Goal: Task Accomplishment & Management: Manage account settings

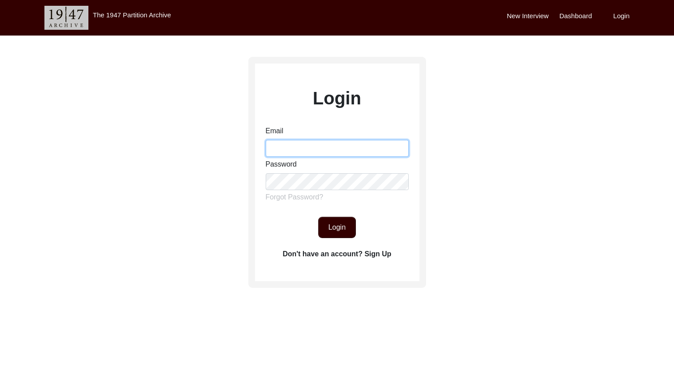
click at [318, 148] on input "Email" at bounding box center [337, 148] width 143 height 17
type input "[EMAIL_ADDRESS][DOMAIN_NAME]"
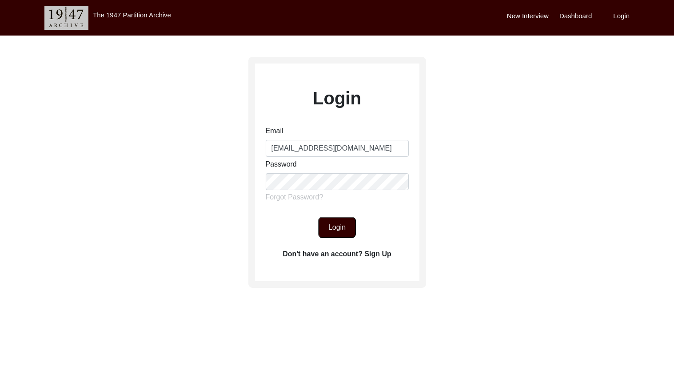
click at [341, 219] on button "Login" at bounding box center [337, 227] width 38 height 21
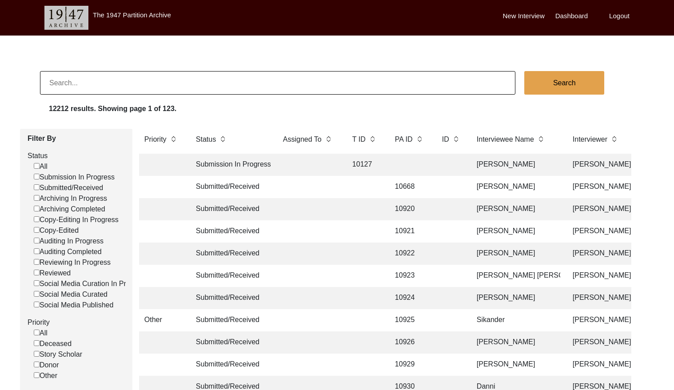
click at [36, 186] on input "Submitted/Received" at bounding box center [37, 187] width 6 height 6
checkbox input "false"
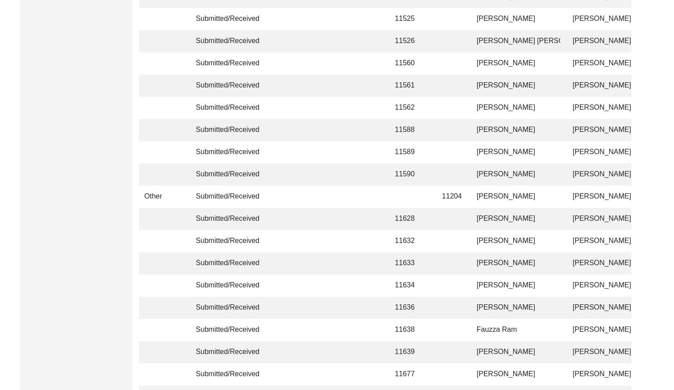
scroll to position [2096, 0]
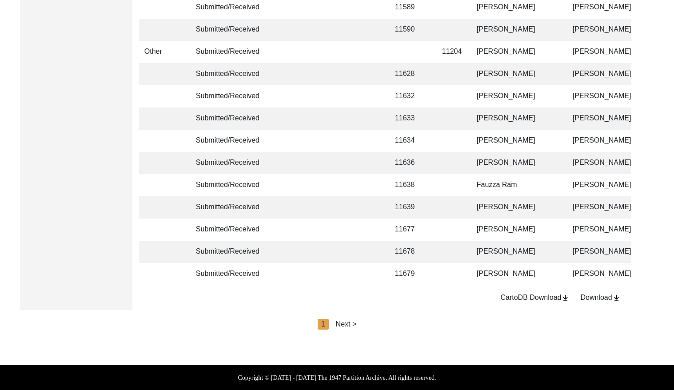
click at [343, 322] on div "Next >" at bounding box center [346, 324] width 21 height 11
click at [360, 324] on div "Next >" at bounding box center [366, 324] width 21 height 11
click at [367, 324] on div "Next >" at bounding box center [366, 324] width 21 height 11
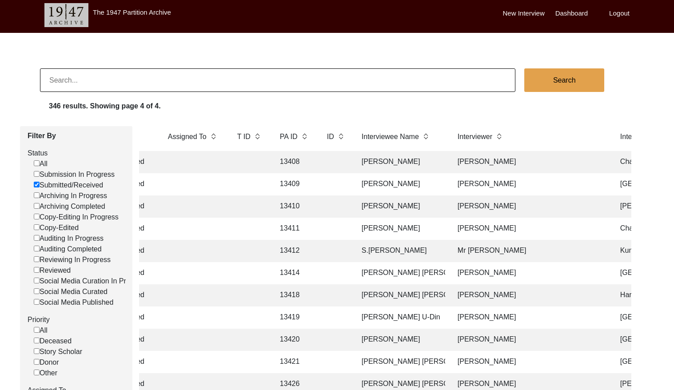
scroll to position [0, 0]
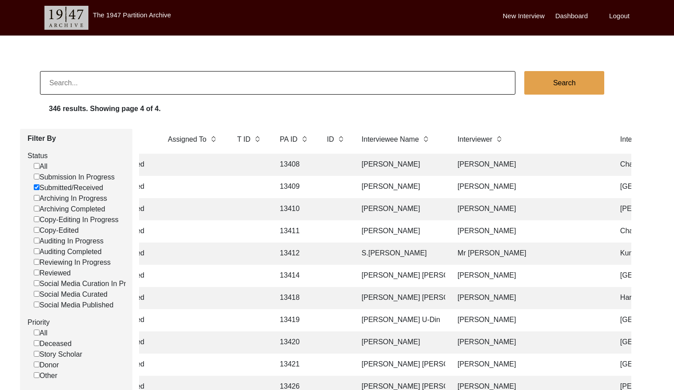
click at [138, 79] on input at bounding box center [277, 83] width 475 height 24
paste input "PA13313"
drag, startPoint x: 57, startPoint y: 82, endPoint x: 121, endPoint y: 94, distance: 65.2
click at [58, 82] on input "PA13313" at bounding box center [277, 83] width 475 height 24
type input "13313"
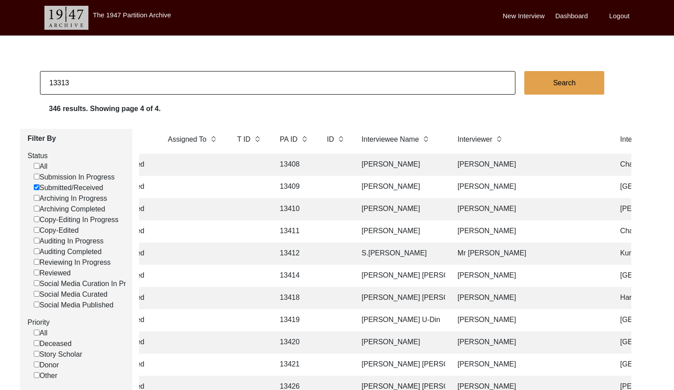
checkbox input "false"
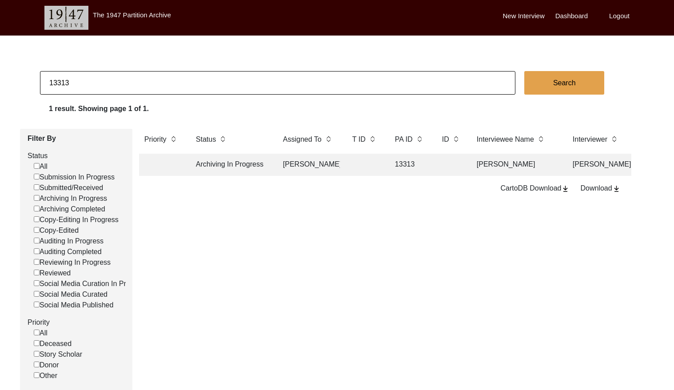
click at [347, 166] on td at bounding box center [365, 165] width 36 height 22
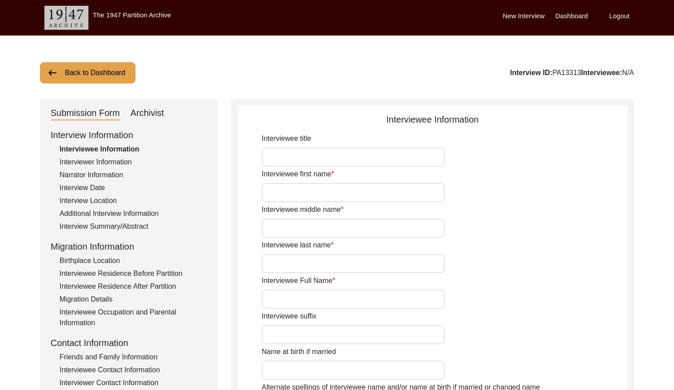
type input "Mr."
type input "Kamakhya"
type input "Ranjan"
type input "Ghosh"
type input "[PERSON_NAME]"
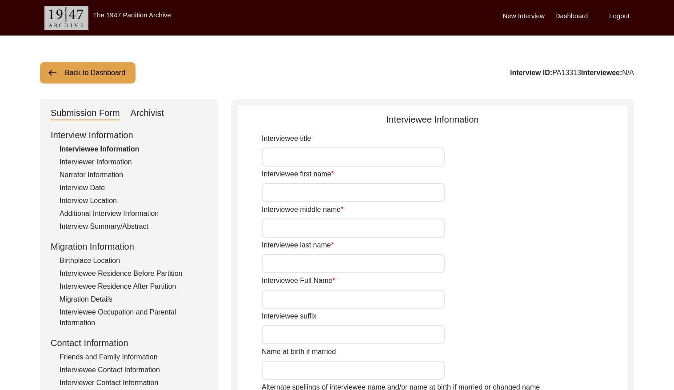
type input "[DATE]"
type input "N/A"
type input "85"
type input "[DEMOGRAPHIC_DATA]"
type input "N/A"
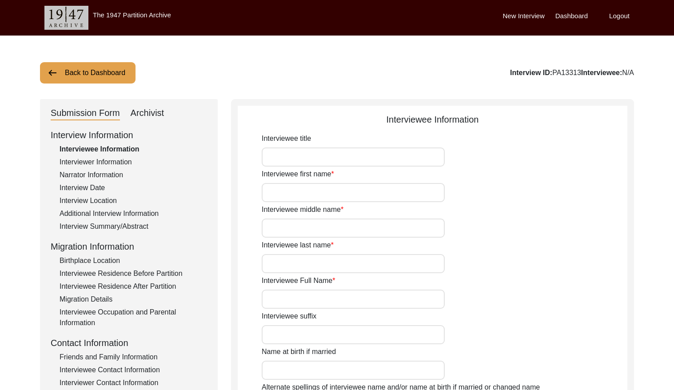
type input "Bengali"
type input "Rari"
type input "[DEMOGRAPHIC_DATA]"
type input "Bengali"
click at [155, 114] on div "Archivist" at bounding box center [148, 113] width 34 height 14
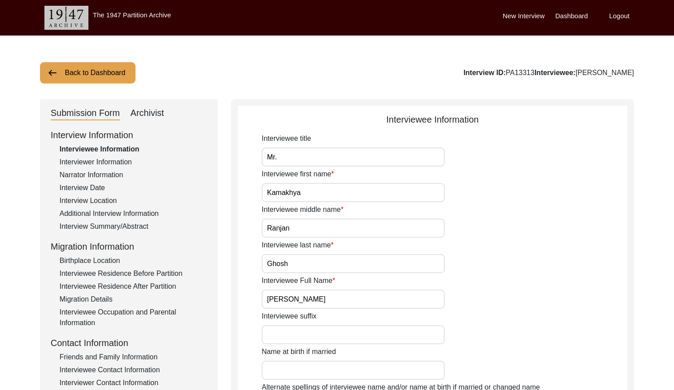
select select "442"
select select "Archiving In Progress"
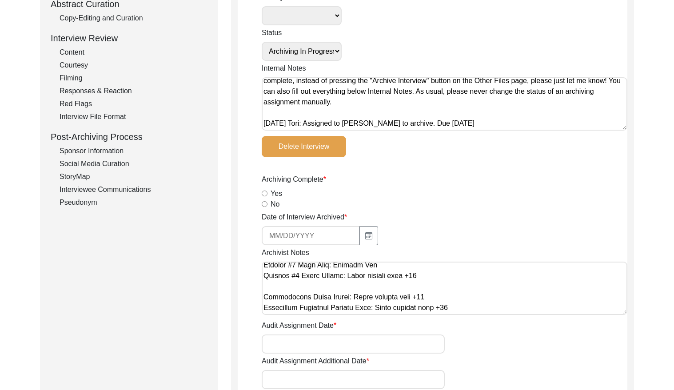
scroll to position [149, 0]
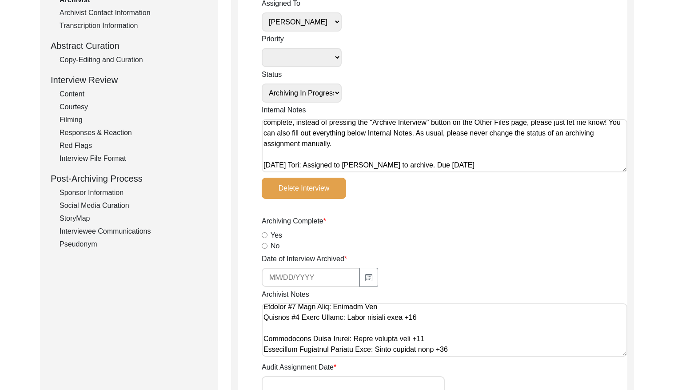
drag, startPoint x: 131, startPoint y: 57, endPoint x: 151, endPoint y: 67, distance: 22.4
click at [131, 57] on div "Copy-Editing and Curation" at bounding box center [133, 60] width 147 height 11
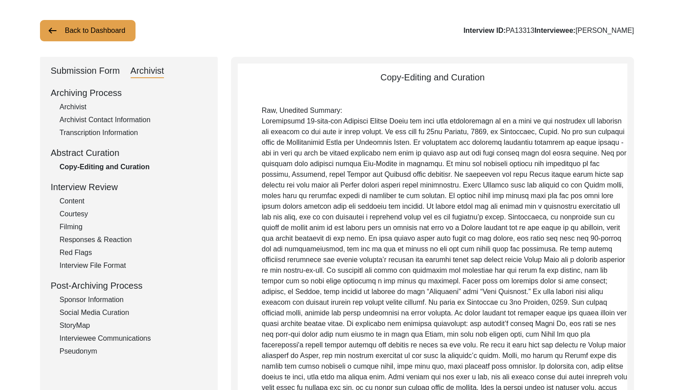
scroll to position [0, 0]
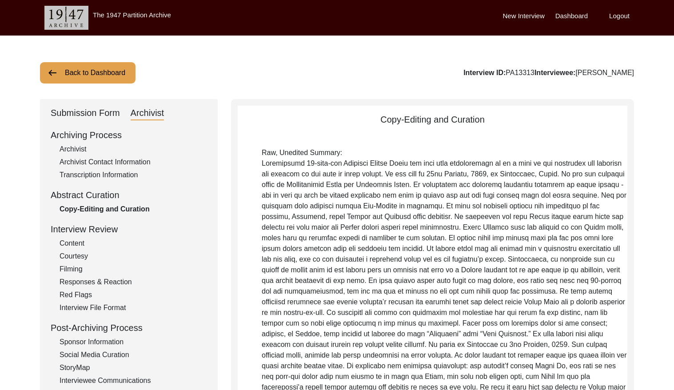
click at [80, 69] on button "Back to Dashboard" at bounding box center [87, 72] width 95 height 21
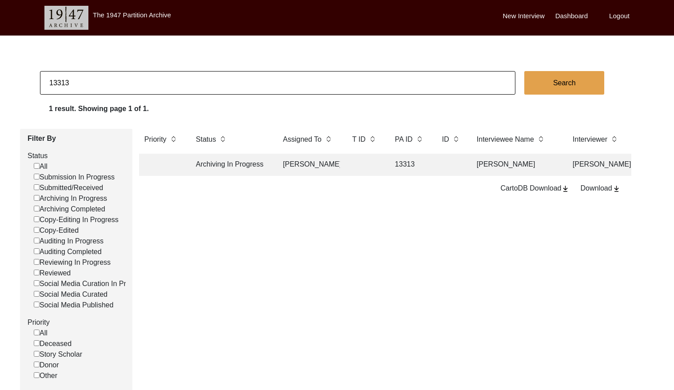
click at [164, 81] on input "13313" at bounding box center [277, 83] width 475 height 24
click at [164, 82] on input "13313" at bounding box center [277, 83] width 475 height 24
checkbox input "false"
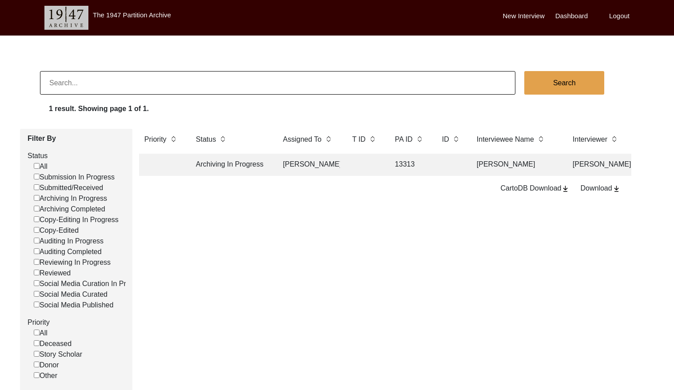
checkbox input "false"
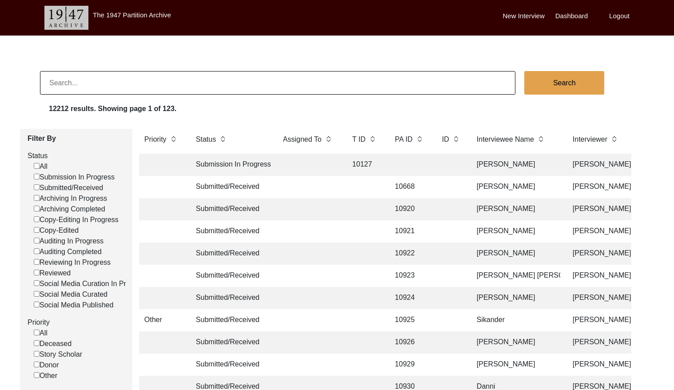
click at [92, 85] on input at bounding box center [277, 83] width 475 height 24
paste input "PA12982"
click at [59, 82] on input "PA12982" at bounding box center [277, 83] width 475 height 24
type input "12982"
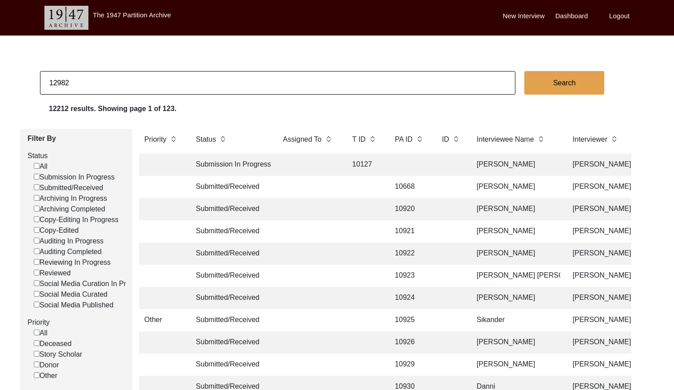
checkbox input "false"
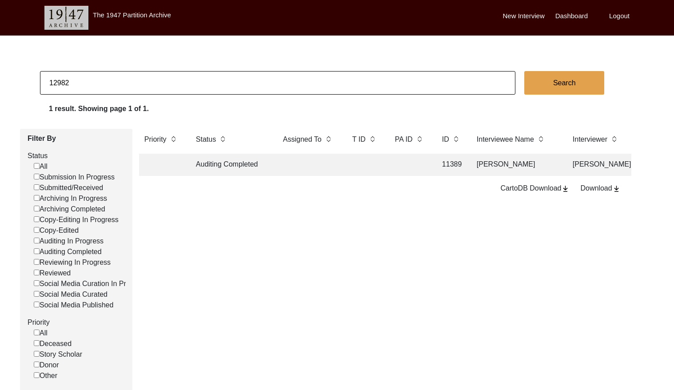
click at [160, 86] on input "12982" at bounding box center [277, 83] width 475 height 24
paste input "3166"
type input "13166"
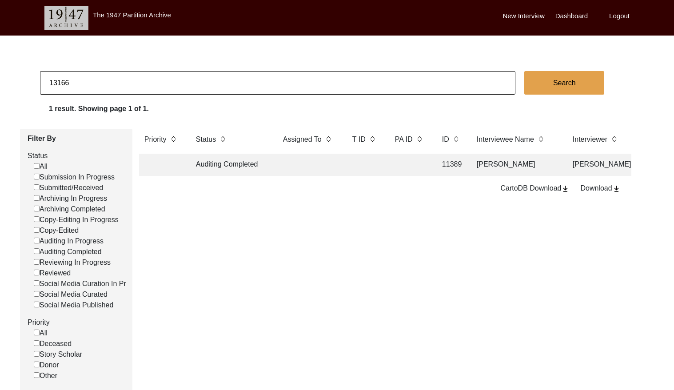
checkbox input "false"
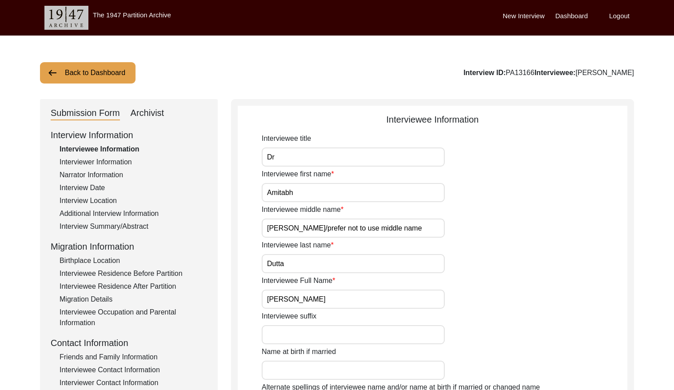
drag, startPoint x: 81, startPoint y: 162, endPoint x: 118, endPoint y: 164, distance: 37.4
click at [86, 161] on div "Interviewer Information" at bounding box center [133, 162] width 147 height 11
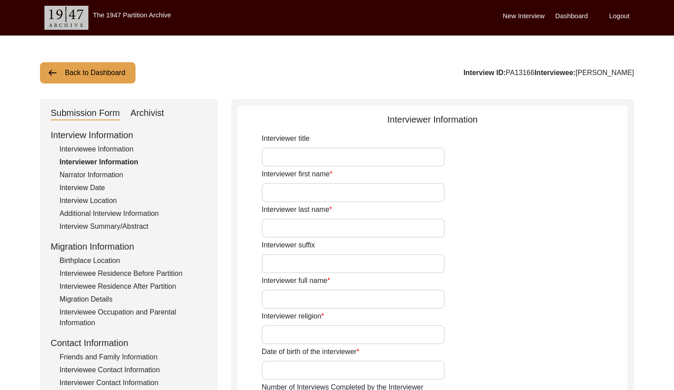
type input "Arav"
type input "Agrawal"
type input "[PERSON_NAME]"
type input "[DEMOGRAPHIC_DATA]"
type input "[DATE]"
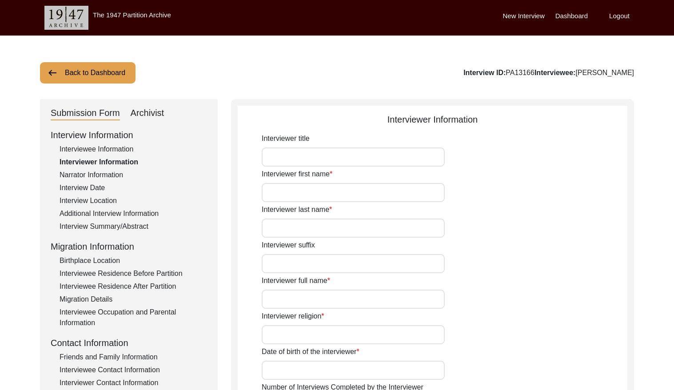
type input "[GEOGRAPHIC_DATA], [GEOGRAPHIC_DATA], [GEOGRAPHIC_DATA]"
type input "Student"
type textarea "I am a tenth grade student from [GEOGRAPHIC_DATA] who is an avid History enthus…"
type input "Hindi"
type textarea "Interviewee is a friend of my grandfather."
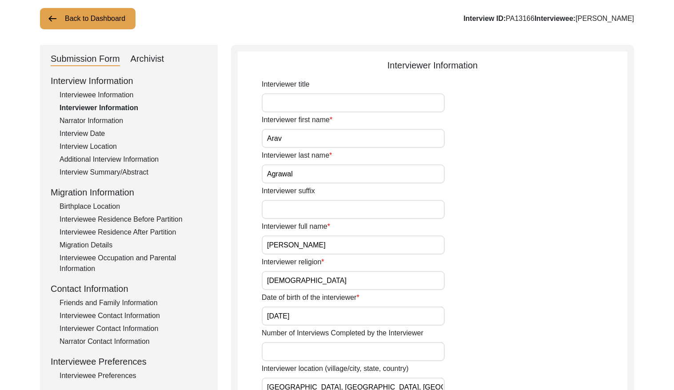
scroll to position [60, 0]
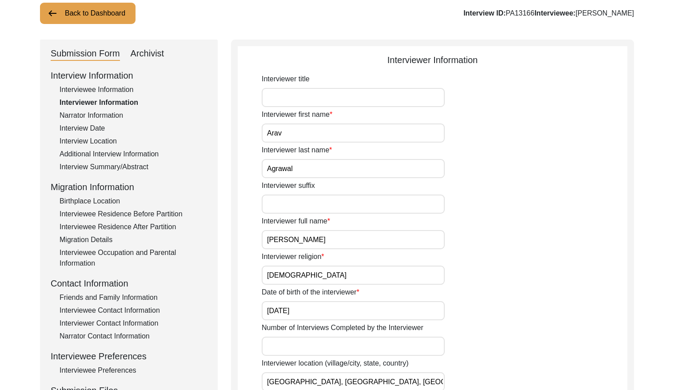
click at [340, 234] on input "[PERSON_NAME]" at bounding box center [353, 239] width 183 height 19
click at [92, 16] on button "Back to Dashboard" at bounding box center [87, 13] width 95 height 21
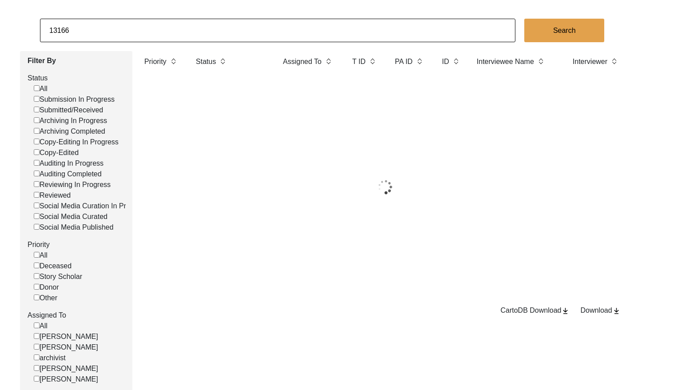
scroll to position [60, 0]
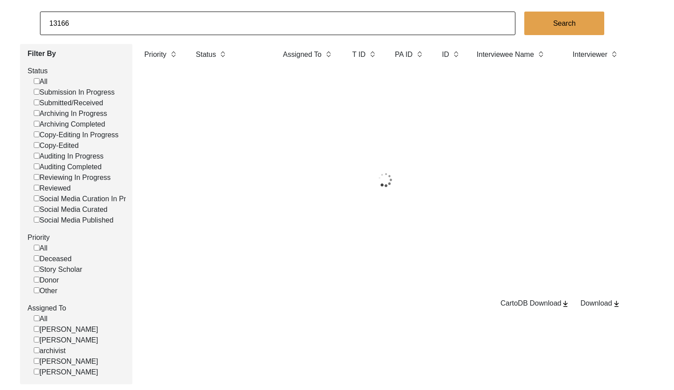
click at [139, 32] on input "13166" at bounding box center [277, 24] width 475 height 24
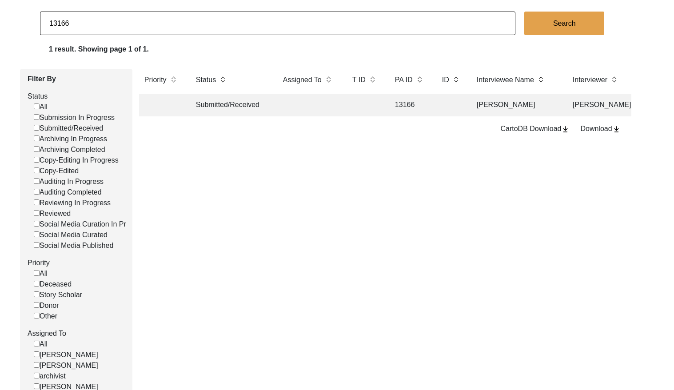
paste input "PA13221"
click at [58, 24] on input "PA13221" at bounding box center [277, 24] width 475 height 24
type input "13221"
checkbox input "false"
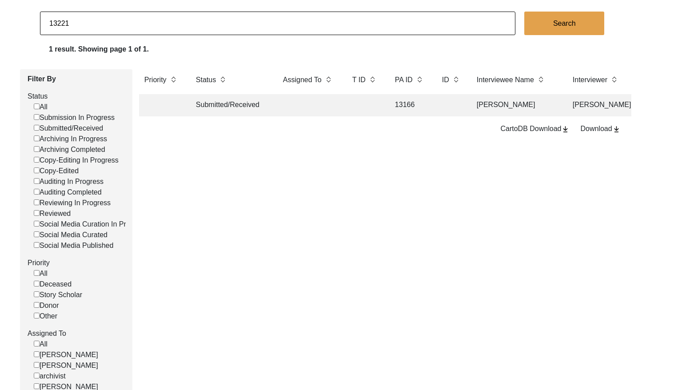
checkbox input "false"
click at [81, 24] on input "13221" at bounding box center [277, 24] width 475 height 24
paste input "PA1323"
drag, startPoint x: 57, startPoint y: 23, endPoint x: 96, endPoint y: 25, distance: 38.7
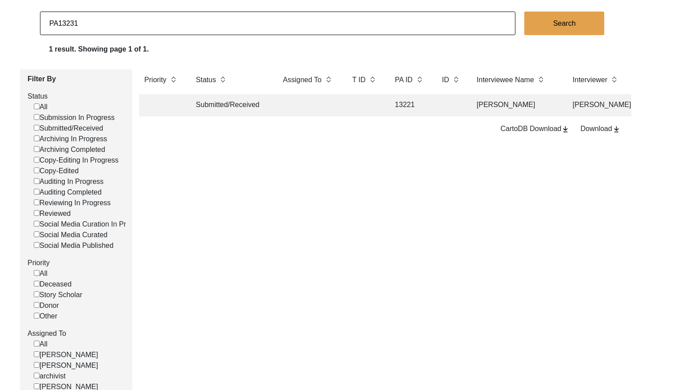
click at [58, 23] on input "PA13231" at bounding box center [277, 24] width 475 height 24
type input "13231"
checkbox input "false"
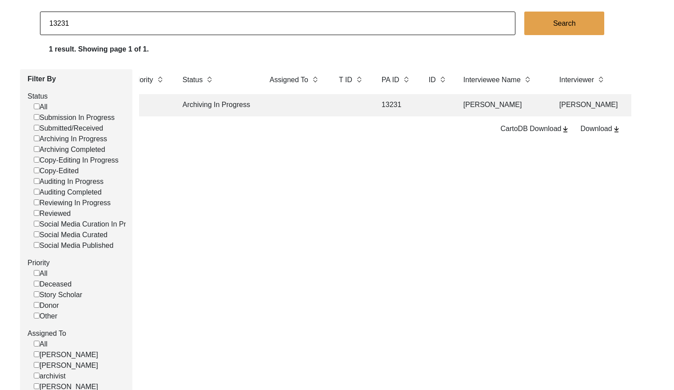
scroll to position [0, 0]
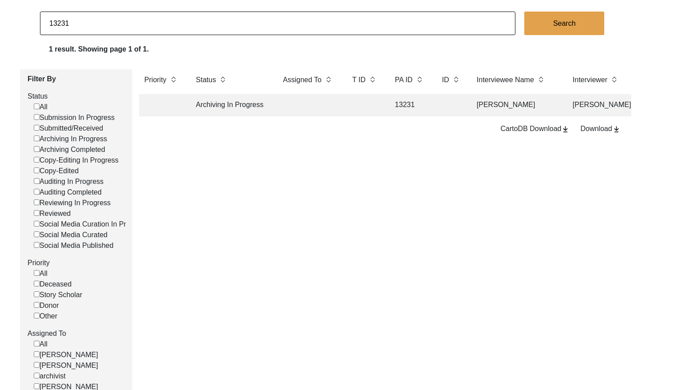
click at [363, 102] on td at bounding box center [365, 105] width 36 height 22
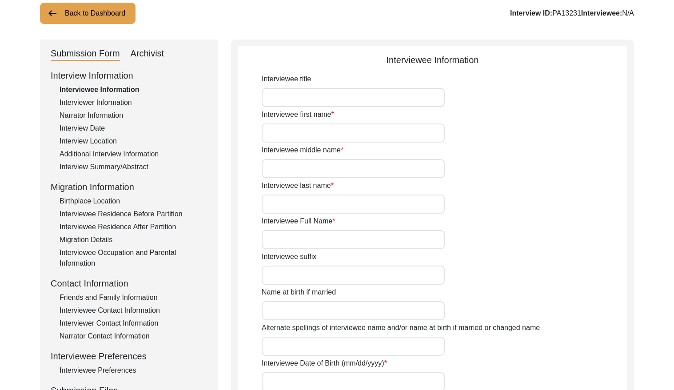
type input "Mr."
type input "Nisar"
type input "[PERSON_NAME]"
type input "Jut"
type input "[PERSON_NAME]"
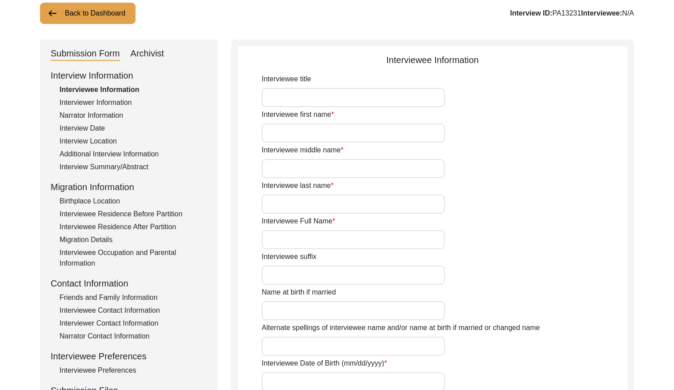
type input "N/A"
type input "[PERSON_NAME]"
type input "1937"
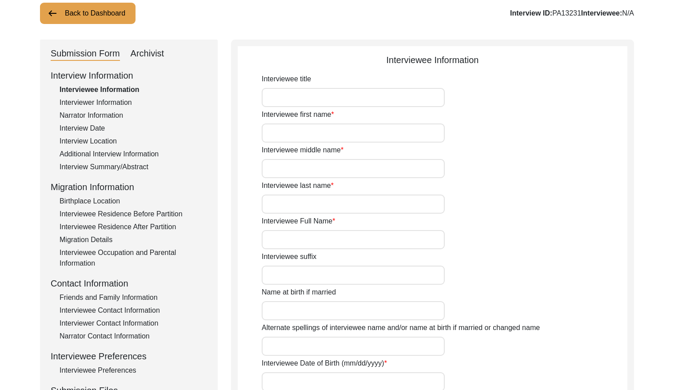
type input "88"
type input "[DEMOGRAPHIC_DATA]"
type input "N/A"
type textarea "N/A"
type input "Punjabi"
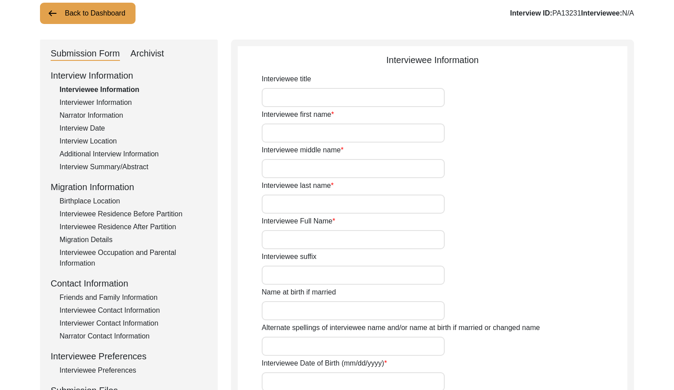
type input "Malwai"
type input "[DEMOGRAPHIC_DATA]"
type input "Jut (Salh is the gotra)"
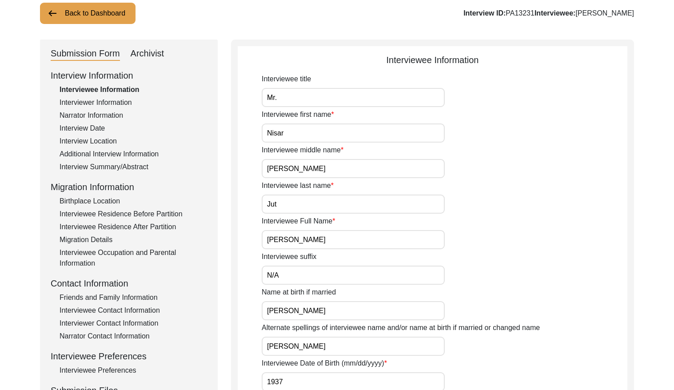
click at [91, 17] on button "Back to Dashboard" at bounding box center [87, 13] width 95 height 21
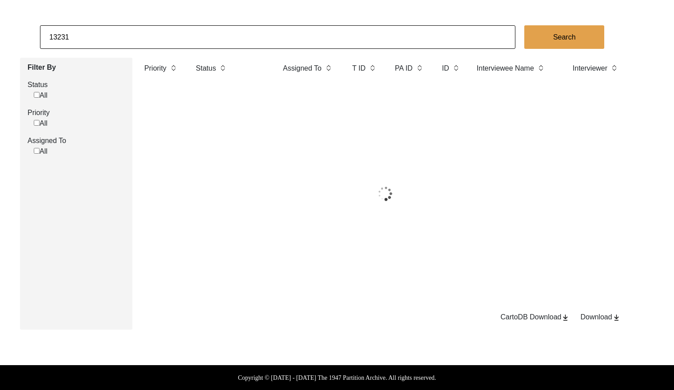
scroll to position [60, 0]
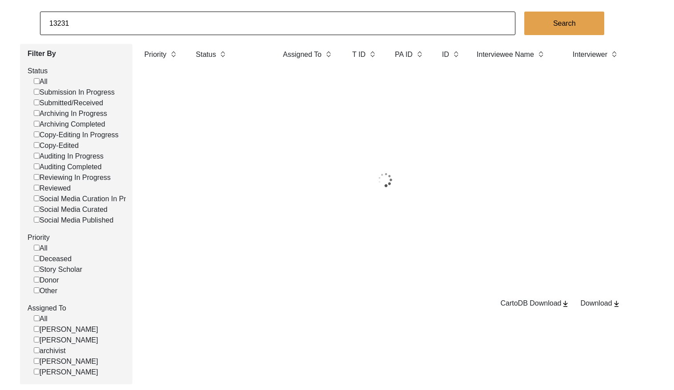
click at [172, 28] on input "13231" at bounding box center [277, 24] width 475 height 24
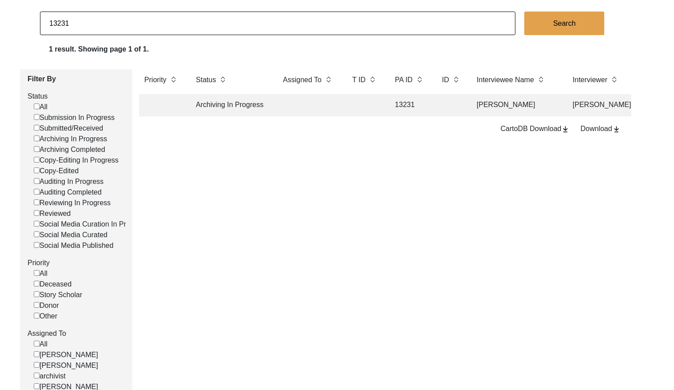
click at [172, 28] on input "13231" at bounding box center [277, 24] width 475 height 24
paste input "PA1322"
click at [58, 23] on input "PA13221" at bounding box center [277, 24] width 475 height 24
type input "13221"
checkbox input "false"
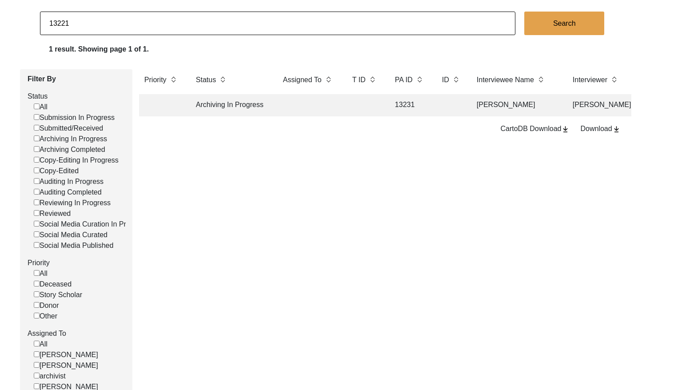
checkbox input "false"
click at [356, 108] on td at bounding box center [365, 105] width 36 height 22
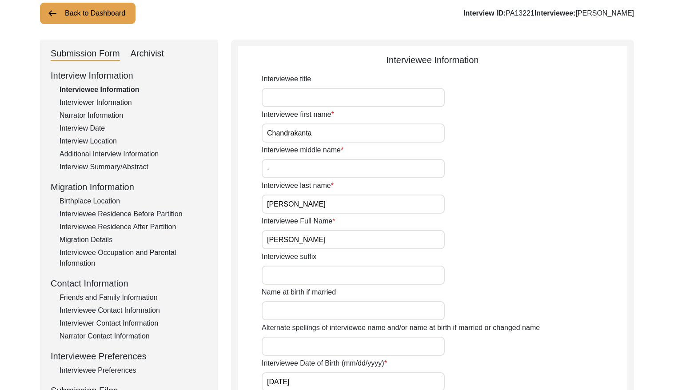
click at [163, 52] on div "Archivist" at bounding box center [148, 54] width 34 height 14
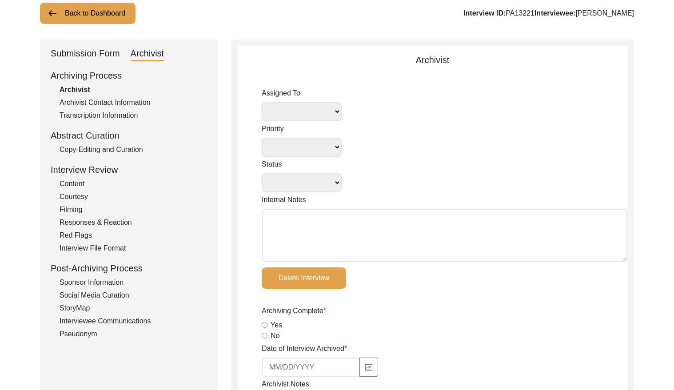
select select
select select "Submitted/Received"
radio input "true"
click at [284, 112] on select "[PERSON_NAME] [PERSON_NAME] archivist [PERSON_NAME] [PERSON_NAME]" at bounding box center [302, 111] width 80 height 19
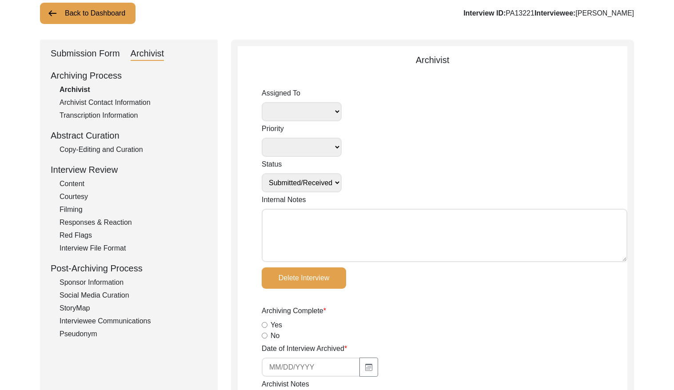
select select "442"
click at [294, 219] on textarea "Internal Notes" at bounding box center [445, 235] width 366 height 53
paste textarea "[DATE] [GEOGRAPHIC_DATA]: Assigned to Brianna to archive. Due [DATE]. When arch…"
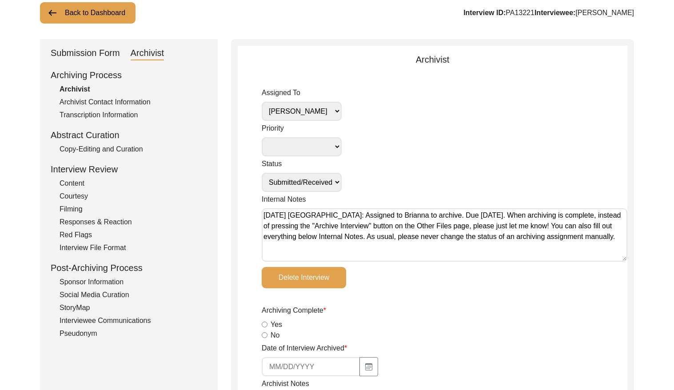
scroll to position [53, 0]
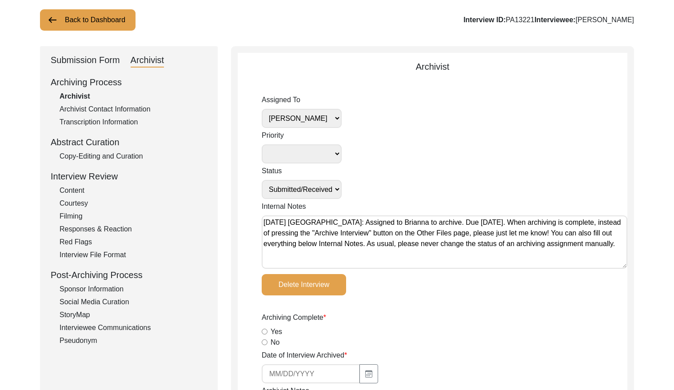
type textarea "[DATE] [GEOGRAPHIC_DATA]: Assigned to Brianna to archive. Due [DATE]. When arch…"
click at [324, 192] on select "Submission In Progress Submitted/Received Archiving In Progress Archiving Compl…" at bounding box center [302, 189] width 80 height 19
select select "Archiving In Progress"
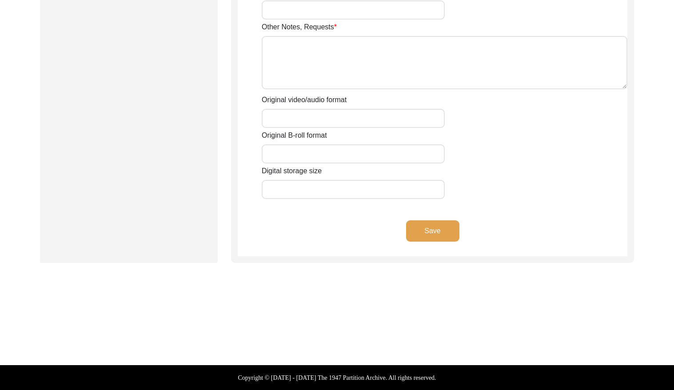
click at [433, 233] on button "Save" at bounding box center [432, 230] width 53 height 21
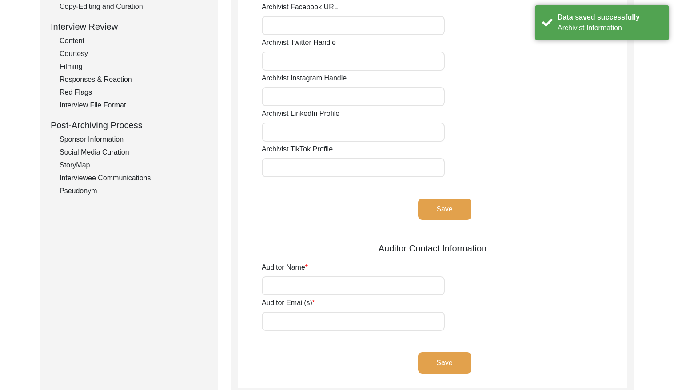
scroll to position [0, 0]
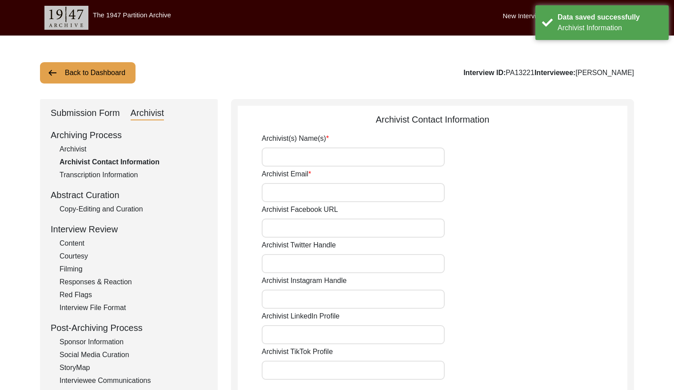
drag, startPoint x: 72, startPoint y: 71, endPoint x: 372, endPoint y: 53, distance: 300.3
click at [73, 72] on button "Back to Dashboard" at bounding box center [87, 72] width 95 height 21
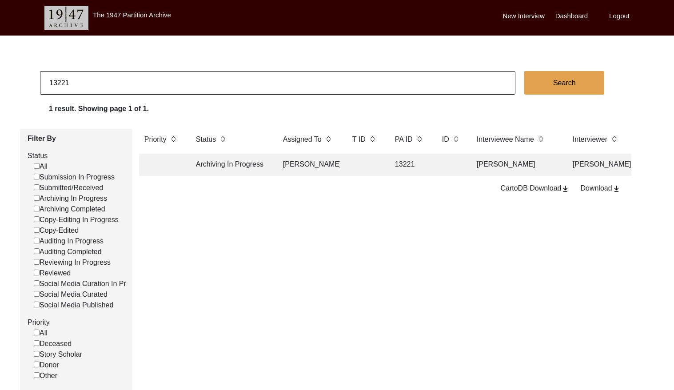
click at [152, 83] on input "13221" at bounding box center [277, 83] width 475 height 24
type input "13222"
checkbox input "false"
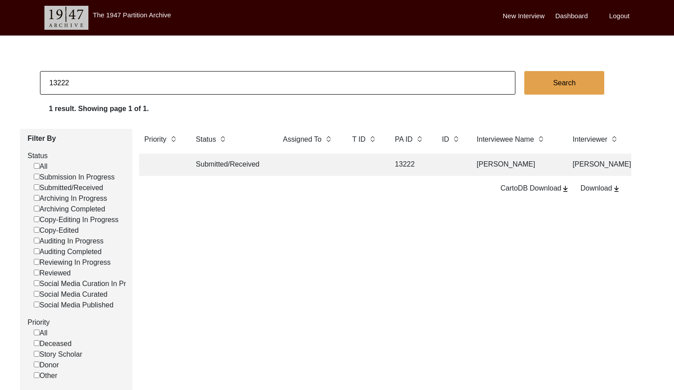
click at [352, 165] on td at bounding box center [365, 165] width 36 height 22
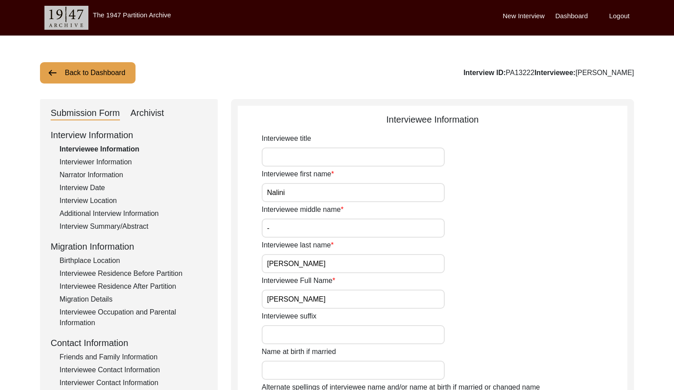
click at [155, 116] on div "Archivist" at bounding box center [148, 113] width 34 height 14
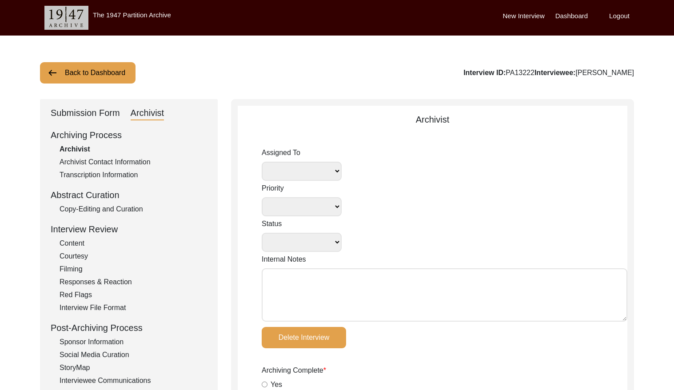
select select
select select "Submitted/Received"
radio input "true"
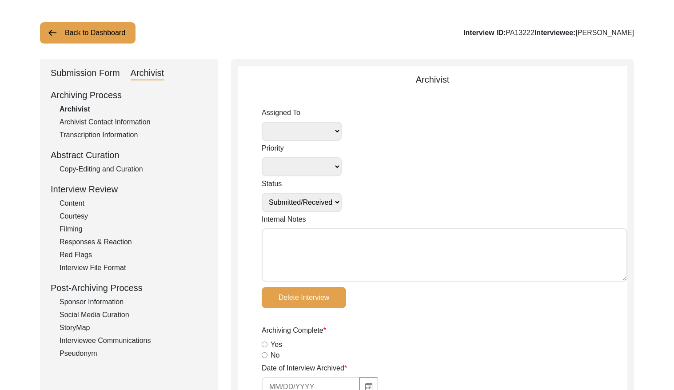
scroll to position [44, 0]
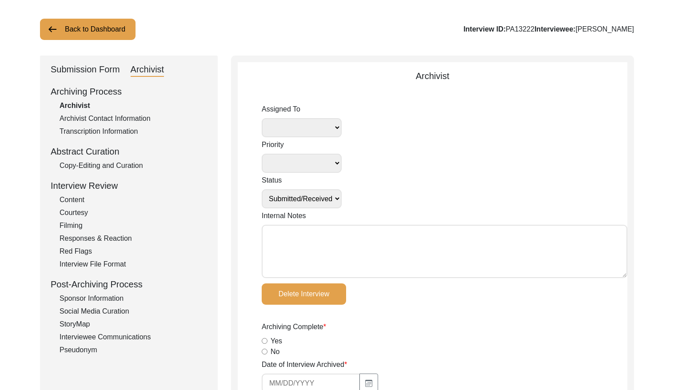
click at [296, 131] on select "[PERSON_NAME] [PERSON_NAME] archivist [PERSON_NAME] [PERSON_NAME]" at bounding box center [302, 127] width 80 height 19
select select "442"
click at [314, 199] on select "Submission In Progress Submitted/Received Archiving In Progress Archiving Compl…" at bounding box center [302, 198] width 80 height 19
select select "Archiving In Progress"
click at [289, 240] on textarea "Internal Notes" at bounding box center [445, 251] width 366 height 53
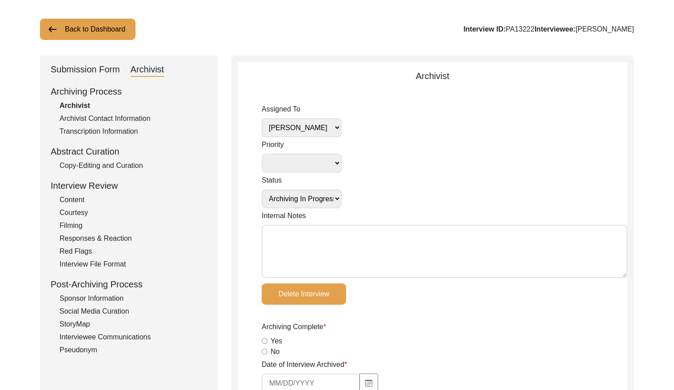
paste textarea "[DATE] [GEOGRAPHIC_DATA]: Assigned to Brianna to archive. Due [DATE]. When arch…"
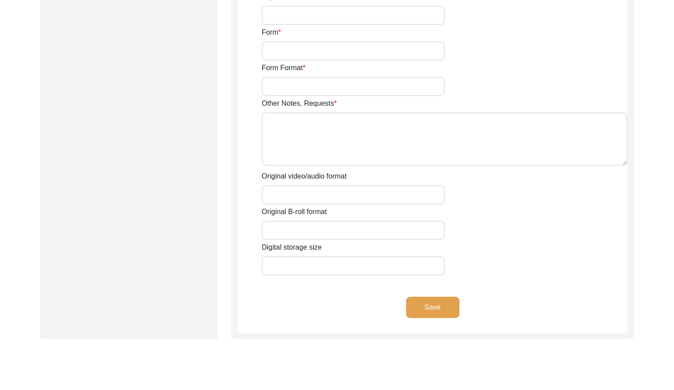
type textarea "[DATE] [GEOGRAPHIC_DATA]: Assigned to Brianna to archive. Due [DATE]. When arch…"
drag, startPoint x: 423, startPoint y: 308, endPoint x: 424, endPoint y: 285, distance: 23.5
click at [423, 308] on button "Save" at bounding box center [432, 307] width 53 height 21
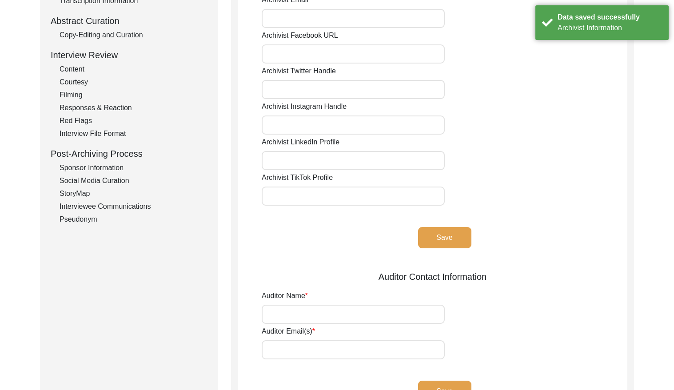
scroll to position [0, 0]
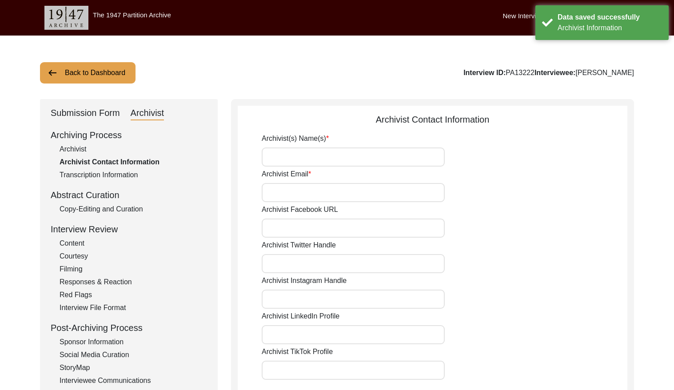
drag, startPoint x: 100, startPoint y: 72, endPoint x: 130, endPoint y: 60, distance: 31.3
click at [104, 69] on button "Back to Dashboard" at bounding box center [87, 72] width 95 height 21
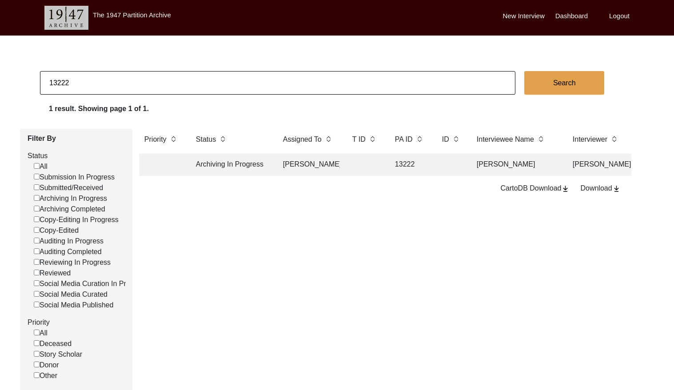
click at [126, 84] on input "13222" at bounding box center [277, 83] width 475 height 24
type input "13166"
checkbox input "false"
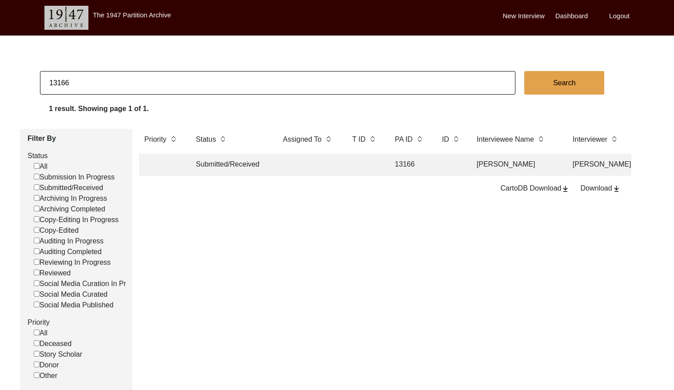
click at [320, 169] on td at bounding box center [309, 165] width 62 height 22
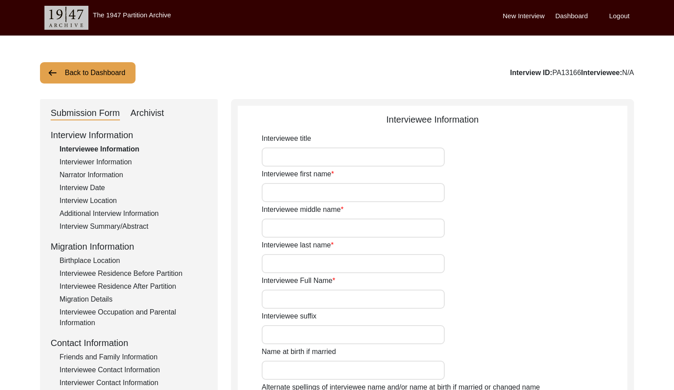
type input "Dr"
type input "Amitabh"
type input "[PERSON_NAME]/prefer not to use middle name"
type input "Dutta"
type input "[PERSON_NAME]"
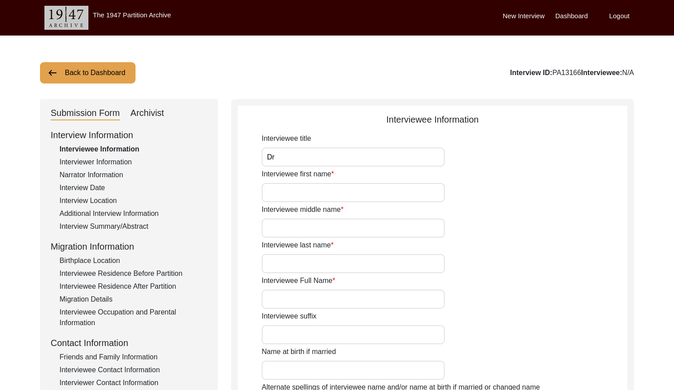
type input "[DATE]"
type input "79"
type input "[DEMOGRAPHIC_DATA]"
type input "Bengali"
type input "[DEMOGRAPHIC_DATA]"
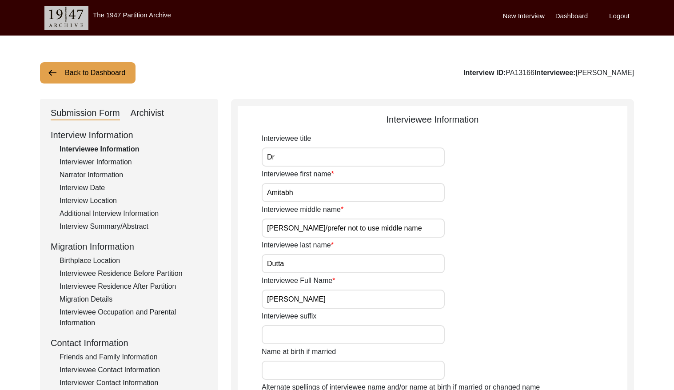
click at [152, 114] on div "Archivist" at bounding box center [148, 113] width 34 height 14
select select "Submitted/Received"
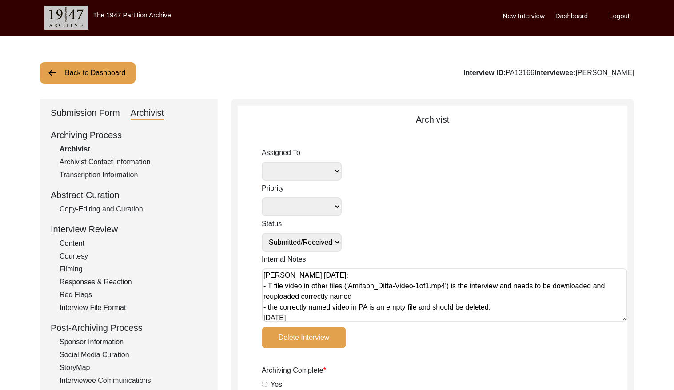
click at [264, 274] on textarea "[PERSON_NAME] [DATE]: - T file video in other files ('Amitabh_Ditta-Video-1of1.…" at bounding box center [445, 294] width 366 height 53
click at [271, 275] on textarea "[PERSON_NAME] [DATE]: - T file video in other files ('Amitabh_Ditta-Video-1of1.…" at bounding box center [445, 294] width 366 height 53
paste textarea "[DATE] [GEOGRAPHIC_DATA]: Assigned to Brianna to archive. Due [DATE]. When arch…"
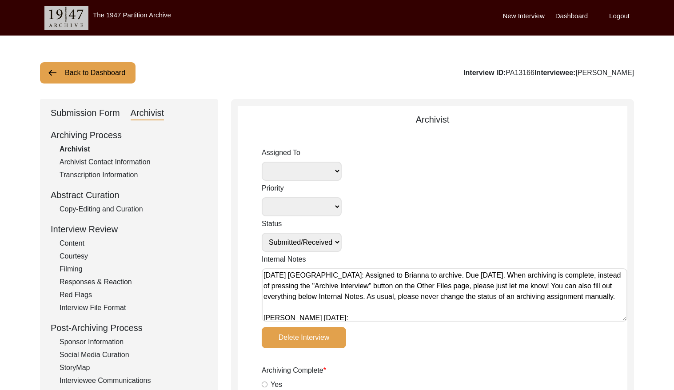
type textarea "[DATE] [GEOGRAPHIC_DATA]: Assigned to Brianna to archive. Due [DATE]. When arch…"
click at [316, 173] on select "[PERSON_NAME] [PERSON_NAME] archivist [PERSON_NAME] [PERSON_NAME]" at bounding box center [302, 171] width 80 height 19
select select "442"
click at [322, 241] on select "Submission In Progress Submitted/Received Archiving In Progress Archiving Compl…" at bounding box center [302, 242] width 80 height 19
select select "Archiving In Progress"
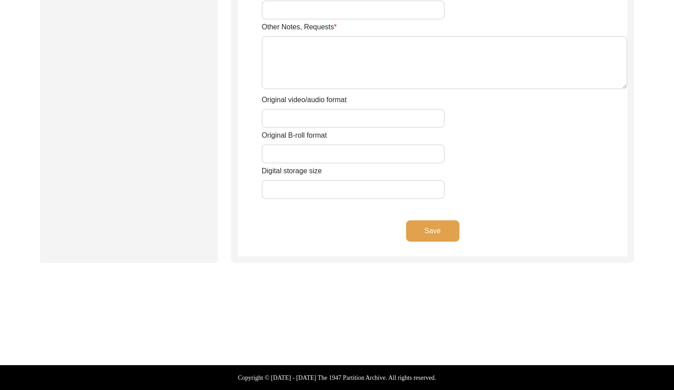
click at [430, 235] on button "Save" at bounding box center [432, 230] width 53 height 21
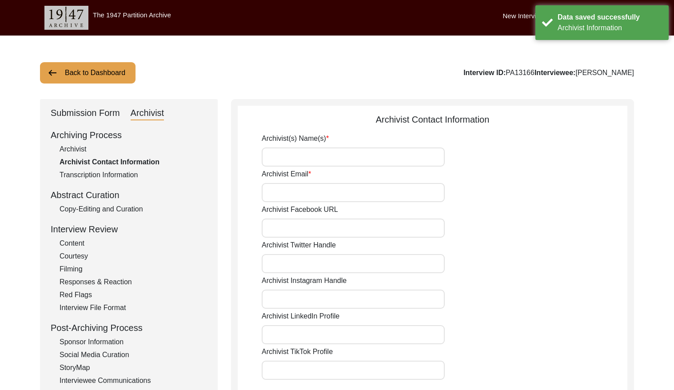
drag, startPoint x: 67, startPoint y: 72, endPoint x: 277, endPoint y: 5, distance: 220.1
click at [69, 72] on button "Back to Dashboard" at bounding box center [87, 72] width 95 height 21
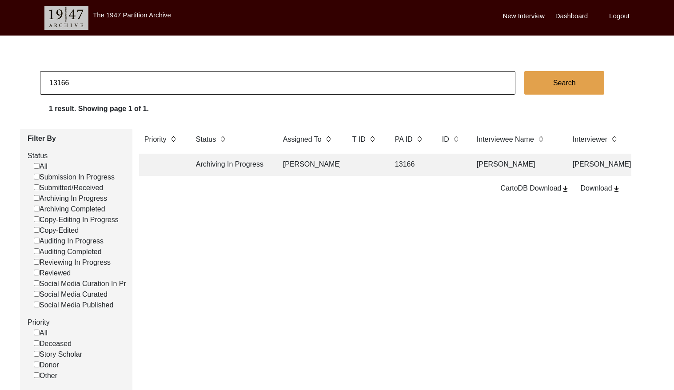
click at [118, 85] on input "13166" at bounding box center [277, 83] width 475 height 24
paste input "1370"
type input "11370"
checkbox input "false"
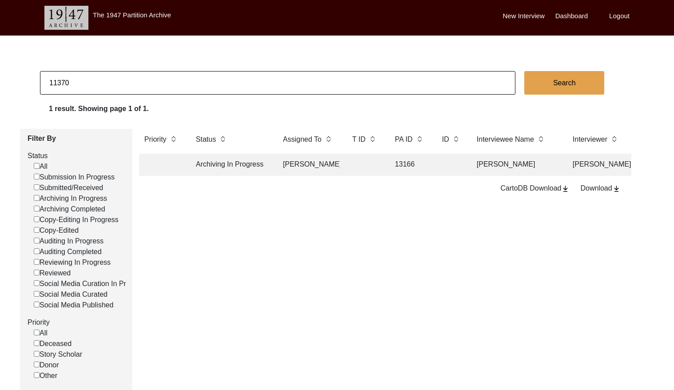
checkbox input "false"
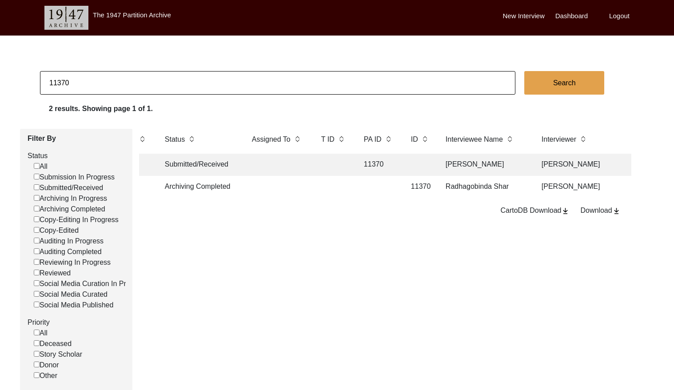
scroll to position [0, 30]
click at [456, 188] on td "Radhagobinda Shar" at bounding box center [486, 187] width 89 height 22
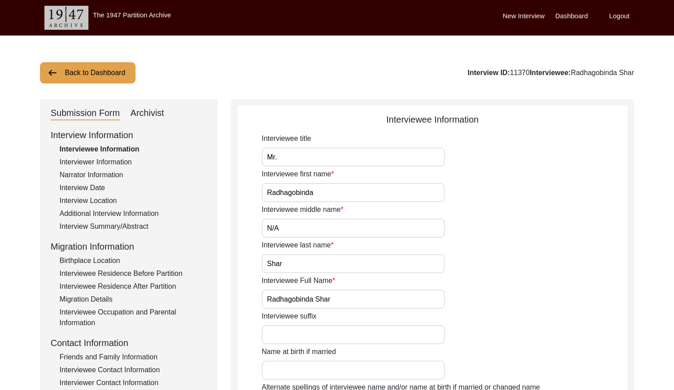
click at [143, 112] on div "Archivist" at bounding box center [148, 113] width 34 height 14
select select "Archiving Completed"
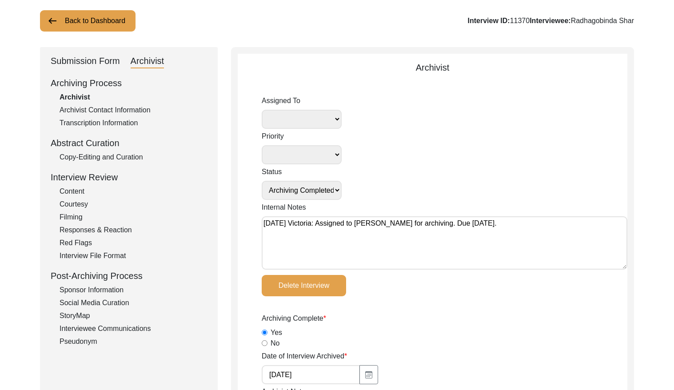
scroll to position [54, 0]
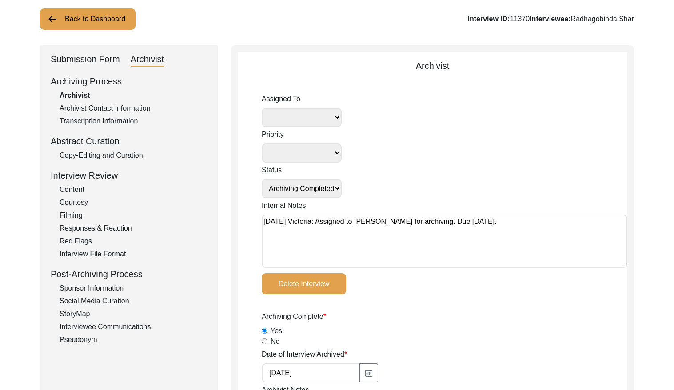
click at [100, 20] on button "Back to Dashboard" at bounding box center [87, 18] width 95 height 21
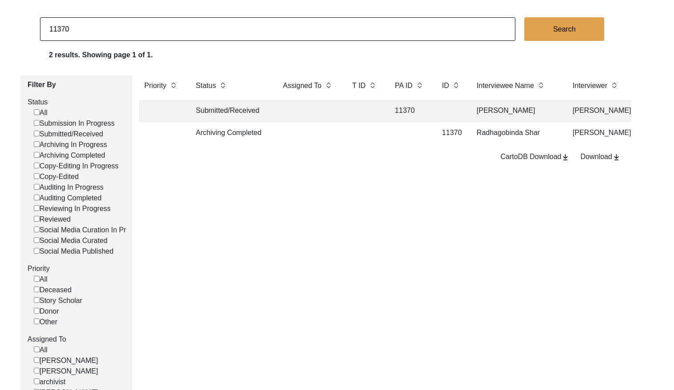
click at [159, 31] on input "11370" at bounding box center [277, 29] width 475 height 24
paste input "9"
type input "11379"
checkbox input "false"
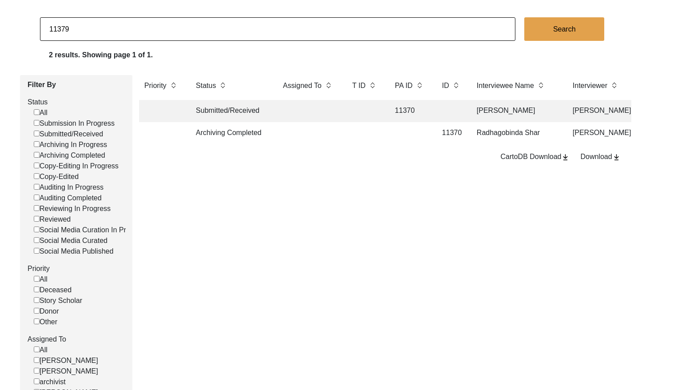
checkbox input "false"
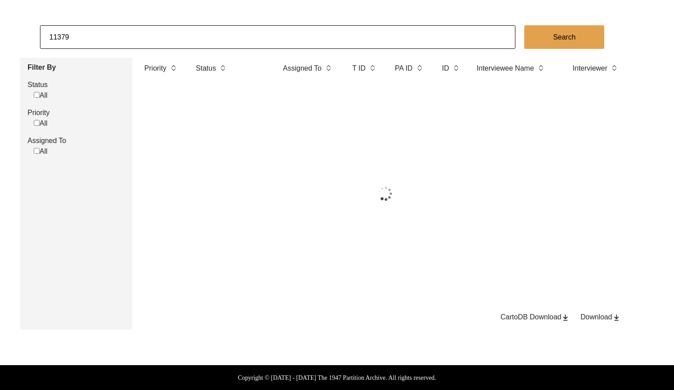
scroll to position [54, 0]
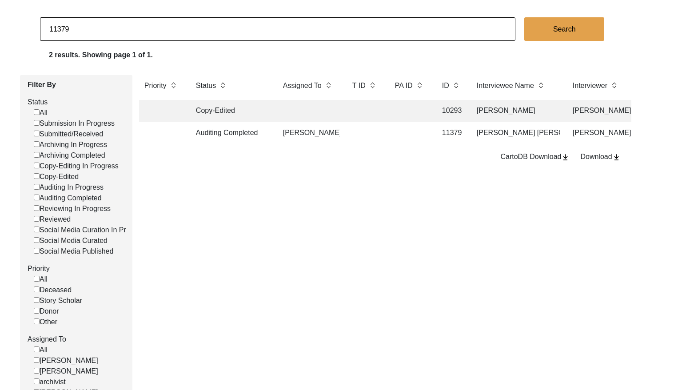
click at [293, 37] on input "11379" at bounding box center [277, 29] width 475 height 24
paste input "8"
type input "11378"
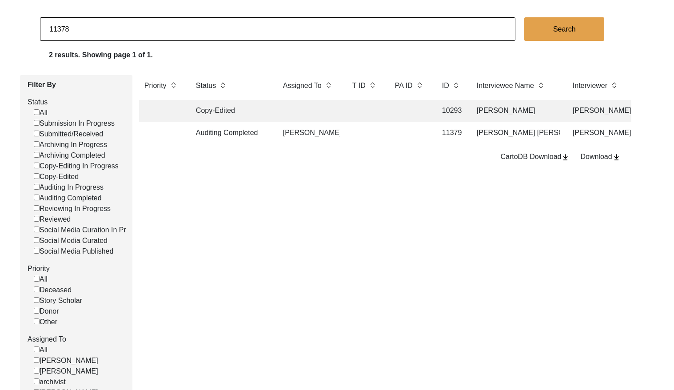
checkbox input "false"
click at [392, 131] on td at bounding box center [410, 133] width 40 height 22
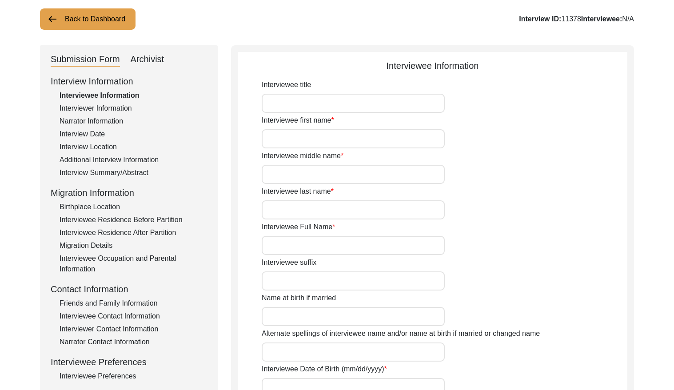
type input "[PERSON_NAME]"
type input "Devi"
type input "[PERSON_NAME]"
type input "[PERSON_NAME] [PERSON_NAME]"
type input "[PERSON_NAME]"
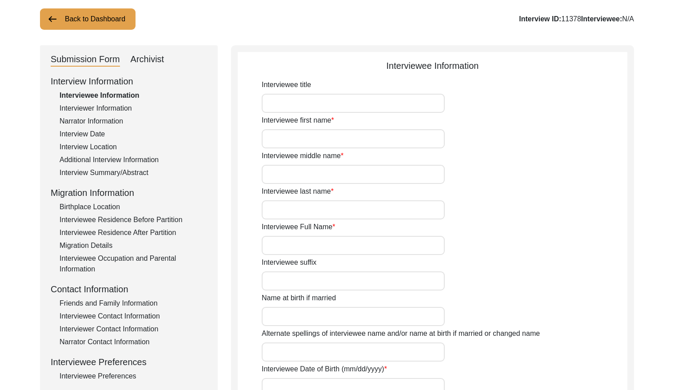
type input "1941"
type input "83"
type input "[DEMOGRAPHIC_DATA]"
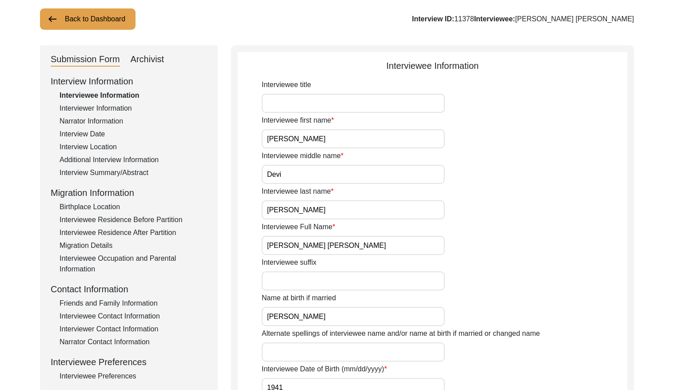
click at [162, 60] on div "Archivist" at bounding box center [148, 59] width 34 height 14
select select "Archiving Completed"
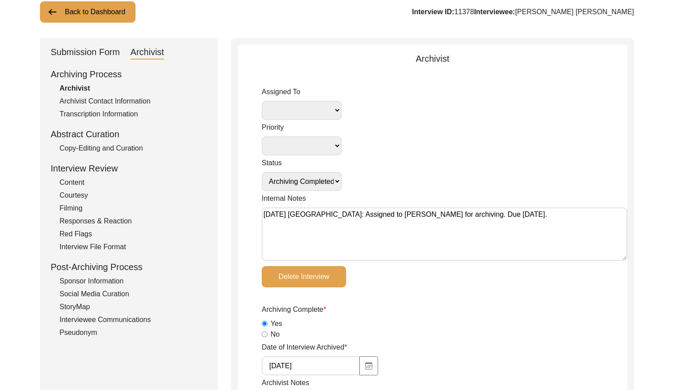
scroll to position [63, 0]
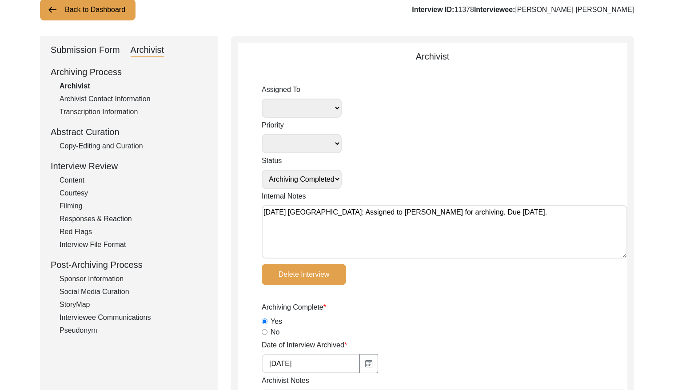
drag, startPoint x: 100, startPoint y: 6, endPoint x: 113, endPoint y: 16, distance: 15.9
click at [100, 6] on button "Back to Dashboard" at bounding box center [87, 9] width 95 height 21
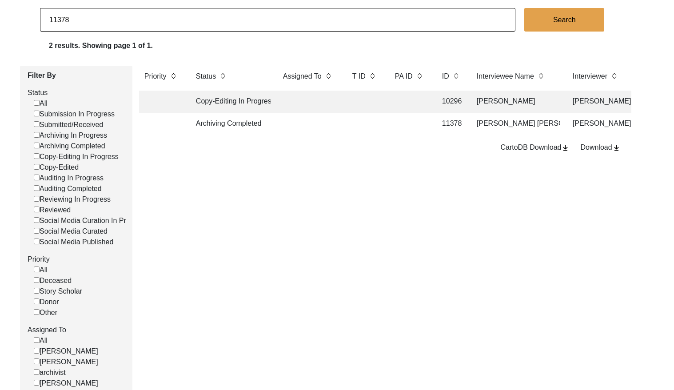
click at [160, 24] on input "11378" at bounding box center [277, 20] width 475 height 24
paste input "11373"
type input "1137811373"
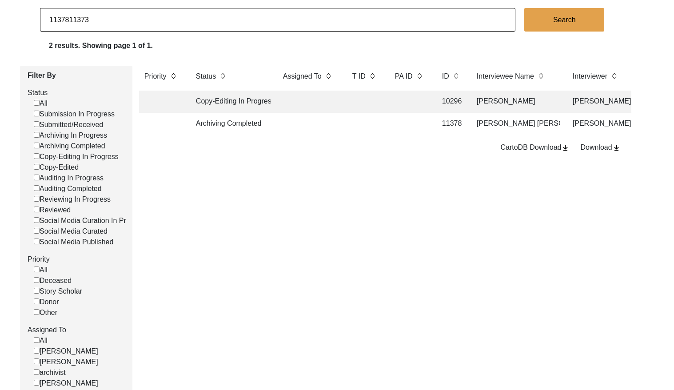
checkbox input "false"
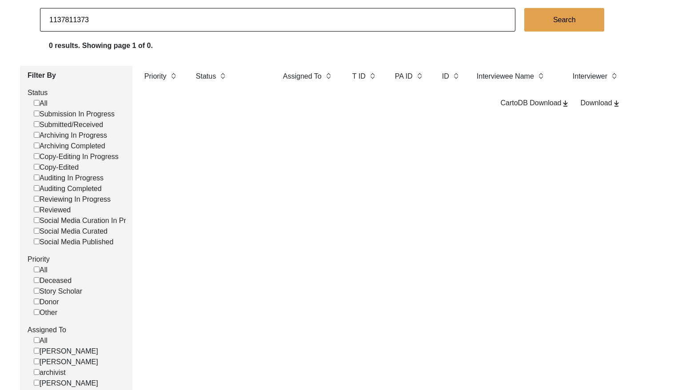
click at [131, 28] on input "1137811373" at bounding box center [277, 20] width 475 height 24
click at [133, 27] on input "1137811373" at bounding box center [277, 20] width 475 height 24
click at [133, 25] on input "1137811373" at bounding box center [277, 20] width 475 height 24
paste input
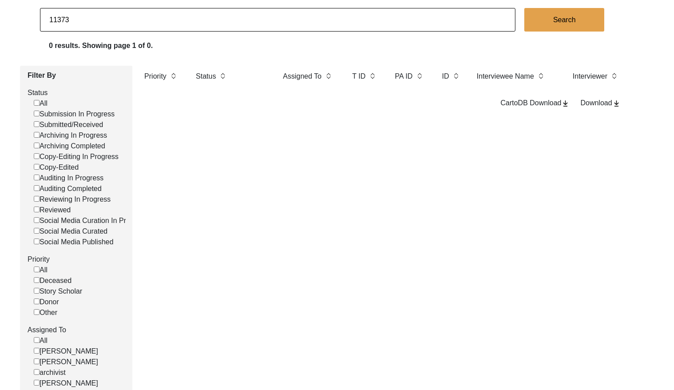
type input "11373"
checkbox input "false"
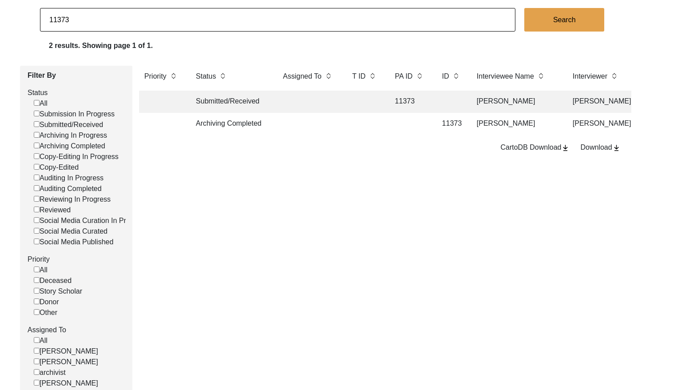
click at [310, 125] on td at bounding box center [309, 124] width 62 height 22
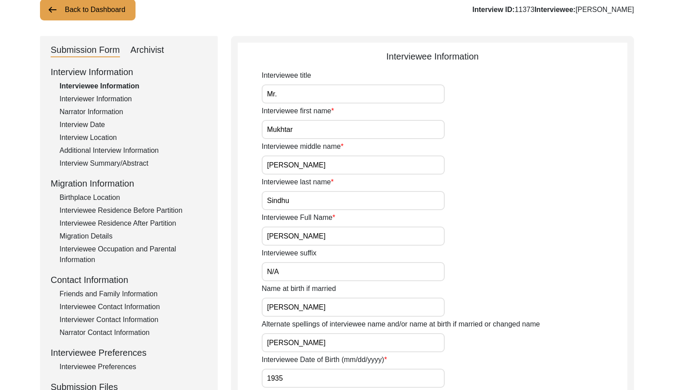
click at [150, 53] on div "Archivist" at bounding box center [148, 50] width 34 height 14
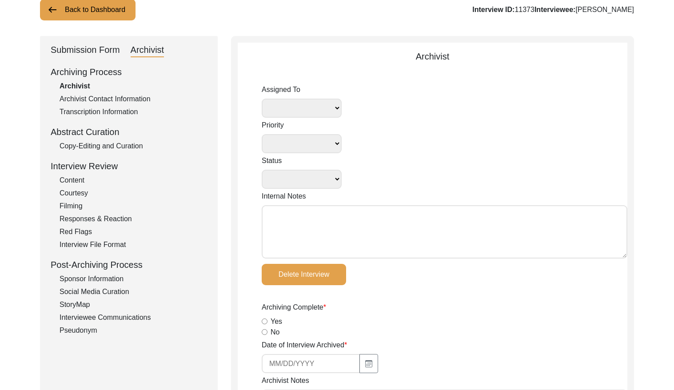
select select
select select "Archiving Completed"
type textarea "[DATE] Victoria: Assigned to Redaya for archiving. Due [DATE]."
radio input "true"
type input "[DATE]"
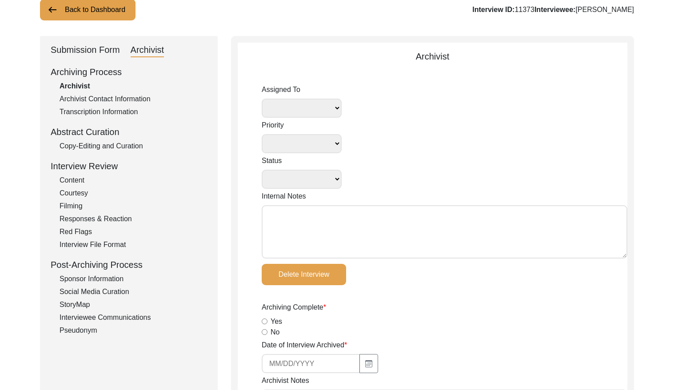
type textarea "Loremip 84, 2756 Dolors: Ametconsect Adipiscinge Seddoei ‘Tempo’ inci Utl et do…"
radio input "true"
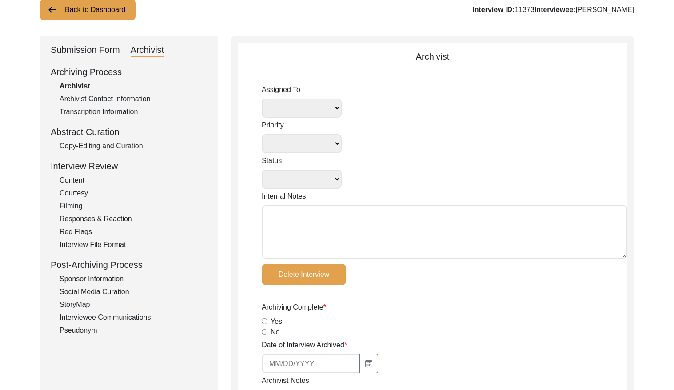
radio input "true"
type input "0:51:27"
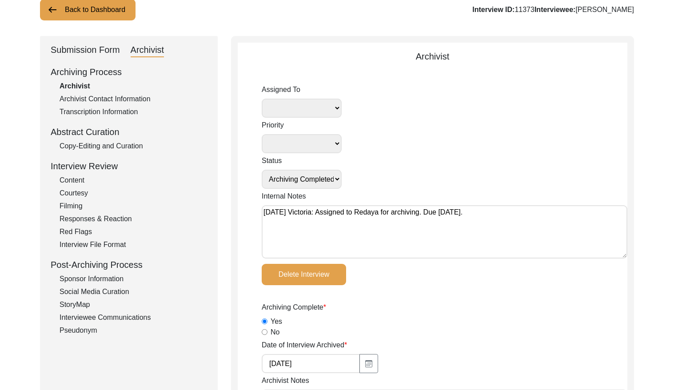
radio input "true"
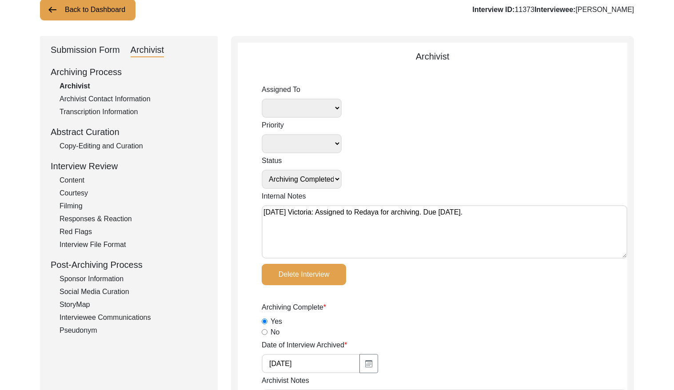
type input "22"
radio input "true"
type textarea "B-roll length: 0:05:06"
type input "MTS"
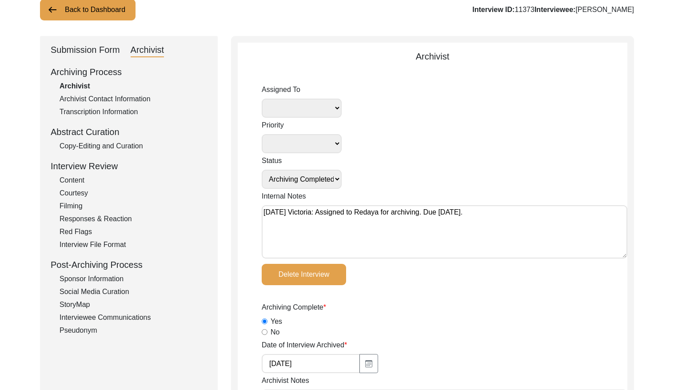
type input "7.21 GB"
select select
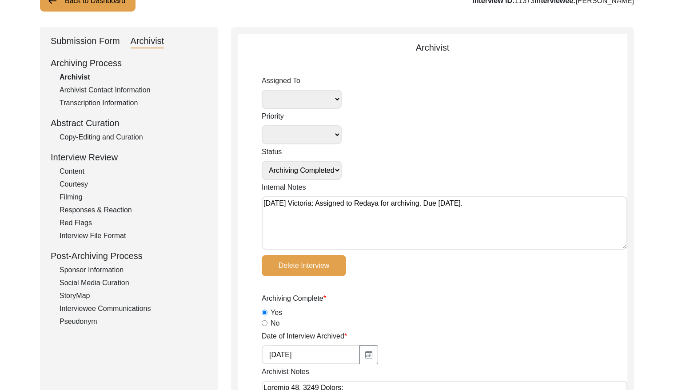
scroll to position [44, 0]
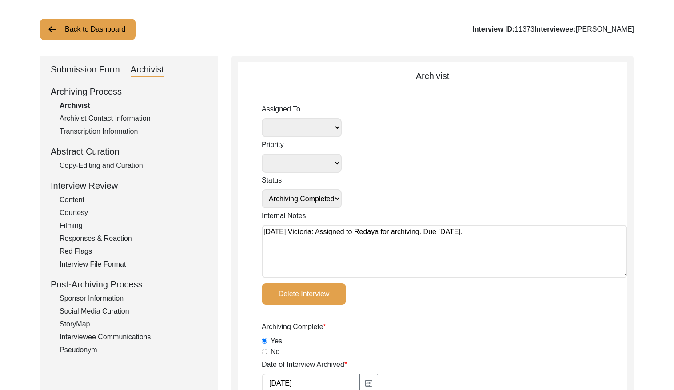
click at [104, 27] on button "Back to Dashboard" at bounding box center [87, 29] width 95 height 21
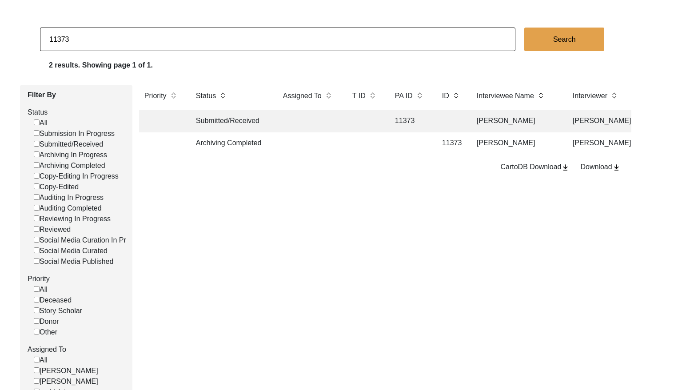
click at [101, 35] on input "11373" at bounding box center [277, 40] width 475 height 24
paste input "8"
type input "11378"
checkbox input "false"
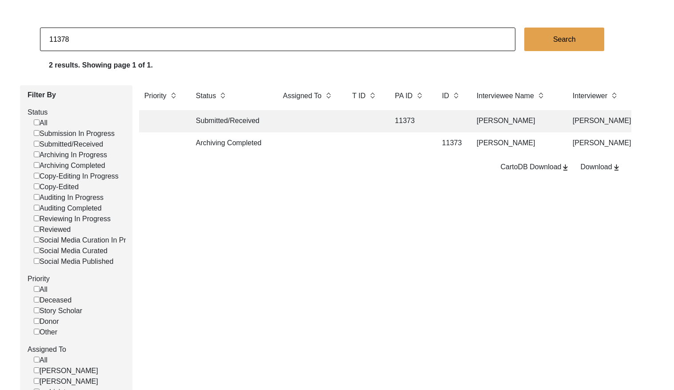
checkbox input "false"
click at [329, 145] on td at bounding box center [309, 143] width 62 height 22
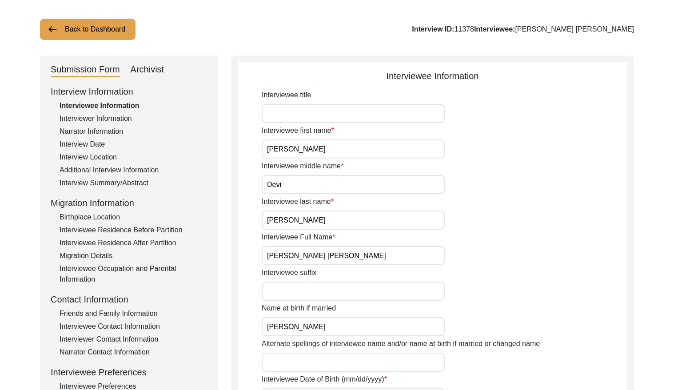
drag, startPoint x: 148, startPoint y: 70, endPoint x: 301, endPoint y: 5, distance: 165.8
click at [154, 67] on div "Archivist" at bounding box center [148, 70] width 34 height 14
select select "Archiving Completed"
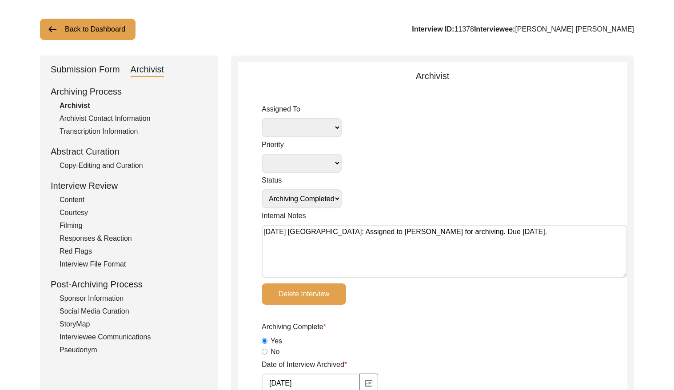
click at [264, 231] on textarea "[DATE] [GEOGRAPHIC_DATA]: Assigned to [PERSON_NAME] for archiving. Due [DATE]." at bounding box center [445, 251] width 366 height 53
paste textarea "[DATE] [GEOGRAPHIC_DATA]: Assigned to Brianna to audit. Due [DATE]."
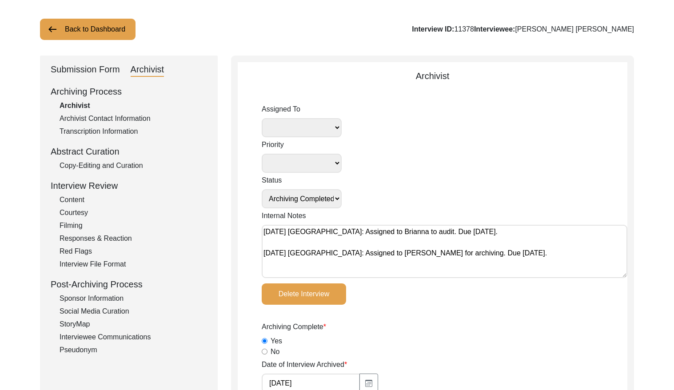
type textarea "[DATE] [GEOGRAPHIC_DATA]: Assigned to Brianna to audit. Due [DATE]. [DATE] [GEO…"
click at [311, 131] on select "[PERSON_NAME] [PERSON_NAME] archivist [PERSON_NAME] [PERSON_NAME]" at bounding box center [302, 127] width 80 height 19
select select "442"
click at [303, 200] on select "Submission In Progress Submitted/Received Archiving In Progress Archiving Compl…" at bounding box center [302, 198] width 80 height 19
select select "Auditing In Progress"
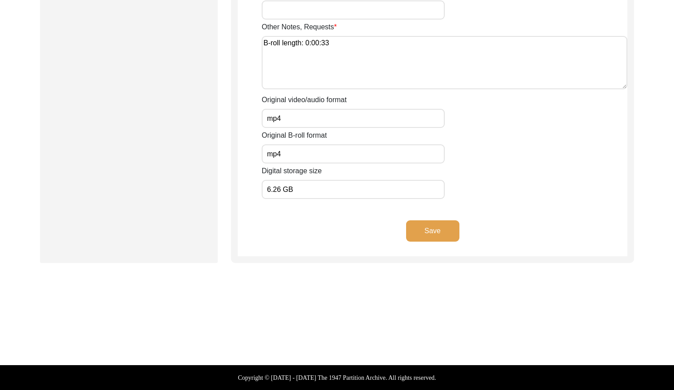
click at [426, 227] on button "Save" at bounding box center [432, 230] width 53 height 21
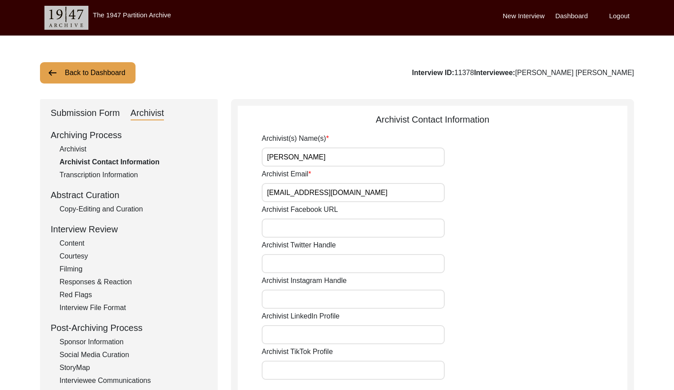
click at [80, 147] on div "Archivist" at bounding box center [133, 149] width 147 height 11
select select "442"
select select "Auditing In Progress"
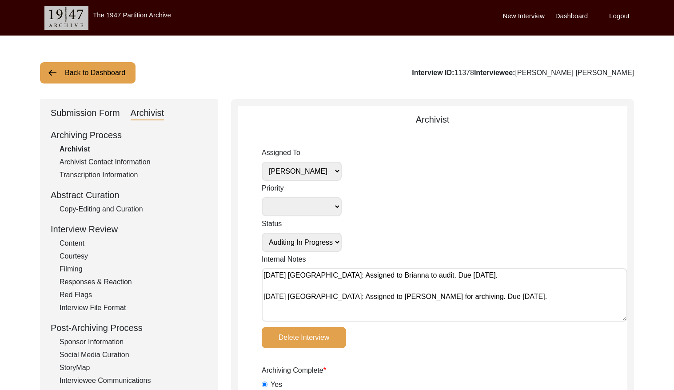
click at [98, 69] on button "Back to Dashboard" at bounding box center [87, 72] width 95 height 21
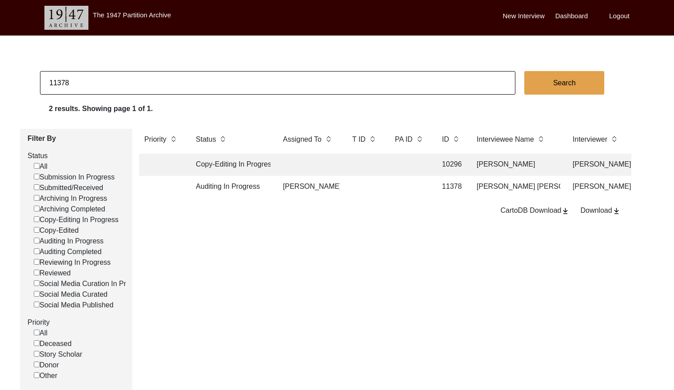
click at [144, 82] on input "11378" at bounding box center [277, 83] width 475 height 24
type input "11373"
checkbox input "false"
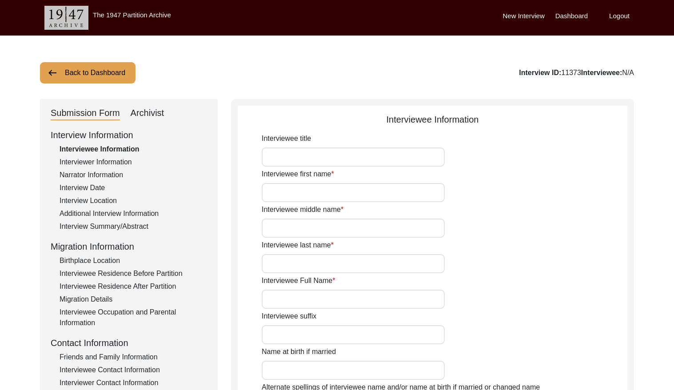
type input "Mr."
type input "Mukhtar"
type input "[PERSON_NAME]"
type input "Sindhu"
type input "[PERSON_NAME]"
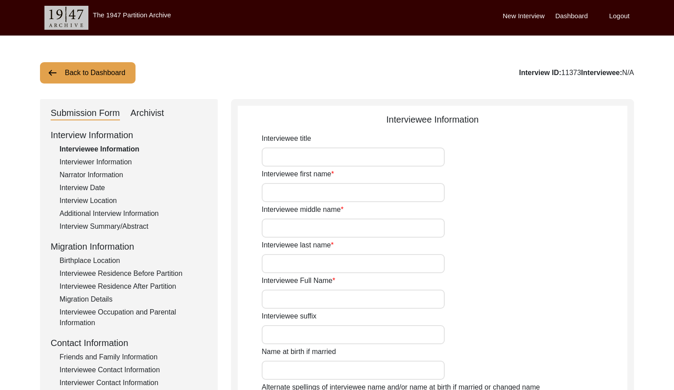
type input "N/A"
type input "[PERSON_NAME]"
type input "1935"
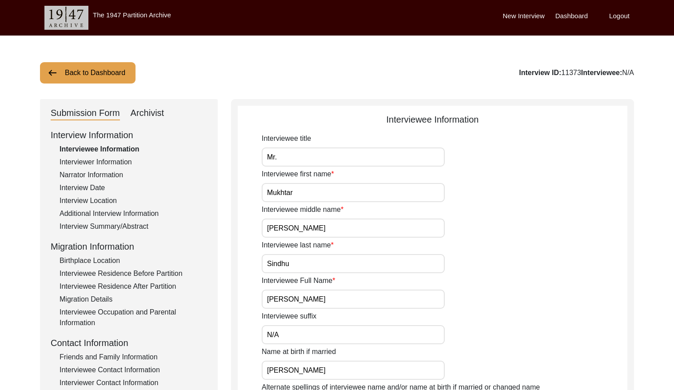
type input "89"
type input "[DEMOGRAPHIC_DATA]"
type input "N/A"
type textarea "N/A"
type input "Punjabi"
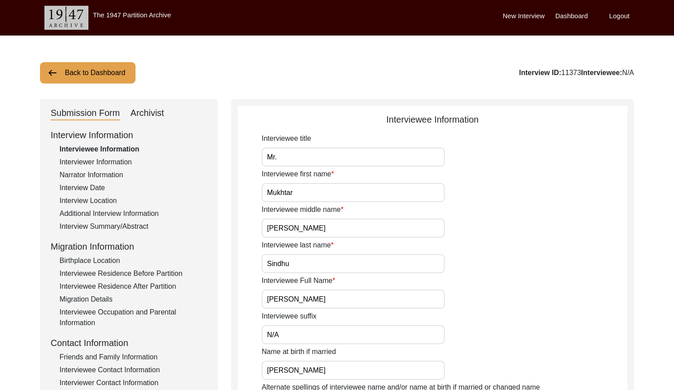
type input "Malwai"
drag, startPoint x: 158, startPoint y: 114, endPoint x: 221, endPoint y: 139, distance: 67.4
click at [159, 114] on div "Archivist" at bounding box center [148, 113] width 34 height 14
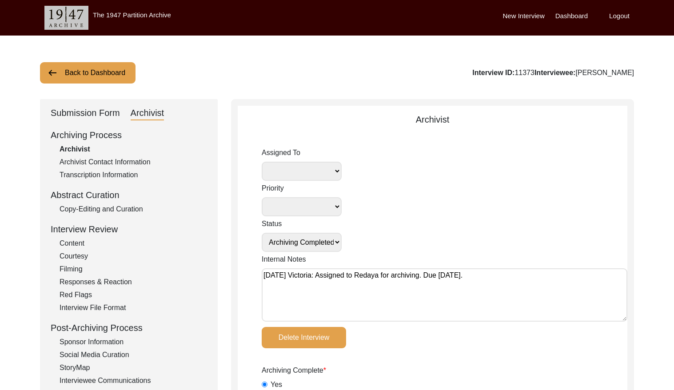
drag, startPoint x: 263, startPoint y: 275, endPoint x: 267, endPoint y: 276, distance: 4.9
click at [263, 275] on textarea "[DATE] Victoria: Assigned to Redaya for archiving. Due [DATE]." at bounding box center [445, 294] width 366 height 53
paste textarea "[DATE] [GEOGRAPHIC_DATA]: Assigned to Brianna to audit. Due [DATE]."
click at [315, 164] on select "[PERSON_NAME] [PERSON_NAME] archivist [PERSON_NAME] [PERSON_NAME]" at bounding box center [302, 171] width 80 height 19
click at [309, 168] on select "[PERSON_NAME] [PERSON_NAME] archivist [PERSON_NAME] [PERSON_NAME]" at bounding box center [302, 171] width 80 height 19
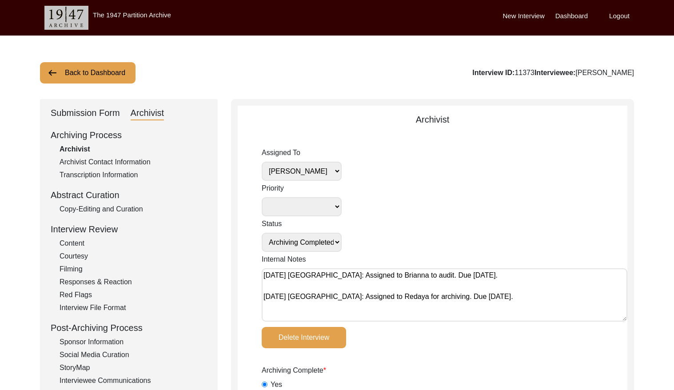
click at [322, 242] on select "Submission In Progress Submitted/Received Archiving In Progress Archiving Compl…" at bounding box center [302, 242] width 80 height 19
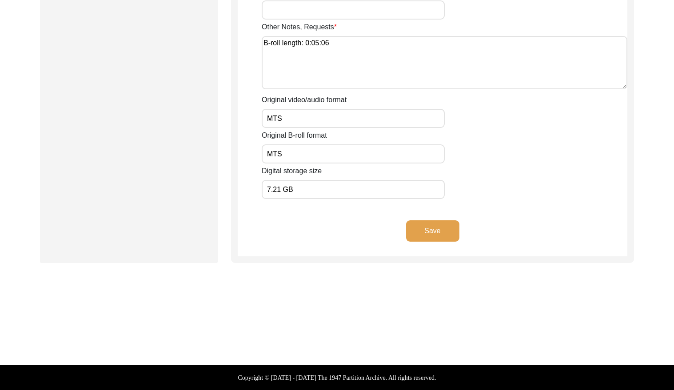
click at [440, 234] on button "Save" at bounding box center [432, 230] width 53 height 21
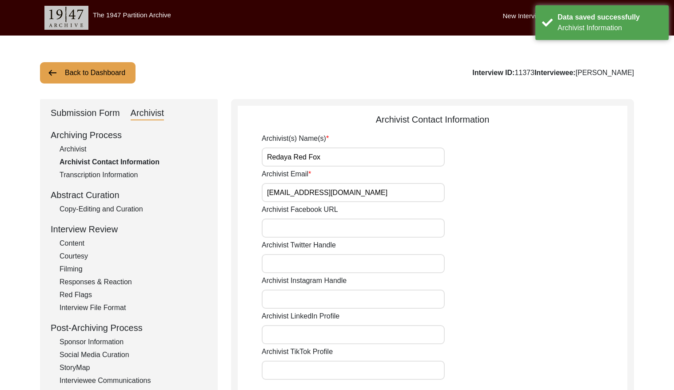
click at [108, 76] on button "Back to Dashboard" at bounding box center [87, 72] width 95 height 21
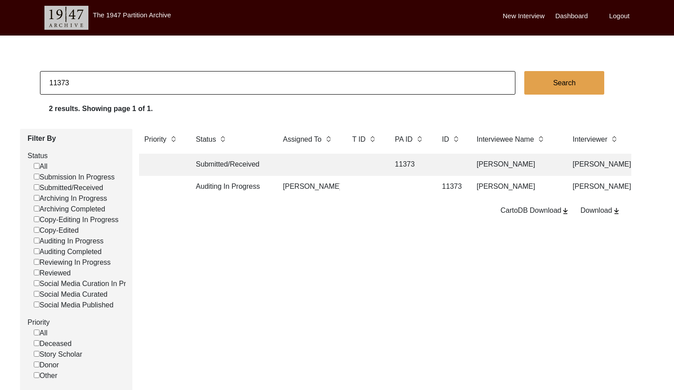
click at [105, 82] on input "11373" at bounding box center [277, 83] width 475 height 24
paste input "519"
click at [370, 186] on td at bounding box center [365, 187] width 36 height 22
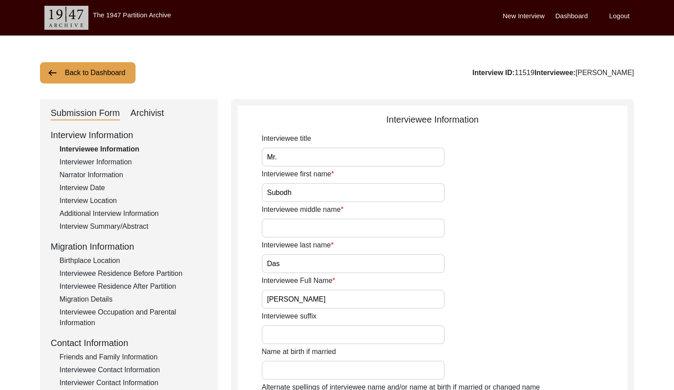
drag, startPoint x: 146, startPoint y: 110, endPoint x: 158, endPoint y: 112, distance: 11.8
click at [146, 110] on div "Archivist" at bounding box center [148, 113] width 34 height 14
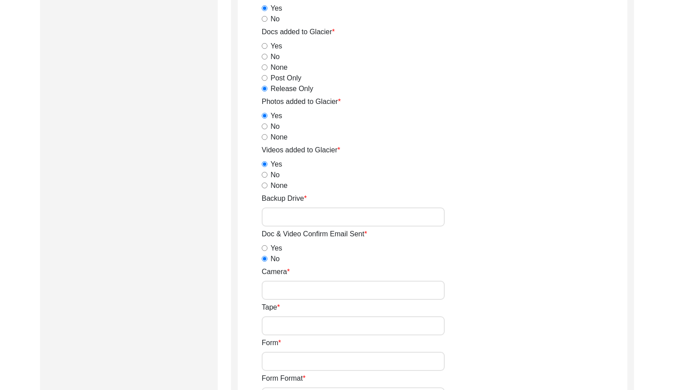
scroll to position [1160, 0]
click at [290, 206] on div "Backup Drive" at bounding box center [445, 208] width 366 height 33
click at [290, 219] on input "Backup Drive" at bounding box center [353, 215] width 183 height 19
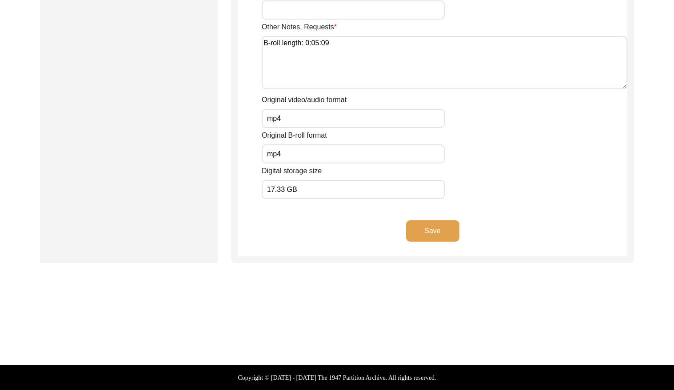
click at [445, 229] on button "Save" at bounding box center [432, 230] width 53 height 21
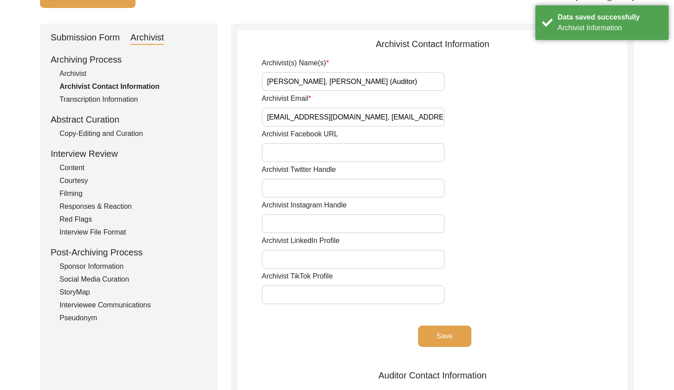
scroll to position [0, 0]
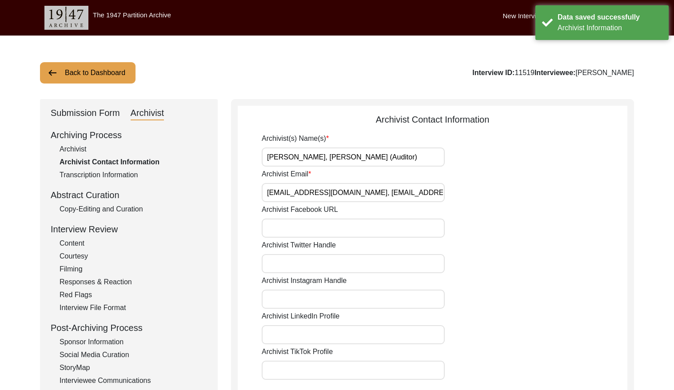
drag, startPoint x: 71, startPoint y: 151, endPoint x: 85, endPoint y: 149, distance: 14.3
click at [73, 150] on div "Archivist" at bounding box center [133, 149] width 147 height 11
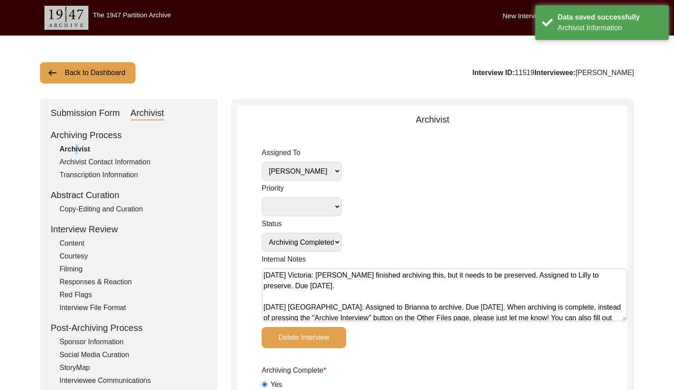
click at [316, 170] on select "[PERSON_NAME] [PERSON_NAME] archivist [PERSON_NAME] [PERSON_NAME]" at bounding box center [302, 171] width 80 height 19
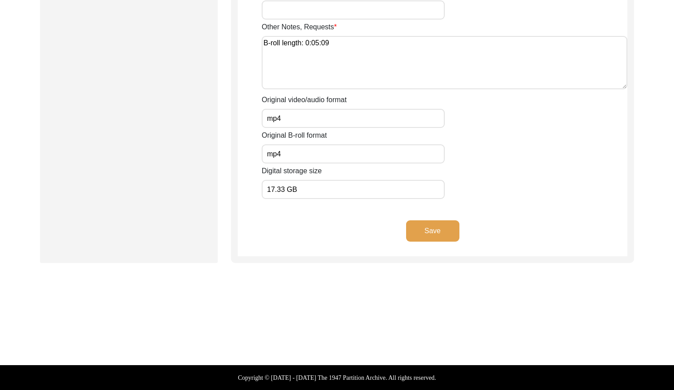
click at [430, 233] on button "Save" at bounding box center [432, 230] width 53 height 21
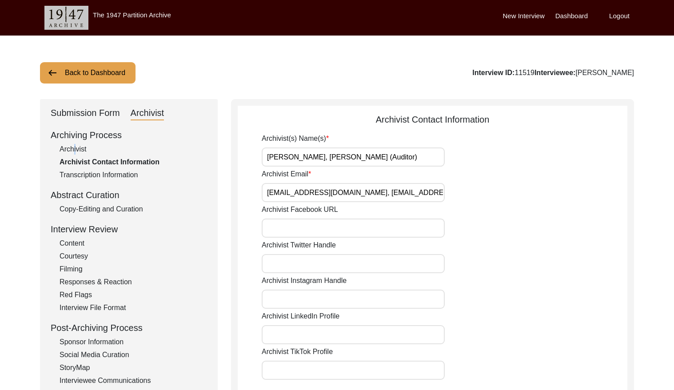
click at [94, 71] on button "Back to Dashboard" at bounding box center [87, 72] width 95 height 21
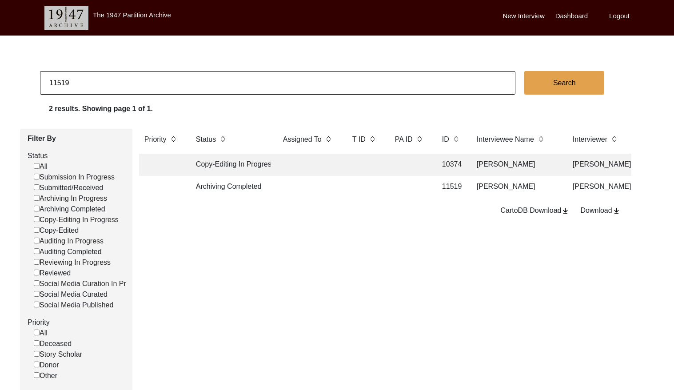
click at [107, 83] on input "11519" at bounding box center [277, 83] width 475 height 24
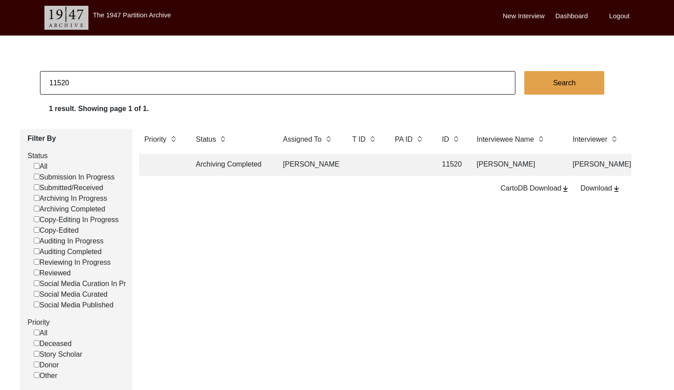
click at [334, 165] on td "[PERSON_NAME]" at bounding box center [309, 165] width 62 height 22
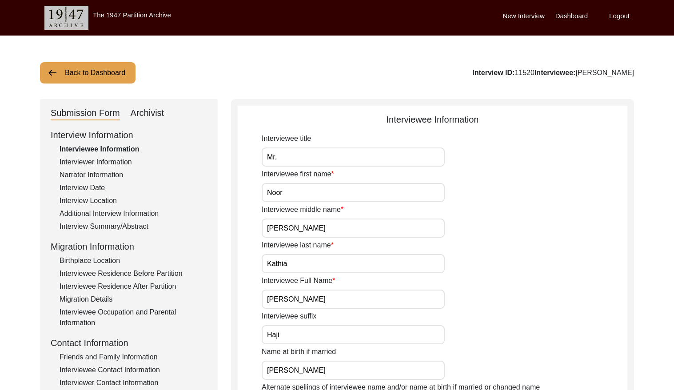
drag, startPoint x: 152, startPoint y: 113, endPoint x: 157, endPoint y: 111, distance: 4.6
click at [152, 113] on div "Archivist" at bounding box center [148, 113] width 34 height 14
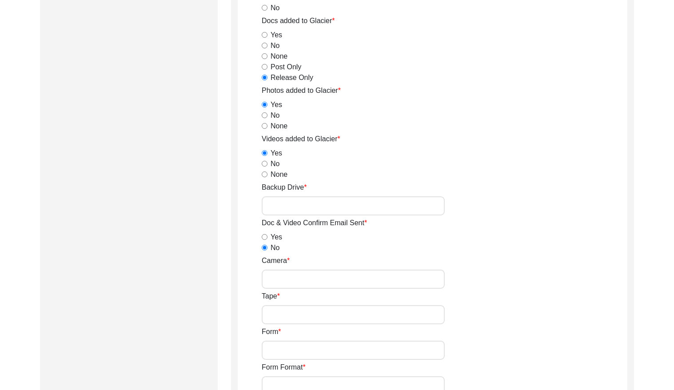
scroll to position [1198, 0]
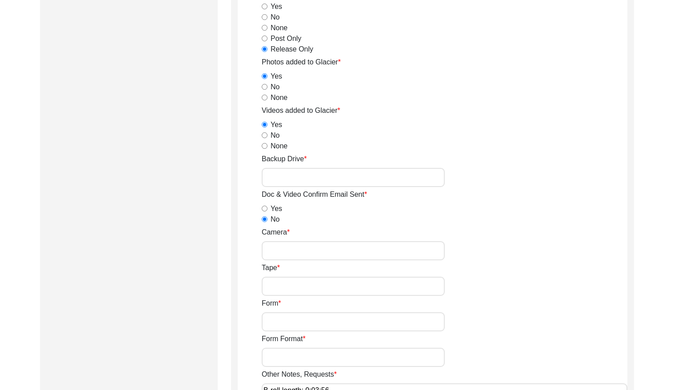
click at [314, 174] on input "Backup Drive" at bounding box center [353, 177] width 183 height 19
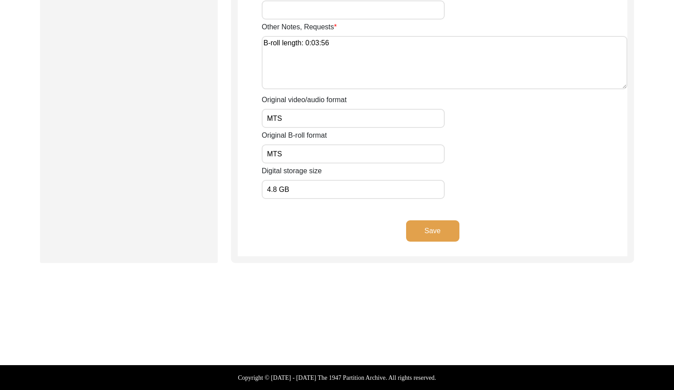
click at [440, 238] on button "Save" at bounding box center [432, 230] width 53 height 21
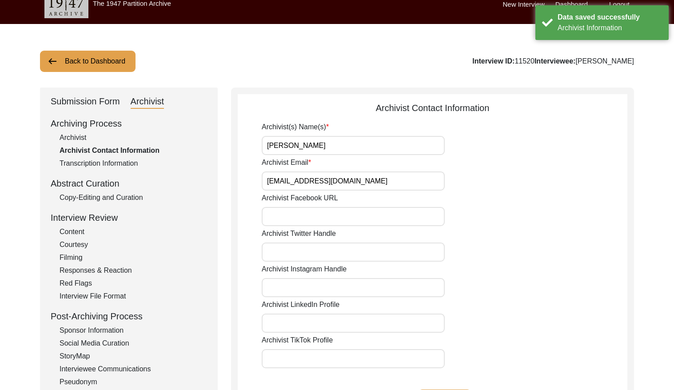
scroll to position [0, 0]
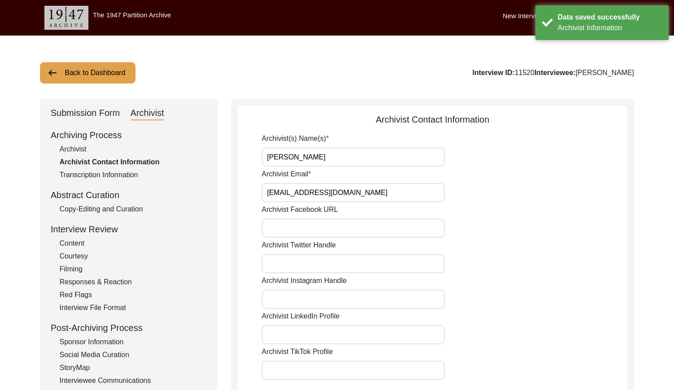
drag, startPoint x: 74, startPoint y: 151, endPoint x: 222, endPoint y: 150, distance: 147.5
click at [75, 151] on div "Archivist" at bounding box center [133, 149] width 147 height 11
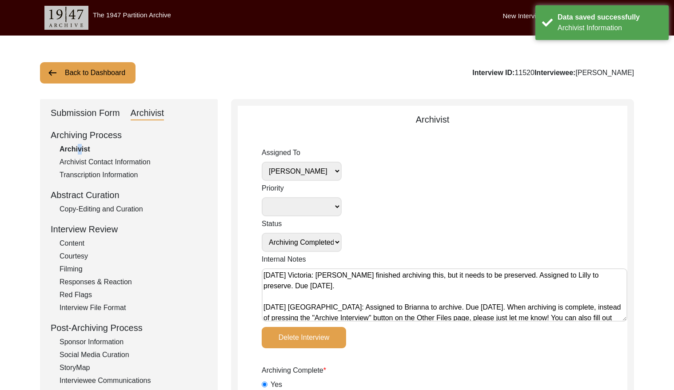
click at [322, 168] on select "[PERSON_NAME] [PERSON_NAME] archivist [PERSON_NAME] [PERSON_NAME]" at bounding box center [302, 171] width 80 height 19
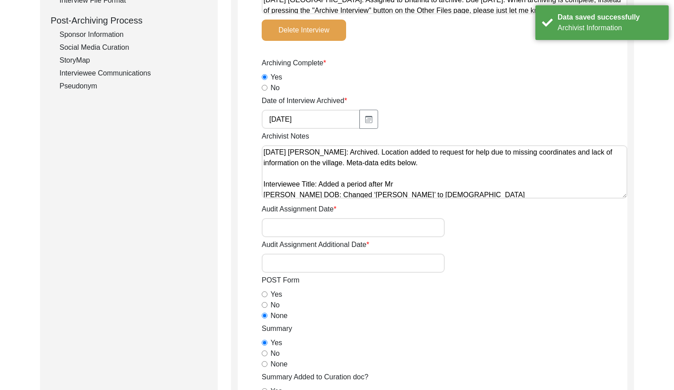
scroll to position [131, 0]
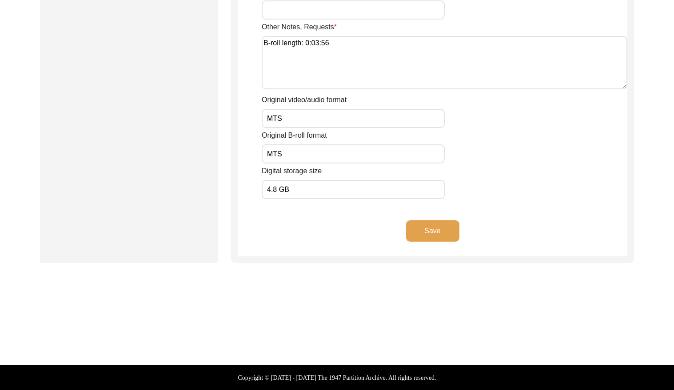
click at [442, 224] on button "Save" at bounding box center [432, 230] width 53 height 21
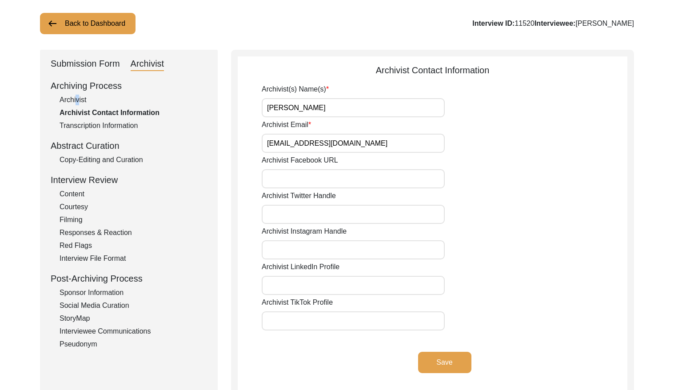
scroll to position [0, 0]
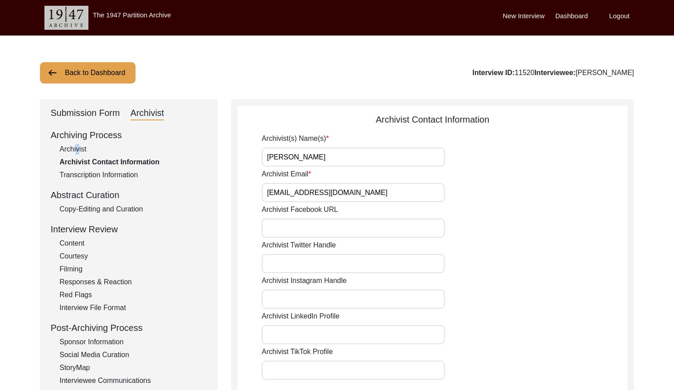
click at [78, 74] on button "Back to Dashboard" at bounding box center [87, 72] width 95 height 21
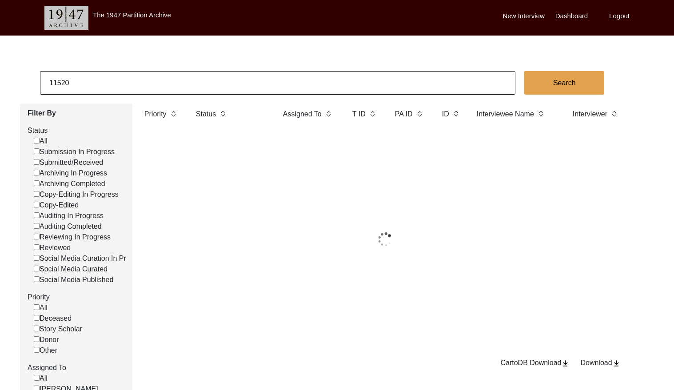
click at [111, 75] on input "11520" at bounding box center [277, 83] width 475 height 24
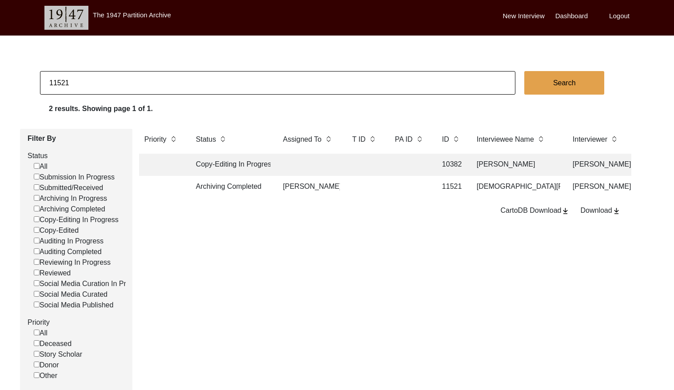
click at [406, 184] on td at bounding box center [410, 187] width 40 height 22
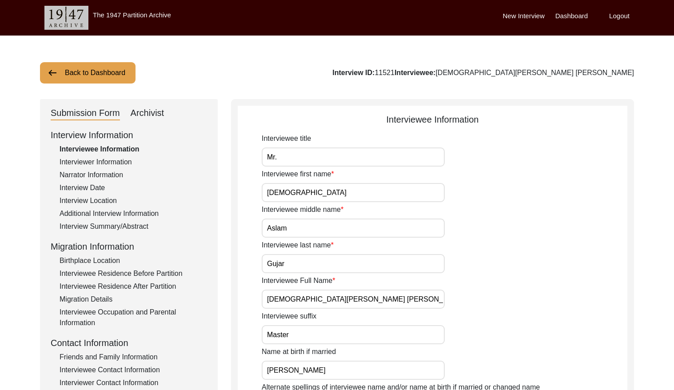
click at [151, 115] on div "Archivist" at bounding box center [148, 113] width 34 height 14
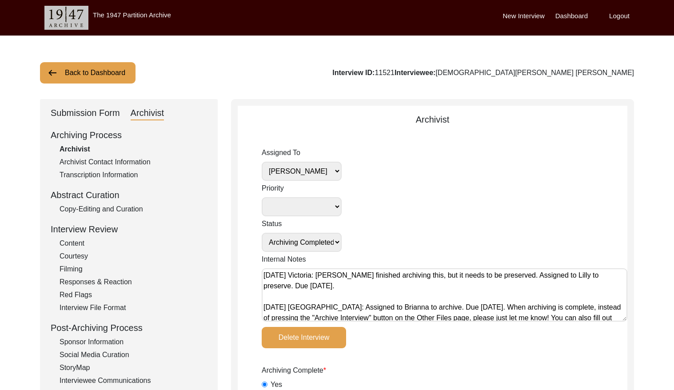
click at [313, 170] on select "[PERSON_NAME] [PERSON_NAME] archivist [PERSON_NAME] [PERSON_NAME]" at bounding box center [302, 171] width 80 height 19
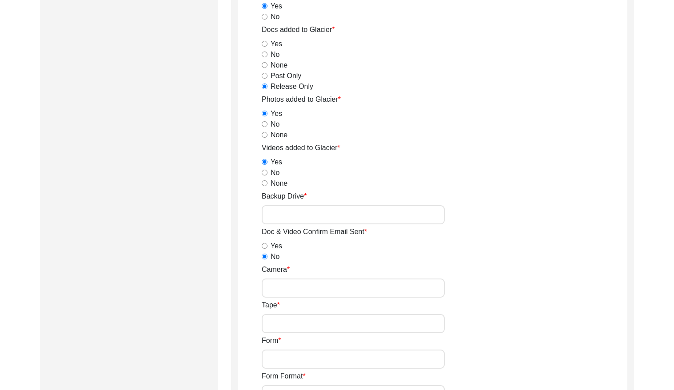
scroll to position [1190, 0]
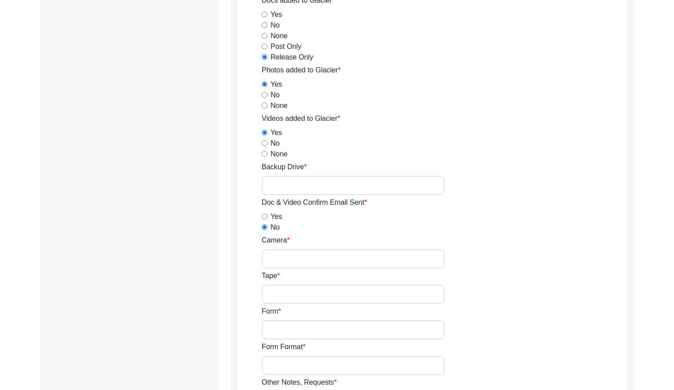
click at [328, 192] on input "Backup Drive" at bounding box center [353, 185] width 183 height 19
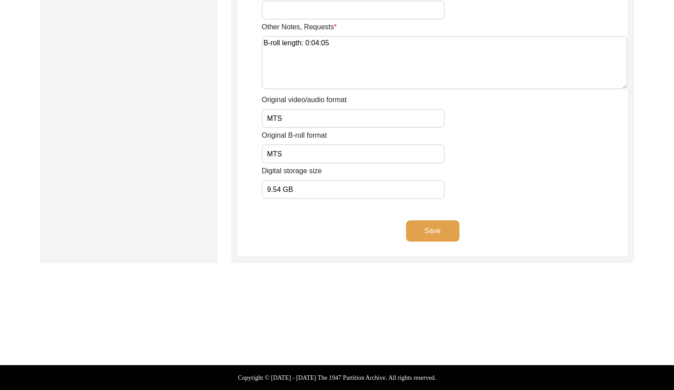
click at [426, 222] on button "Save" at bounding box center [432, 230] width 53 height 21
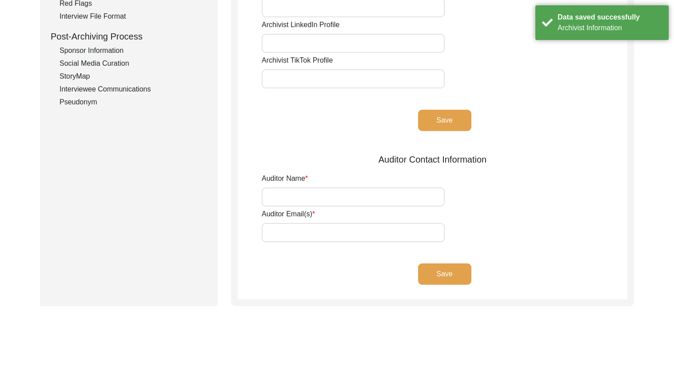
scroll to position [0, 0]
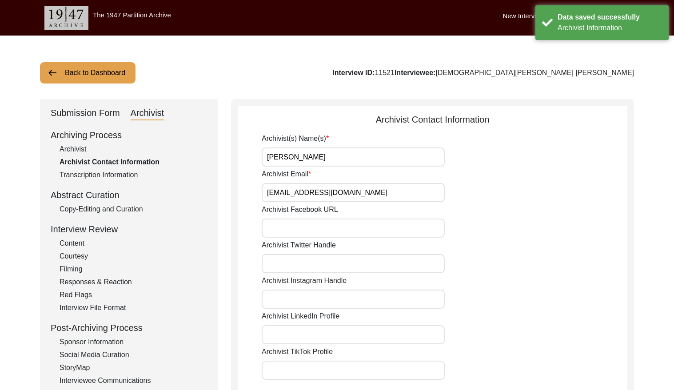
click at [130, 57] on div "Back to Dashboard Interview ID: 11521 Interviewee: [PERSON_NAME] [PERSON_NAME] …" at bounding box center [337, 350] width 674 height 629
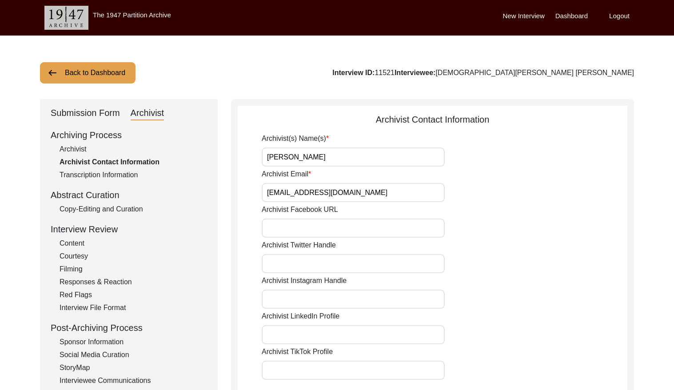
click at [109, 77] on button "Back to Dashboard" at bounding box center [87, 72] width 95 height 21
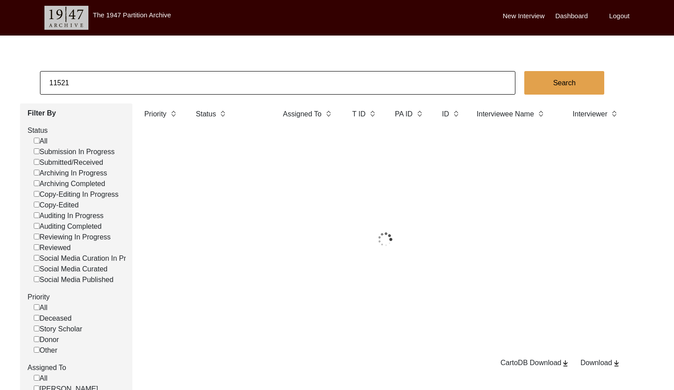
click at [134, 81] on input "11521" at bounding box center [277, 83] width 475 height 24
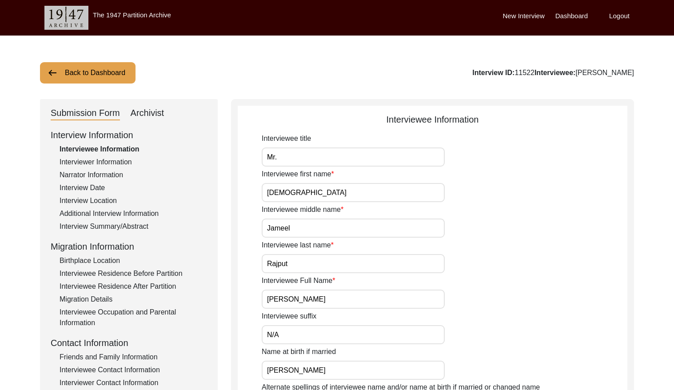
drag, startPoint x: 168, startPoint y: 113, endPoint x: 163, endPoint y: 112, distance: 5.0
click at [164, 113] on div "Submission Form Archivist" at bounding box center [129, 113] width 156 height 14
drag, startPoint x: 160, startPoint y: 112, endPoint x: 220, endPoint y: 117, distance: 60.1
click at [161, 112] on div "Archivist" at bounding box center [148, 113] width 34 height 14
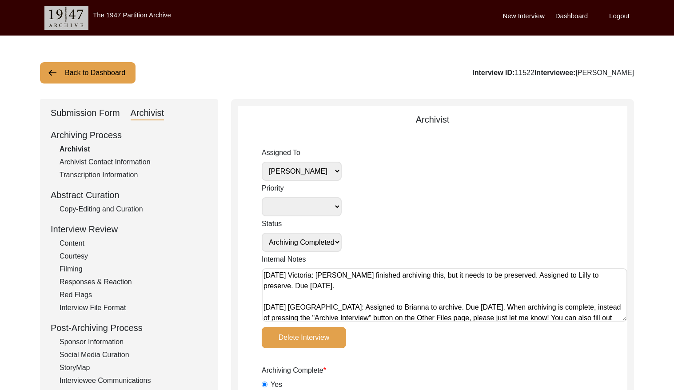
click at [319, 175] on select "[PERSON_NAME] [PERSON_NAME] archivist [PERSON_NAME] [PERSON_NAME]" at bounding box center [302, 171] width 80 height 19
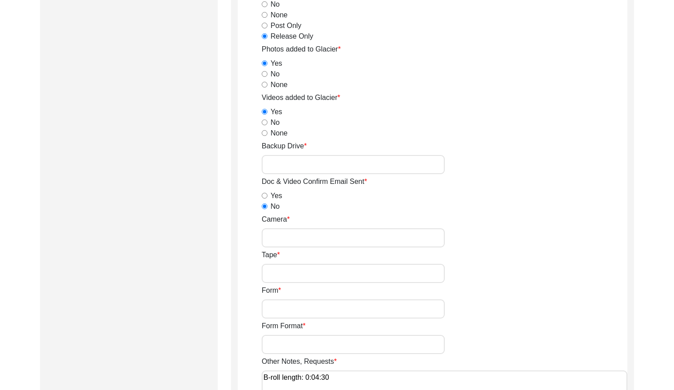
scroll to position [1215, 0]
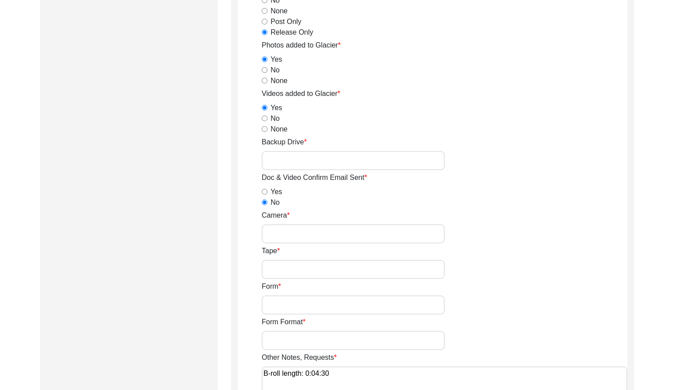
click at [332, 155] on input "Backup Drive" at bounding box center [353, 160] width 183 height 19
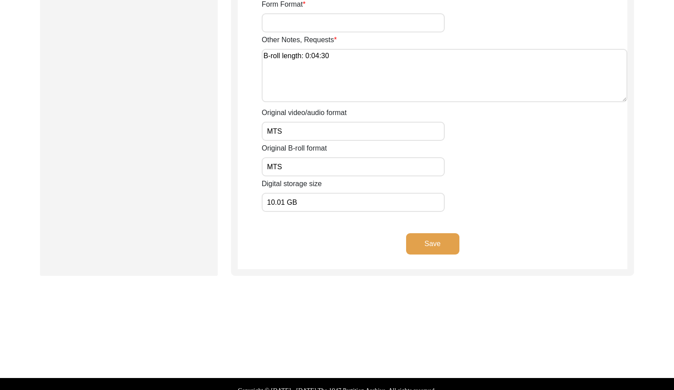
click at [437, 246] on button "Save" at bounding box center [432, 243] width 53 height 21
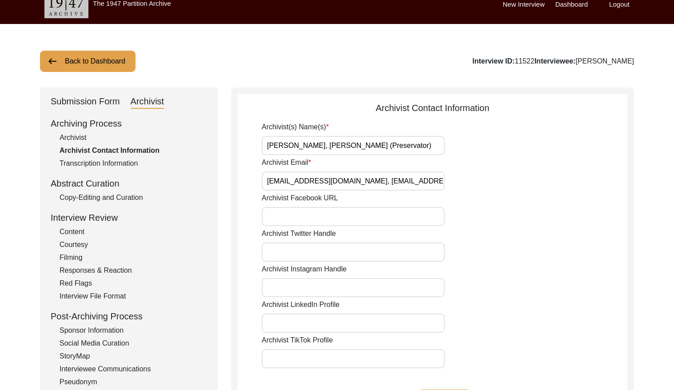
scroll to position [0, 0]
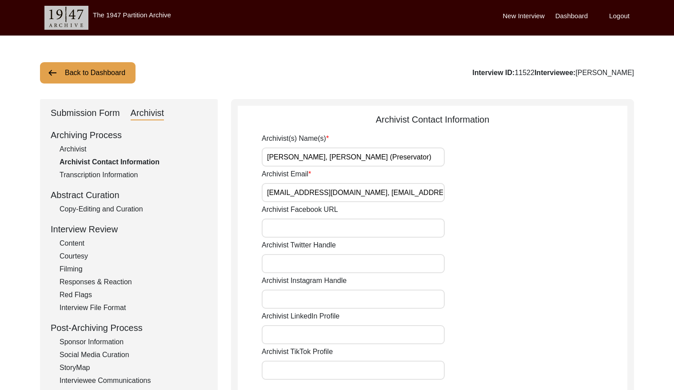
click at [80, 147] on div "Archivist" at bounding box center [133, 149] width 147 height 11
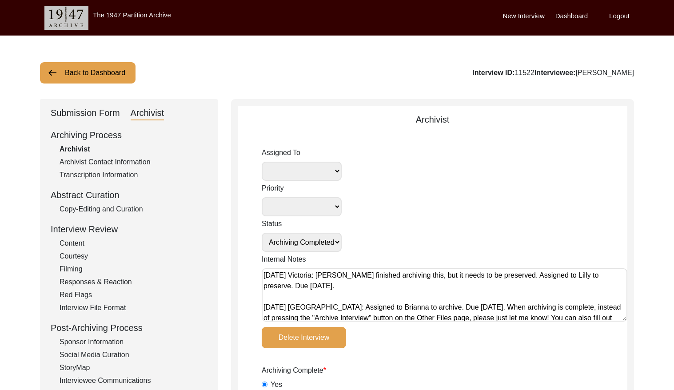
click at [105, 71] on button "Back to Dashboard" at bounding box center [87, 72] width 95 height 21
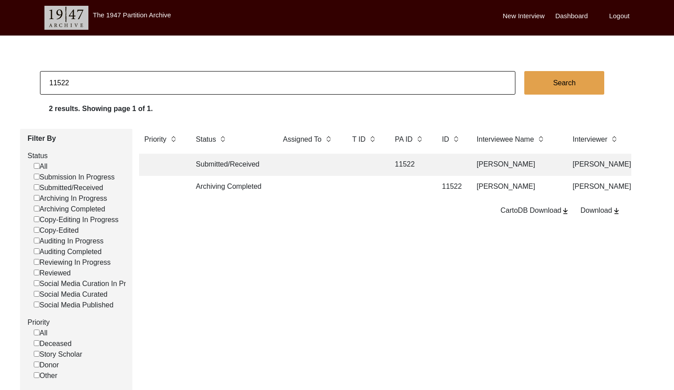
click at [182, 74] on input "11522" at bounding box center [277, 83] width 475 height 24
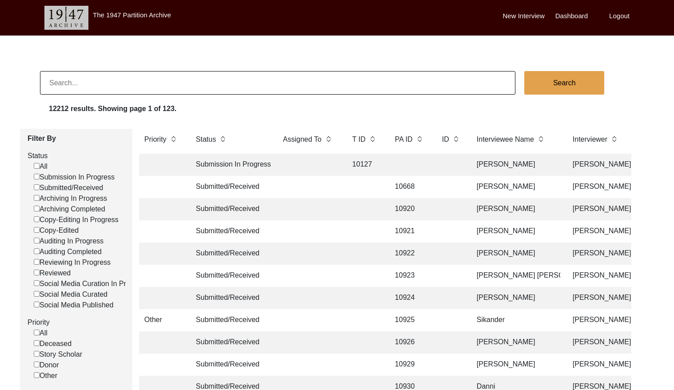
paste input "PA12949"
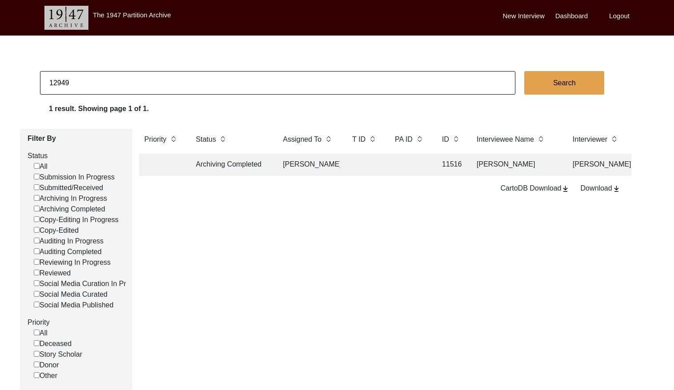
click at [417, 168] on td at bounding box center [410, 165] width 40 height 22
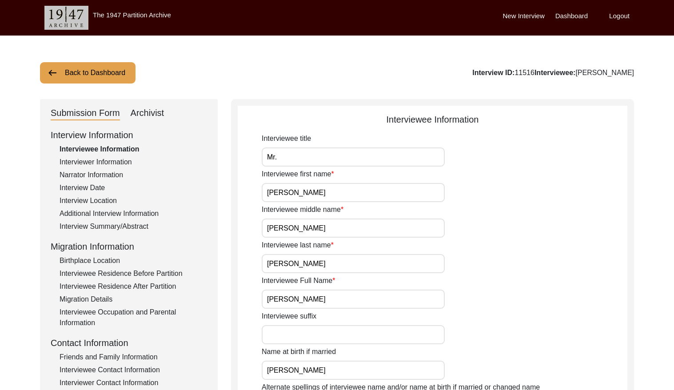
drag, startPoint x: 153, startPoint y: 115, endPoint x: 166, endPoint y: 120, distance: 13.4
click at [153, 115] on div "Archivist" at bounding box center [148, 113] width 34 height 14
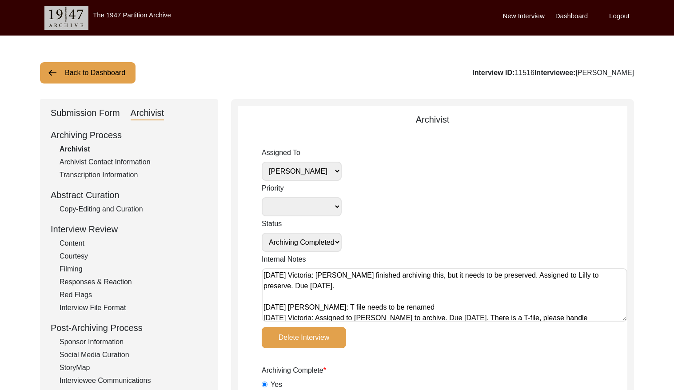
click at [311, 179] on select "[PERSON_NAME] [PERSON_NAME] archivist [PERSON_NAME] [PERSON_NAME]" at bounding box center [302, 171] width 80 height 19
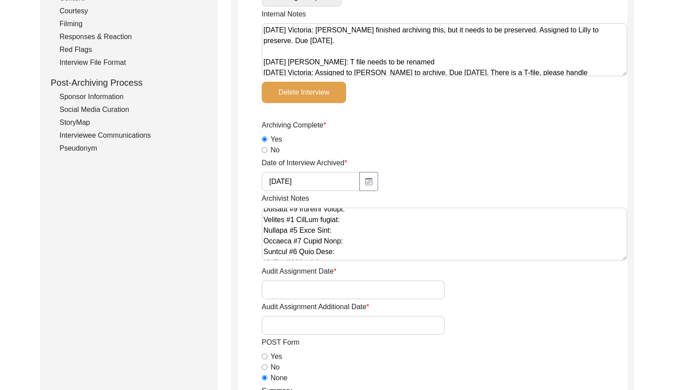
scroll to position [2679, 0]
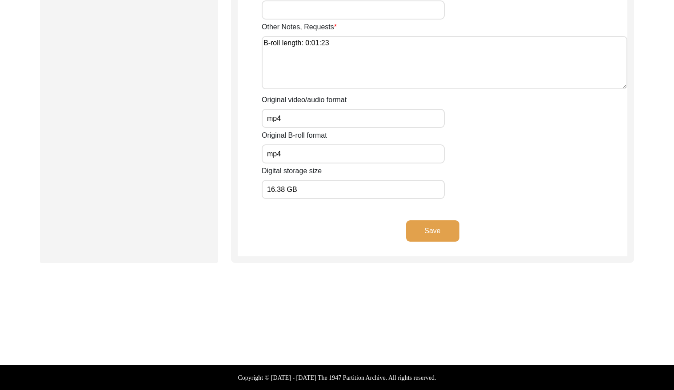
click at [427, 230] on button "Save" at bounding box center [432, 230] width 53 height 21
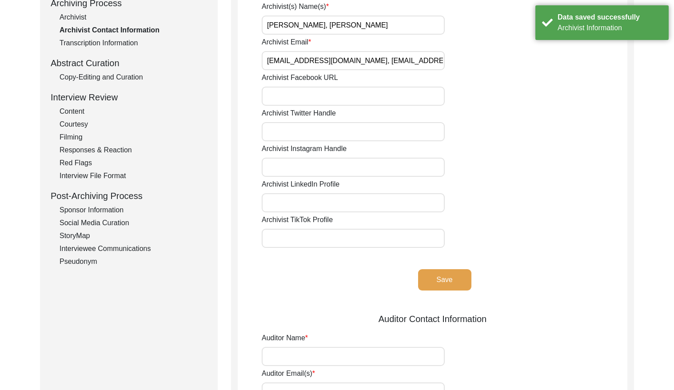
scroll to position [0, 0]
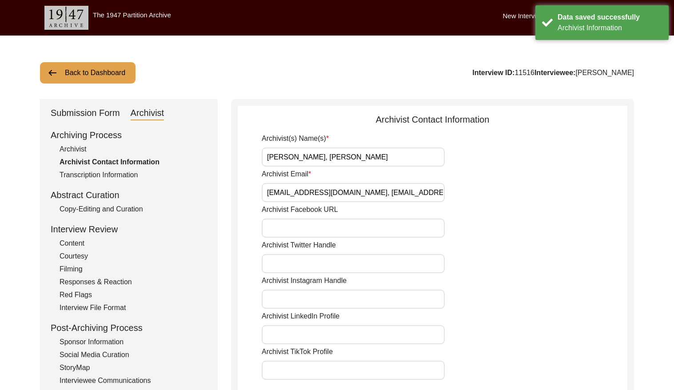
click at [113, 75] on button "Back to Dashboard" at bounding box center [87, 72] width 95 height 21
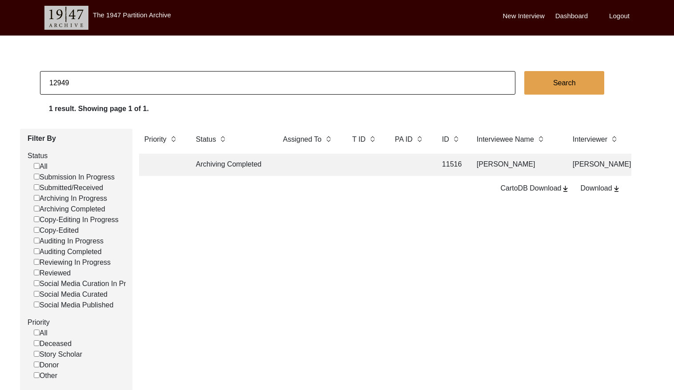
click at [147, 84] on input "12949" at bounding box center [277, 83] width 475 height 24
click at [181, 80] on input "11509" at bounding box center [277, 83] width 475 height 24
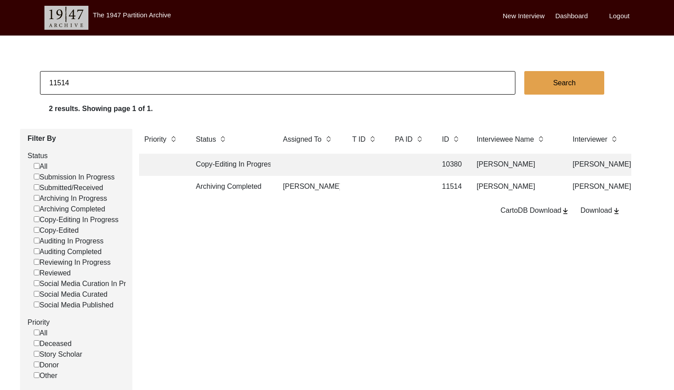
click at [177, 79] on input "11514" at bounding box center [277, 83] width 475 height 24
click at [402, 184] on td at bounding box center [410, 187] width 40 height 22
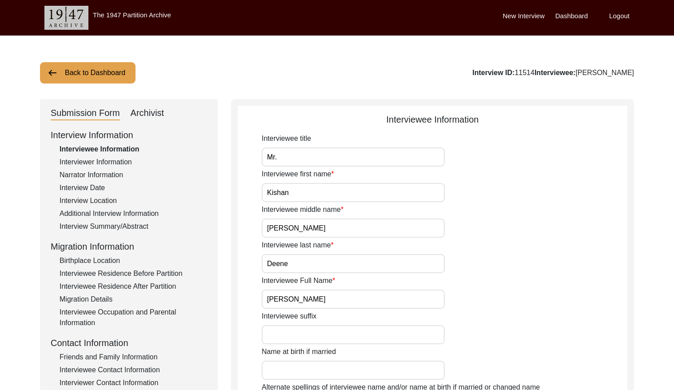
drag, startPoint x: 148, startPoint y: 119, endPoint x: 195, endPoint y: 113, distance: 47.0
click at [150, 118] on div "Archivist" at bounding box center [148, 113] width 34 height 14
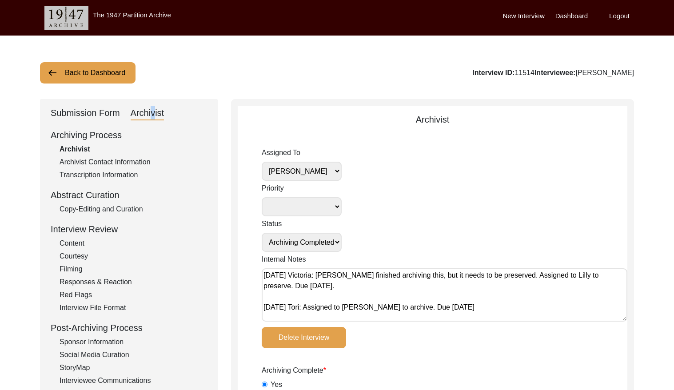
click at [323, 169] on select "[PERSON_NAME] [PERSON_NAME] archivist [PERSON_NAME] [PERSON_NAME]" at bounding box center [302, 171] width 80 height 19
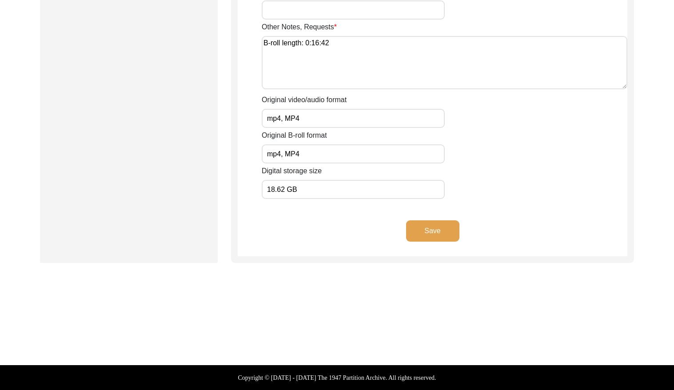
click at [430, 233] on button "Save" at bounding box center [432, 230] width 53 height 21
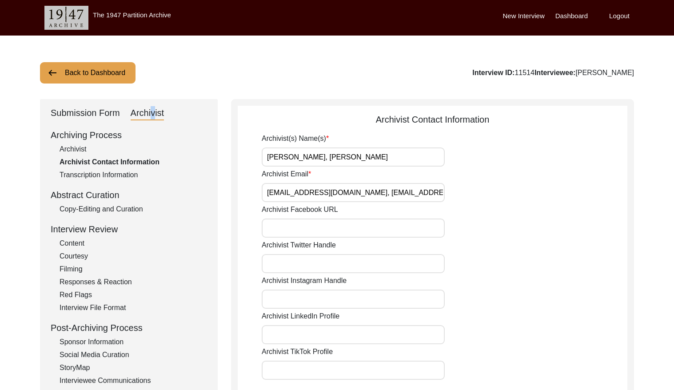
click at [107, 77] on button "Back to Dashboard" at bounding box center [87, 72] width 95 height 21
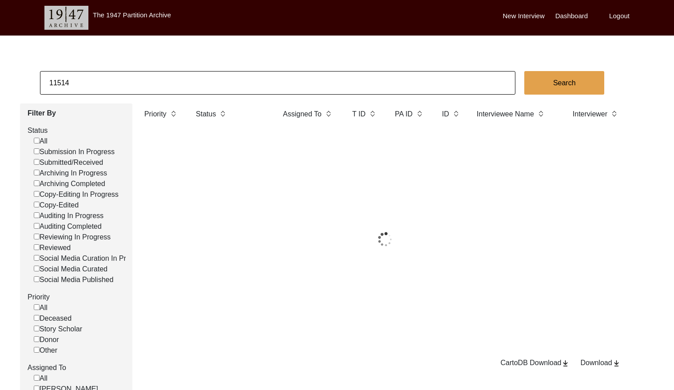
click at [166, 81] on input "11514" at bounding box center [277, 83] width 475 height 24
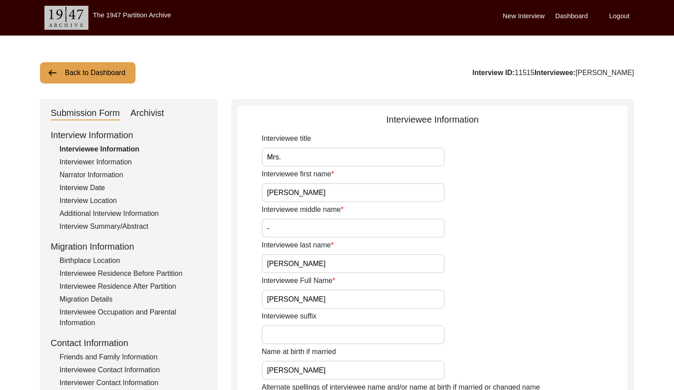
drag, startPoint x: 148, startPoint y: 116, endPoint x: 160, endPoint y: 112, distance: 12.4
click at [149, 116] on div "Archivist" at bounding box center [148, 113] width 34 height 14
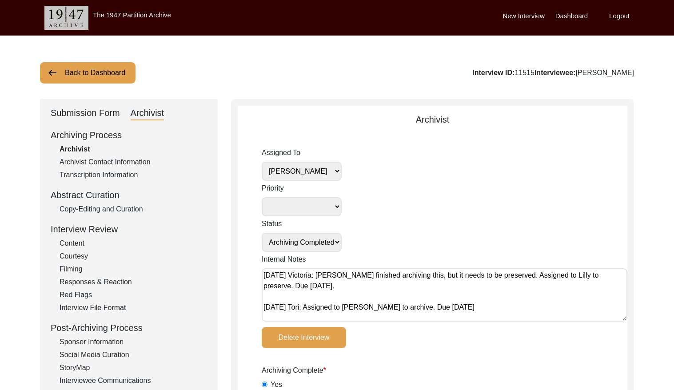
click at [64, 75] on button "Back to Dashboard" at bounding box center [87, 72] width 95 height 21
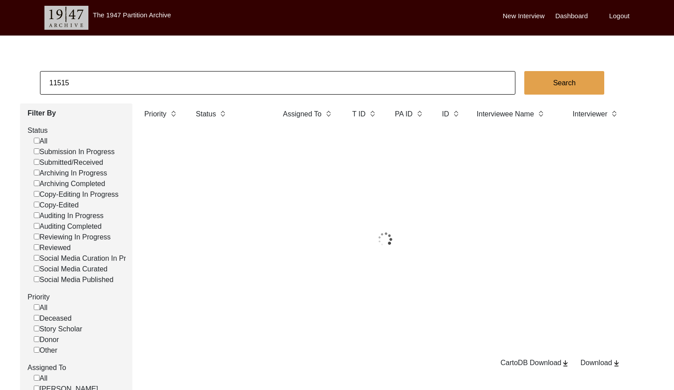
click at [165, 82] on input "11515" at bounding box center [277, 83] width 475 height 24
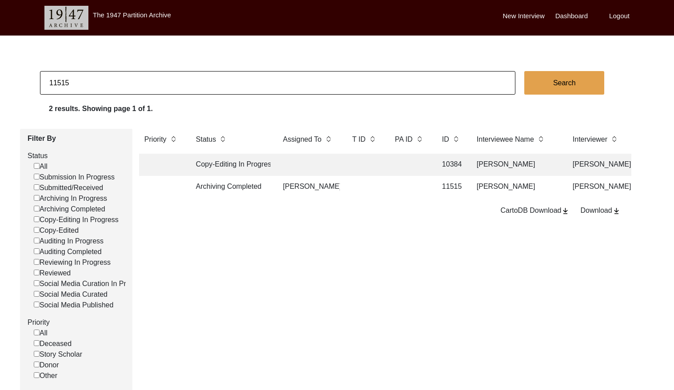
click at [390, 191] on td at bounding box center [410, 187] width 40 height 22
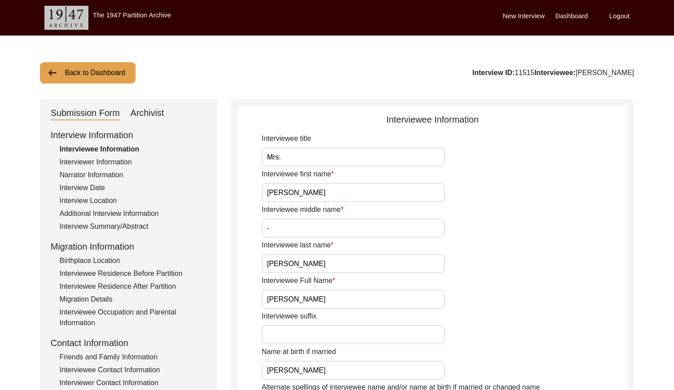
drag, startPoint x: 142, startPoint y: 110, endPoint x: 203, endPoint y: 118, distance: 61.4
click at [144, 110] on div "Archivist" at bounding box center [148, 113] width 34 height 14
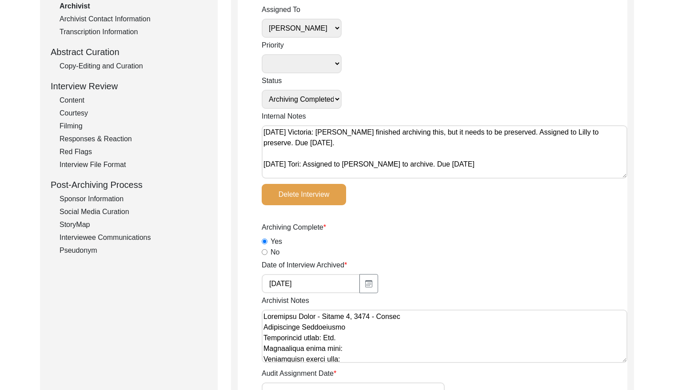
scroll to position [69, 0]
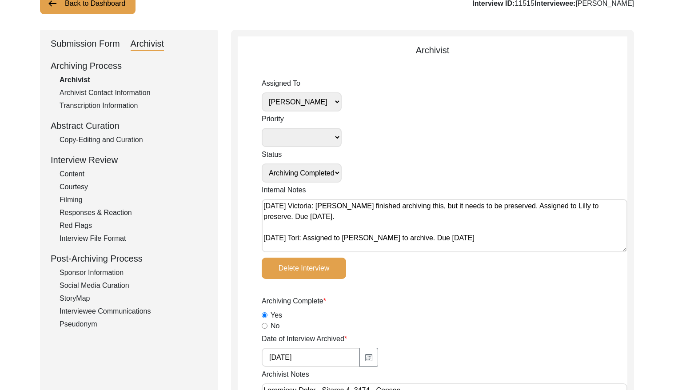
click at [310, 101] on select "[PERSON_NAME] [PERSON_NAME] archivist [PERSON_NAME] [PERSON_NAME]" at bounding box center [302, 101] width 80 height 19
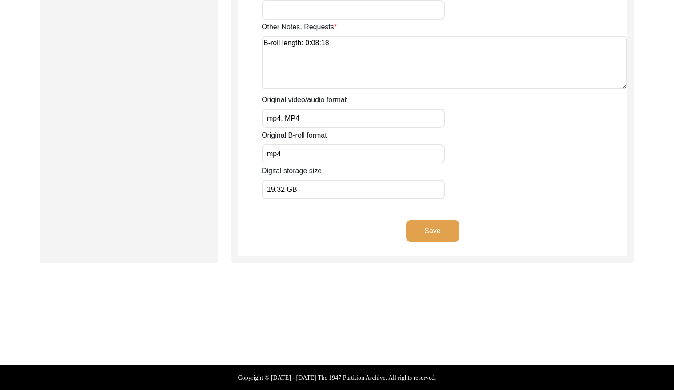
click at [442, 226] on button "Save" at bounding box center [432, 230] width 53 height 21
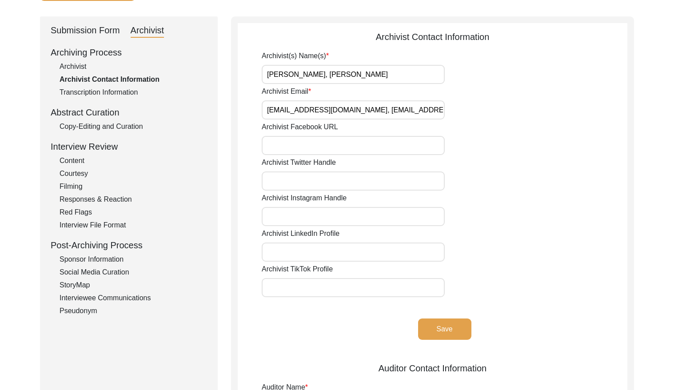
scroll to position [0, 0]
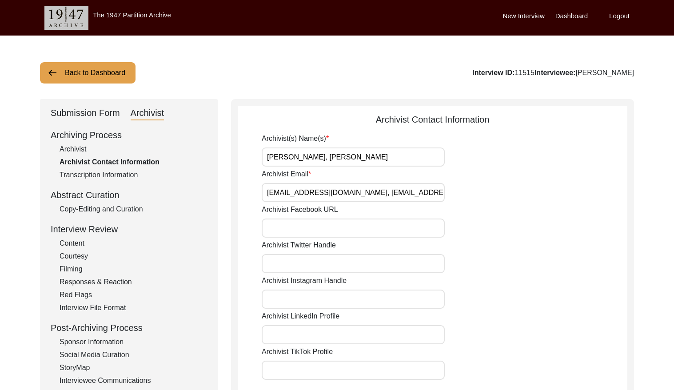
click at [73, 77] on button "Back to Dashboard" at bounding box center [87, 72] width 95 height 21
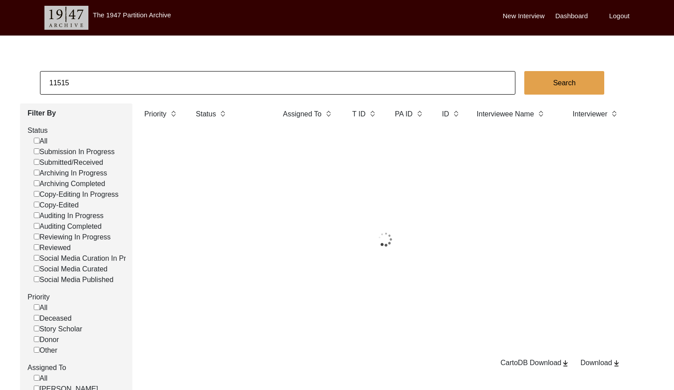
click at [99, 75] on input "11515" at bounding box center [277, 83] width 475 height 24
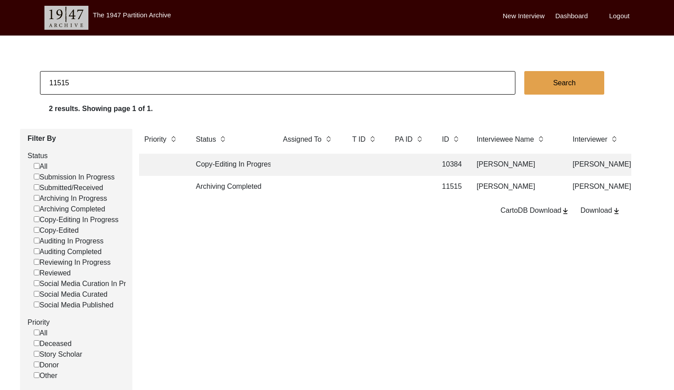
click at [101, 81] on input "11515" at bounding box center [277, 83] width 475 height 24
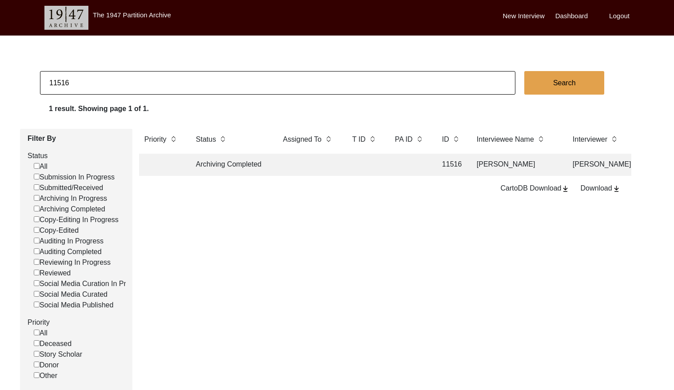
click at [121, 82] on input "11516" at bounding box center [277, 83] width 475 height 24
paste input "PA13313"
click at [416, 167] on td "13313" at bounding box center [410, 165] width 40 height 22
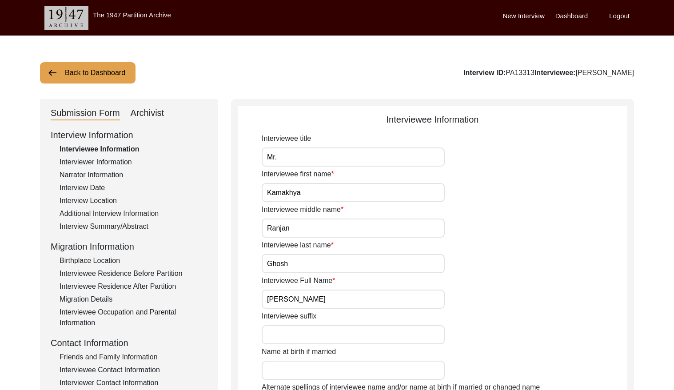
click at [141, 112] on div "Archivist" at bounding box center [148, 113] width 34 height 14
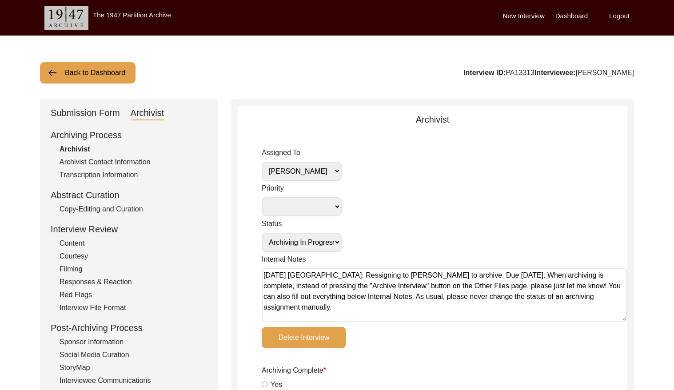
drag, startPoint x: 104, startPoint y: 76, endPoint x: 254, endPoint y: 29, distance: 156.4
click at [105, 75] on button "Back to Dashboard" at bounding box center [87, 72] width 95 height 21
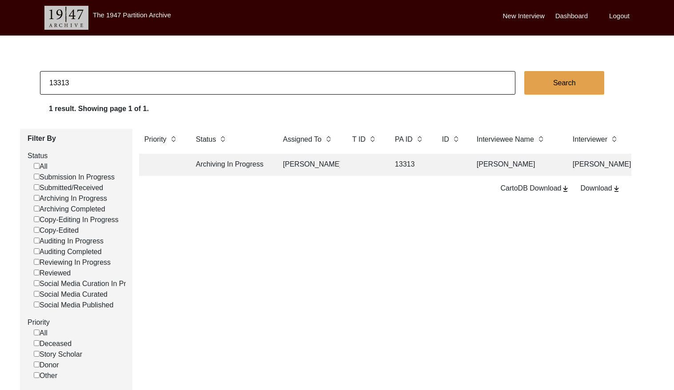
click at [109, 87] on input "13313" at bounding box center [277, 83] width 475 height 24
click at [109, 85] on input "13313" at bounding box center [277, 83] width 475 height 24
paste input "PA13248"
click at [408, 163] on td "13248" at bounding box center [410, 165] width 40 height 22
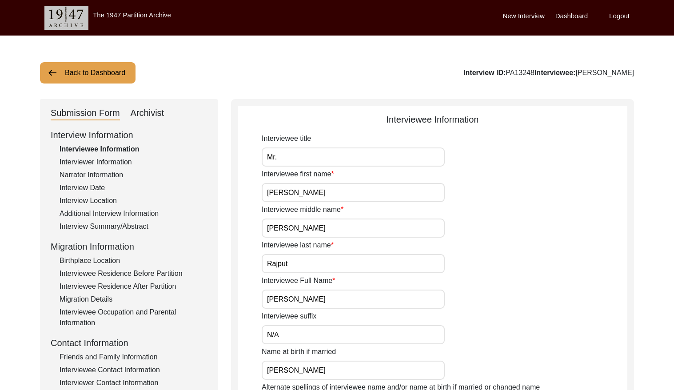
click at [154, 111] on div "Archivist" at bounding box center [148, 113] width 34 height 14
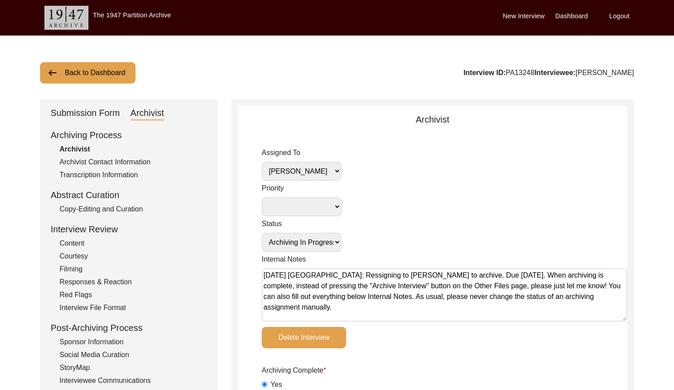
click at [84, 73] on button "Back to Dashboard" at bounding box center [87, 72] width 95 height 21
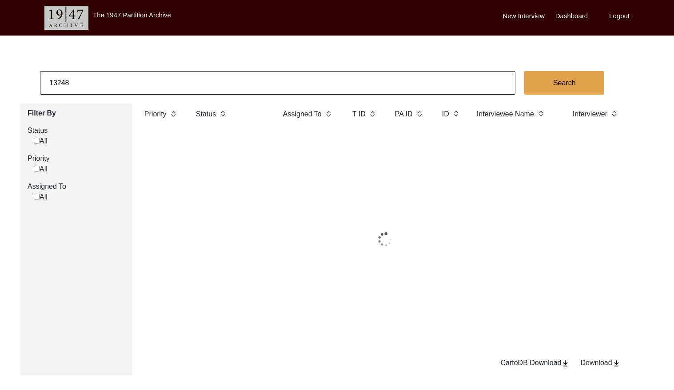
click at [115, 75] on input "13248" at bounding box center [277, 83] width 475 height 24
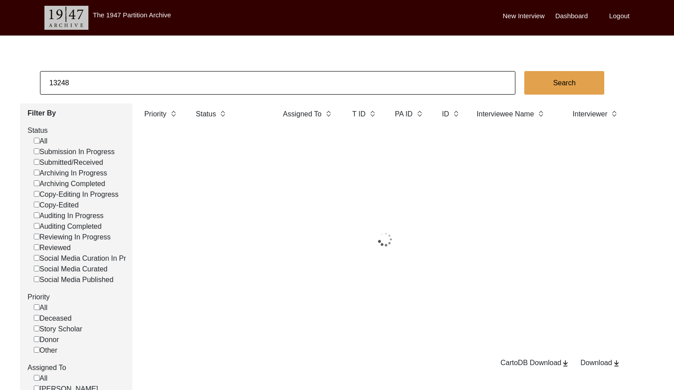
click at [115, 75] on input "13248" at bounding box center [277, 83] width 475 height 24
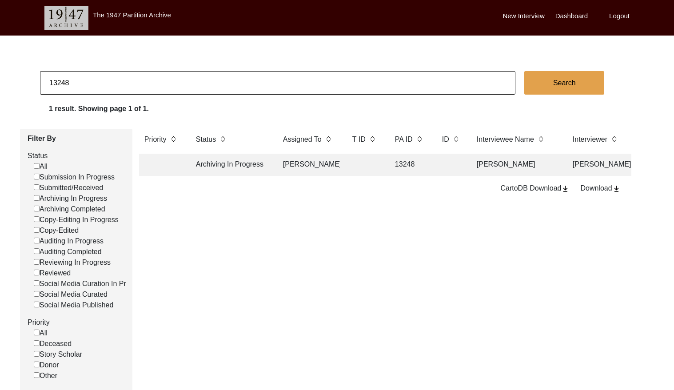
paste input "PA13097"
click at [79, 84] on input "13097" at bounding box center [277, 83] width 475 height 24
click at [80, 83] on input "13097" at bounding box center [277, 83] width 475 height 24
paste input "PA13188"
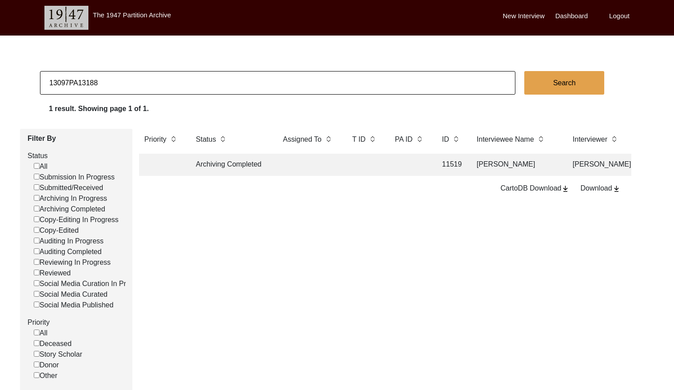
drag, startPoint x: 78, startPoint y: 82, endPoint x: 0, endPoint y: 74, distance: 78.6
click at [0, 74] on html "The 1947 Partition Archive New Interview Dashboard Logout 13097PA13188 Search 1…" at bounding box center [337, 264] width 674 height 529
click at [397, 165] on td at bounding box center [410, 165] width 40 height 22
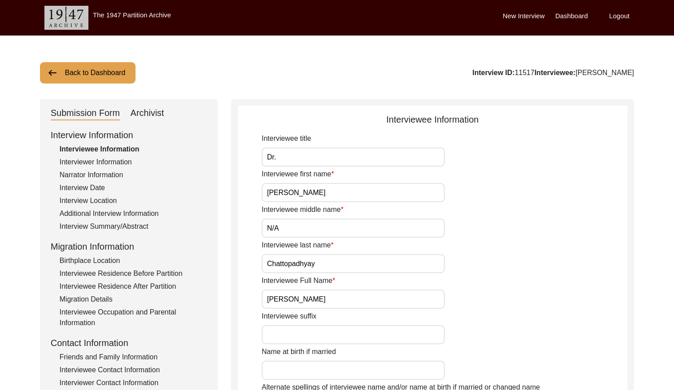
drag, startPoint x: 147, startPoint y: 115, endPoint x: 163, endPoint y: 112, distance: 15.7
click at [147, 115] on div "Archivist" at bounding box center [148, 113] width 34 height 14
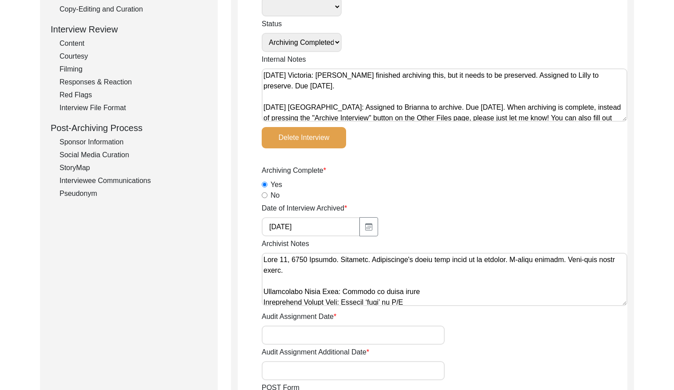
scroll to position [161, 0]
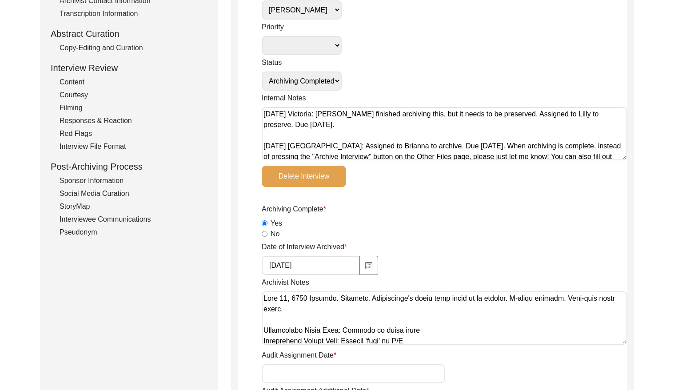
click at [314, 14] on select "[PERSON_NAME] [PERSON_NAME] archivist [PERSON_NAME] [PERSON_NAME]" at bounding box center [302, 9] width 80 height 19
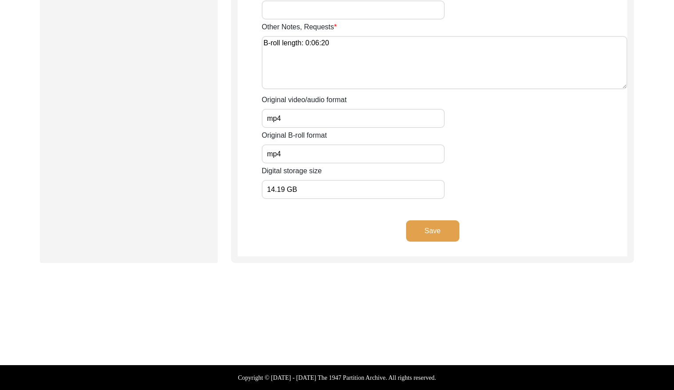
click at [438, 223] on button "Save" at bounding box center [432, 230] width 53 height 21
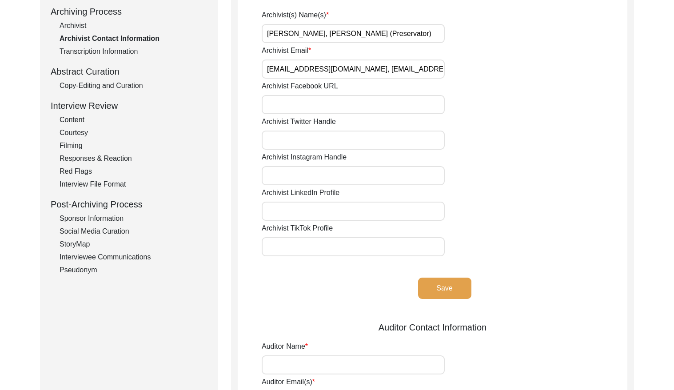
scroll to position [0, 0]
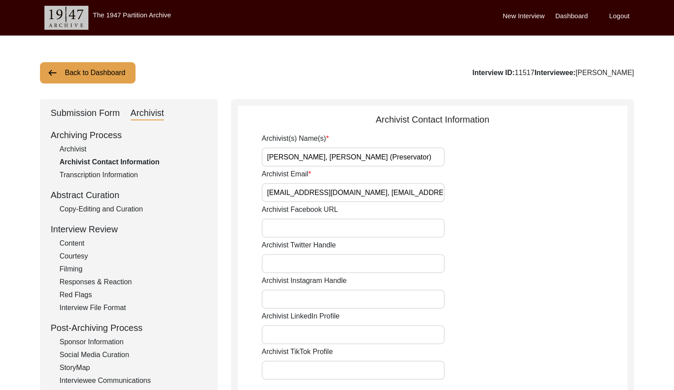
click at [97, 77] on button "Back to Dashboard" at bounding box center [87, 72] width 95 height 21
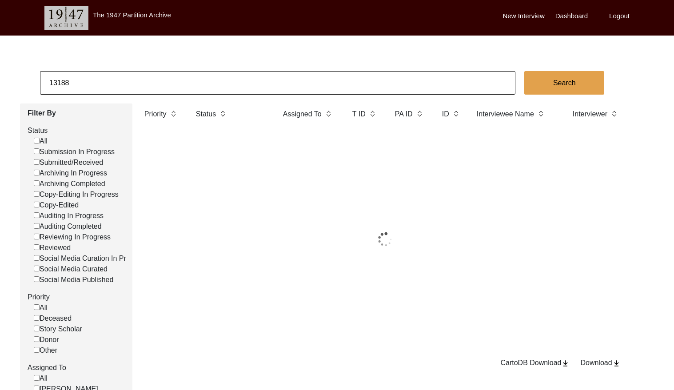
click at [130, 79] on input "13188" at bounding box center [277, 83] width 475 height 24
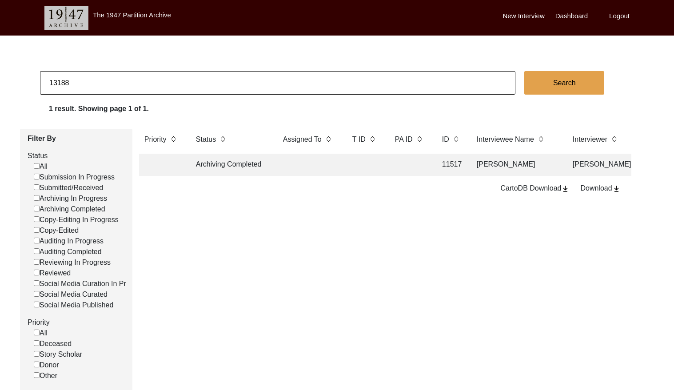
paste input "PA13183"
click at [360, 163] on td at bounding box center [365, 165] width 36 height 22
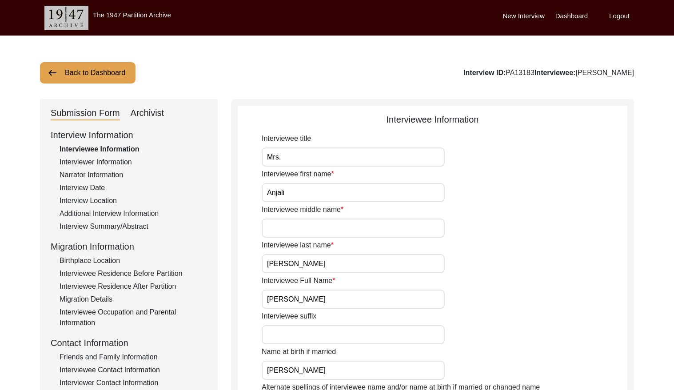
click at [107, 72] on button "Back to Dashboard" at bounding box center [87, 72] width 95 height 21
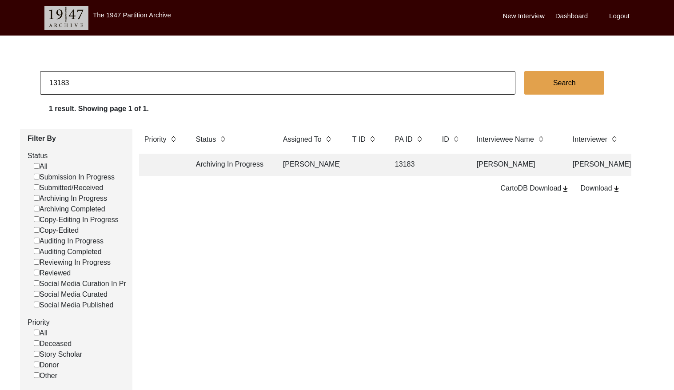
click at [118, 74] on input "13183" at bounding box center [277, 83] width 475 height 24
paste input "PA13210"
click at [356, 164] on td at bounding box center [365, 165] width 36 height 22
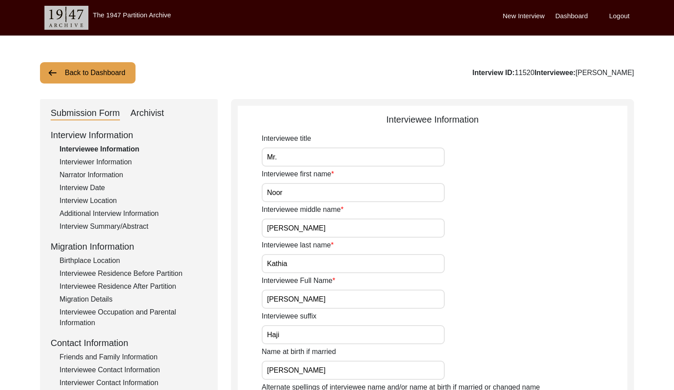
click at [148, 112] on div "Archivist" at bounding box center [148, 113] width 34 height 14
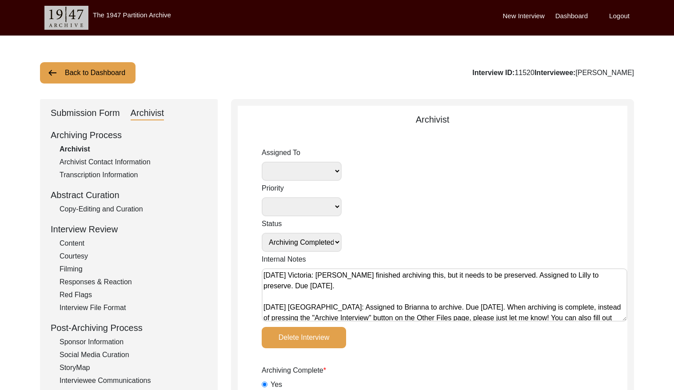
drag, startPoint x: 528, startPoint y: 72, endPoint x: 508, endPoint y: 71, distance: 19.5
click at [508, 71] on div "Interview ID: 11520 Interviewee: [PERSON_NAME]" at bounding box center [553, 73] width 162 height 11
copy div "11520"
drag, startPoint x: 142, startPoint y: 77, endPoint x: 108, endPoint y: 73, distance: 33.9
click at [140, 76] on div "Back to Dashboard Interview ID: 11520 Interviewee: [PERSON_NAME]" at bounding box center [337, 72] width 594 height 21
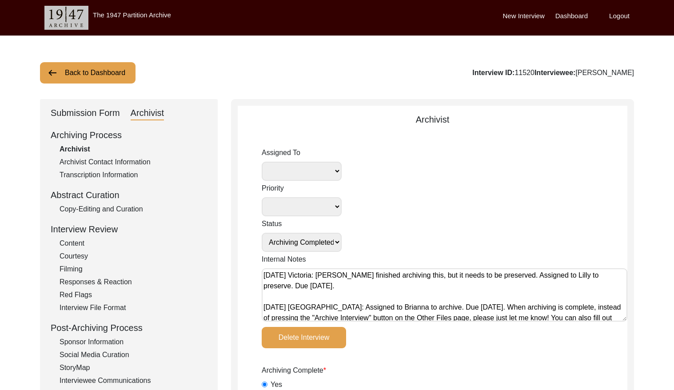
click at [106, 74] on button "Back to Dashboard" at bounding box center [87, 72] width 95 height 21
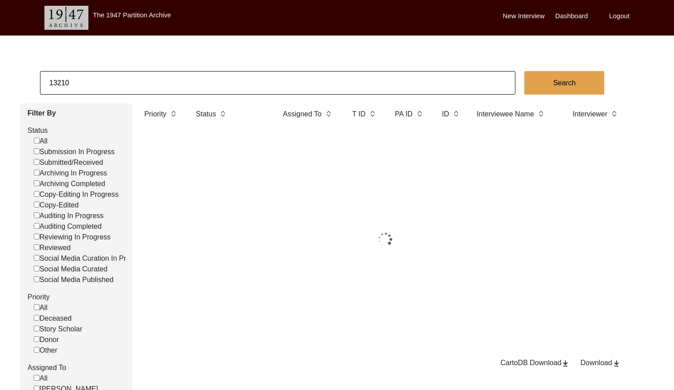
click at [146, 76] on input "13210" at bounding box center [277, 83] width 475 height 24
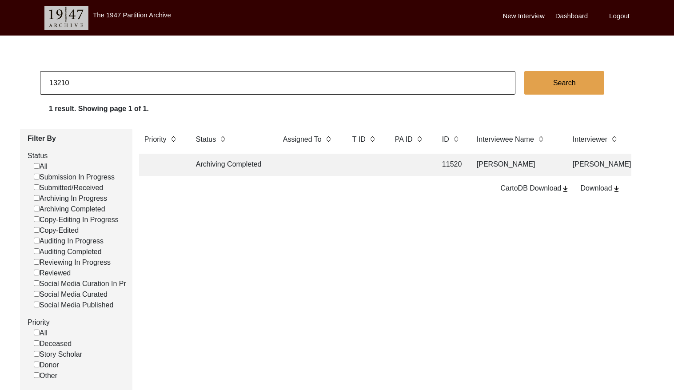
paste input "PA13227"
click at [137, 80] on input "13227" at bounding box center [277, 83] width 475 height 24
paste input "PA13228"
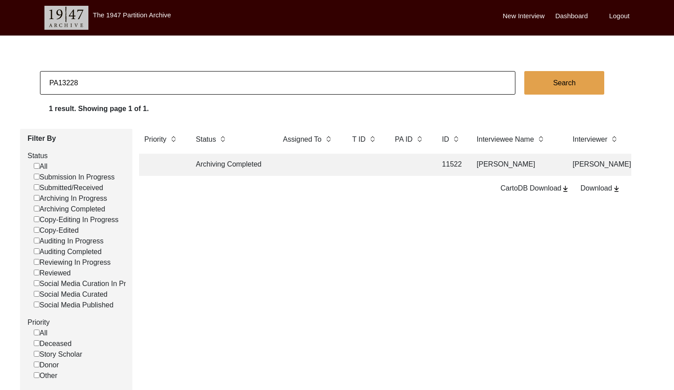
click at [59, 83] on input "PA13228" at bounding box center [277, 83] width 475 height 24
click at [190, 92] on input "13228" at bounding box center [277, 83] width 475 height 24
click at [187, 86] on input "13228" at bounding box center [277, 83] width 475 height 24
paste input "PA12942"
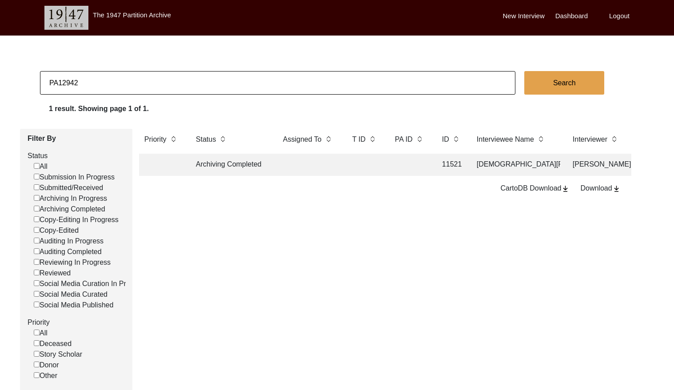
drag, startPoint x: 58, startPoint y: 83, endPoint x: 81, endPoint y: 94, distance: 25.4
click at [60, 84] on input "PA12942" at bounding box center [277, 83] width 475 height 24
click at [129, 80] on input "12942" at bounding box center [277, 83] width 475 height 24
drag, startPoint x: 129, startPoint y: 80, endPoint x: 104, endPoint y: 81, distance: 24.5
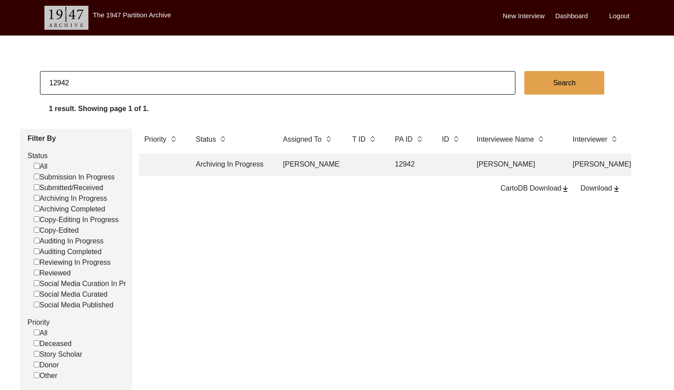
click at [128, 80] on input "12942" at bounding box center [277, 83] width 475 height 24
paste input "PA13189"
click at [56, 81] on input "PA13189" at bounding box center [277, 83] width 475 height 24
click at [71, 87] on input "13189" at bounding box center [277, 83] width 475 height 24
click at [71, 86] on input "13189" at bounding box center [277, 83] width 475 height 24
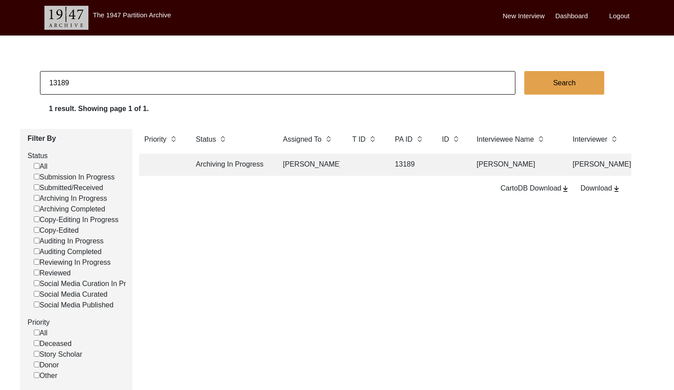
click at [71, 86] on input "13189" at bounding box center [277, 83] width 475 height 24
paste input "PA12705"
click at [57, 81] on input "PA12705" at bounding box center [277, 83] width 475 height 24
click at [373, 166] on td at bounding box center [365, 165] width 36 height 22
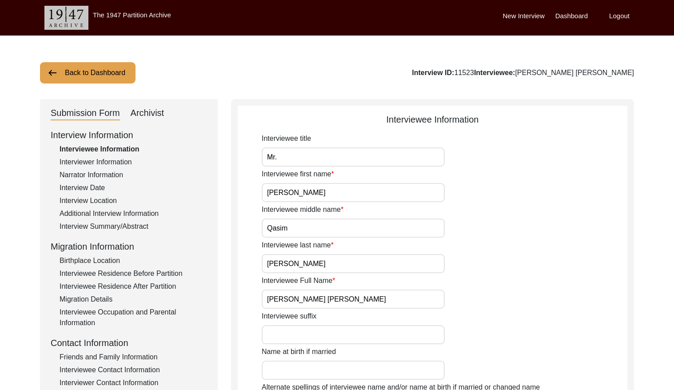
drag, startPoint x: 147, startPoint y: 113, endPoint x: 152, endPoint y: 114, distance: 5.4
click at [147, 113] on div "Archivist" at bounding box center [148, 113] width 34 height 14
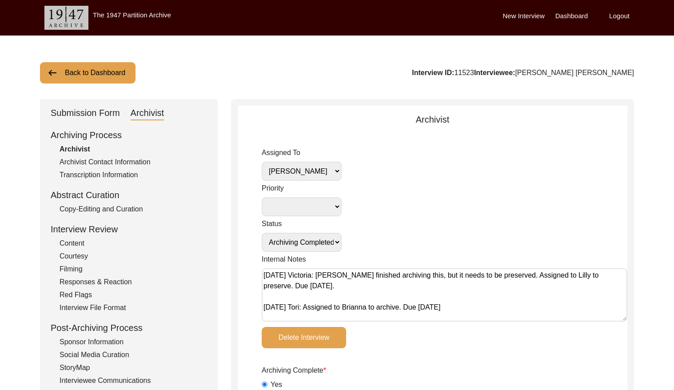
drag, startPoint x: 505, startPoint y: 72, endPoint x: 488, endPoint y: 70, distance: 17.9
click at [488, 70] on div "Interview ID: 11523 Interviewee: [PERSON_NAME] [PERSON_NAME]" at bounding box center [523, 73] width 222 height 11
copy div "11523"
click at [90, 80] on button "Back to Dashboard" at bounding box center [87, 72] width 95 height 21
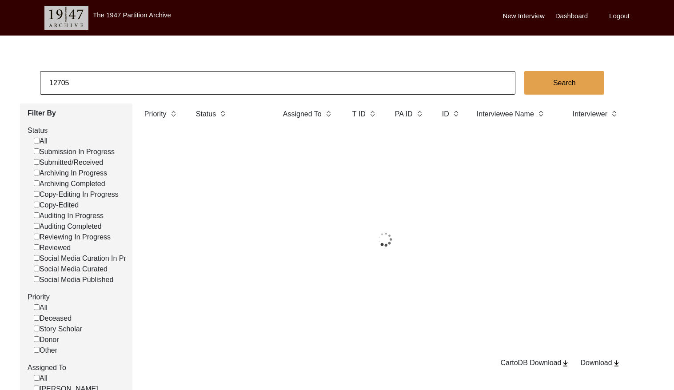
click at [104, 86] on input "12705" at bounding box center [277, 83] width 475 height 24
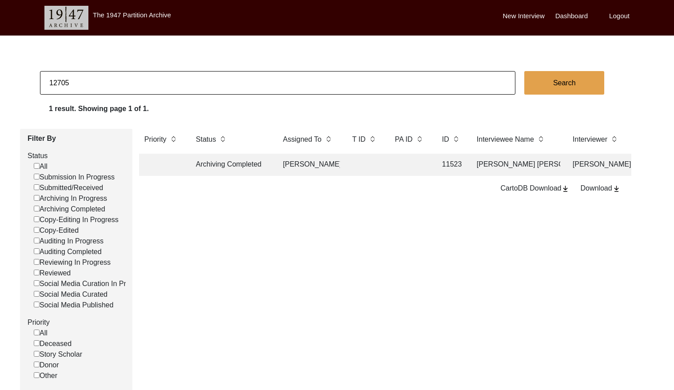
click at [106, 85] on input "12705" at bounding box center [277, 83] width 475 height 24
click at [104, 86] on input "12705" at bounding box center [277, 83] width 475 height 24
paste input "PA13204"
drag, startPoint x: 76, startPoint y: 83, endPoint x: 0, endPoint y: 81, distance: 76.4
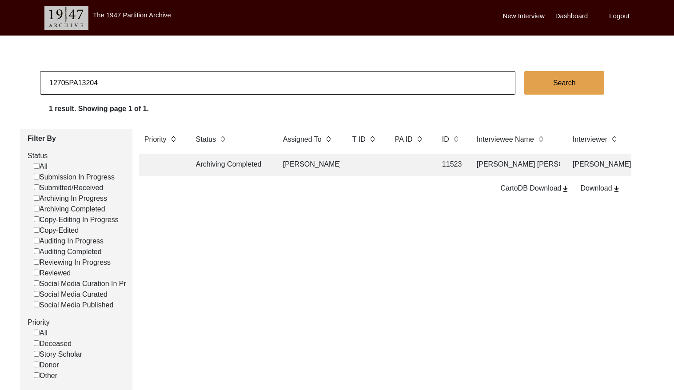
click at [0, 81] on html "The 1947 Partition Archive New Interview Dashboard Logout 12705PA13204 Search 1…" at bounding box center [337, 264] width 674 height 529
drag, startPoint x: 113, startPoint y: 94, endPoint x: 115, endPoint y: 89, distance: 5.1
click at [113, 93] on input "13204" at bounding box center [277, 83] width 475 height 24
click at [115, 86] on input "13204" at bounding box center [277, 83] width 475 height 24
click at [115, 85] on input "13204" at bounding box center [277, 83] width 475 height 24
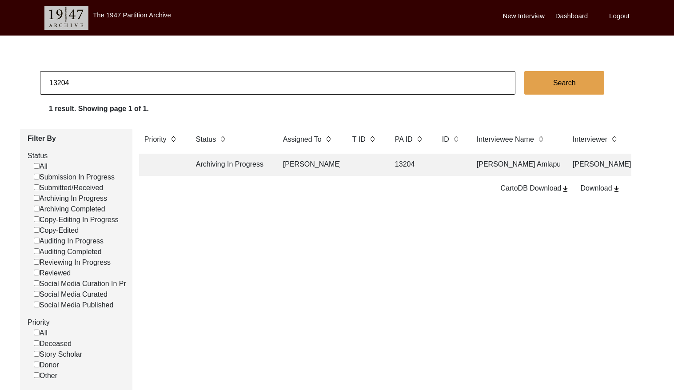
click at [115, 85] on input "13204" at bounding box center [277, 83] width 475 height 24
paste input "1512"
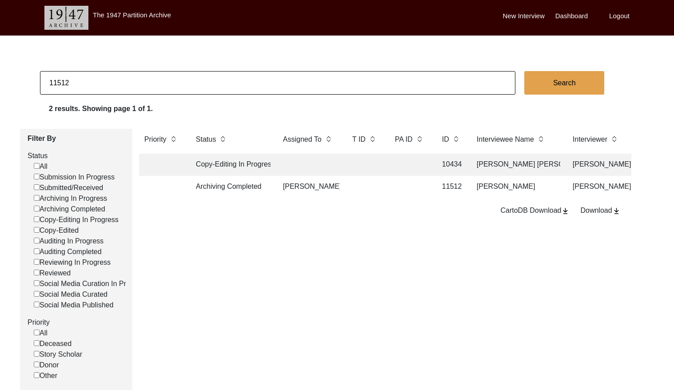
click at [367, 192] on td at bounding box center [365, 187] width 36 height 22
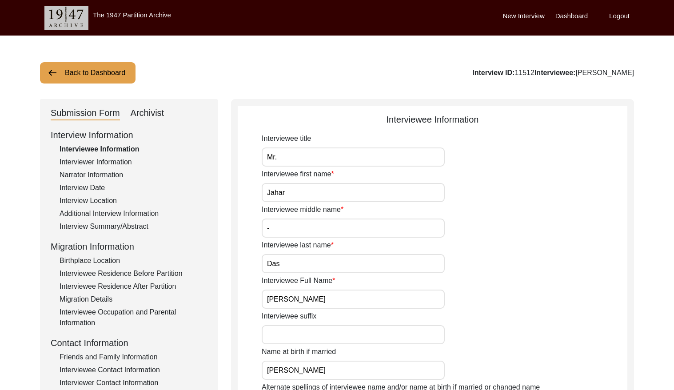
click at [148, 114] on div "Archivist" at bounding box center [148, 113] width 34 height 14
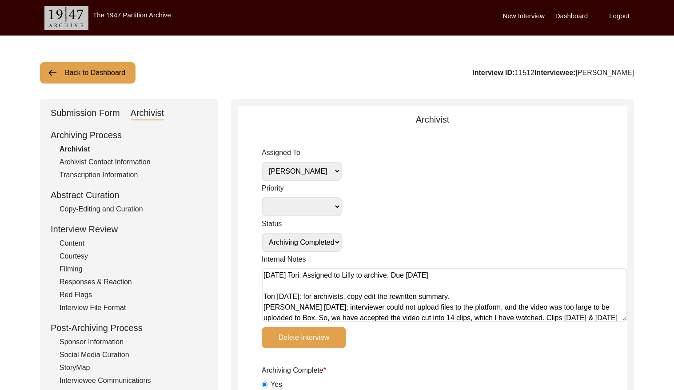
drag, startPoint x: 556, startPoint y: 71, endPoint x: 537, endPoint y: 70, distance: 18.2
click at [537, 70] on div "Interview ID: 11512 Interviewee: [PERSON_NAME]" at bounding box center [553, 73] width 162 height 11
copy div "11512"
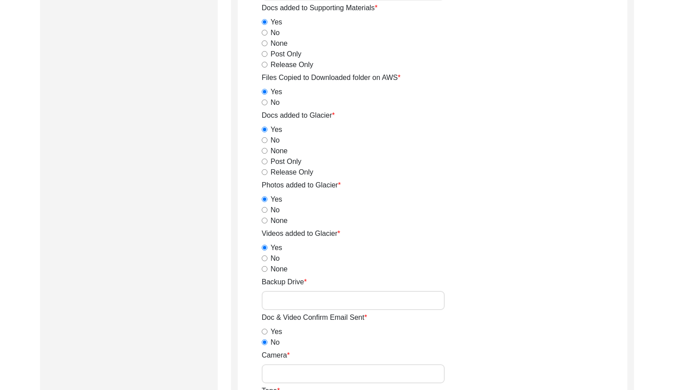
scroll to position [1148, 0]
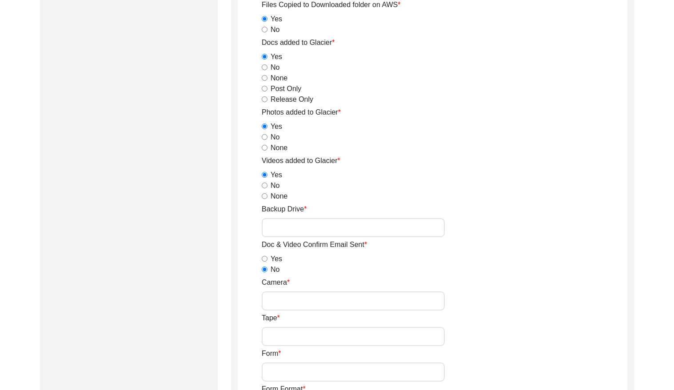
click at [325, 228] on input "Backup Drive" at bounding box center [353, 227] width 183 height 19
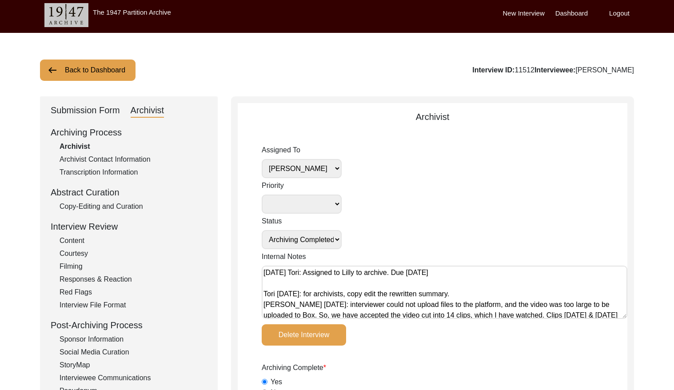
scroll to position [0, 0]
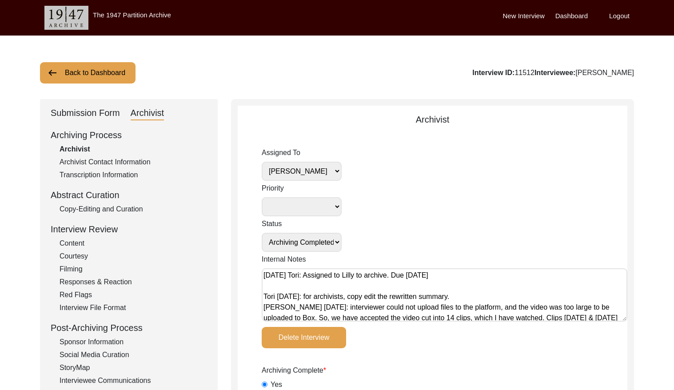
click at [322, 171] on select "[PERSON_NAME] [PERSON_NAME] archivist [PERSON_NAME] [PERSON_NAME]" at bounding box center [302, 171] width 80 height 19
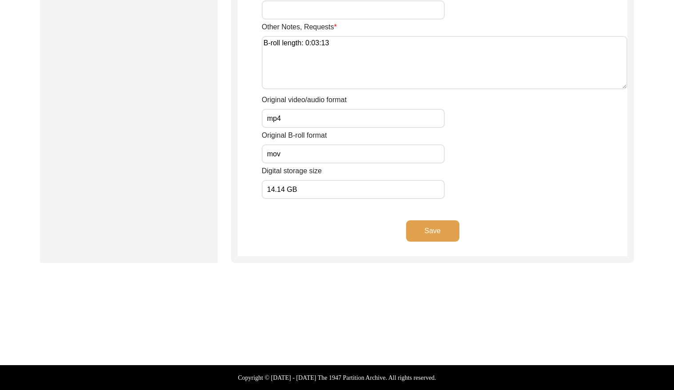
click at [439, 224] on button "Save" at bounding box center [432, 230] width 53 height 21
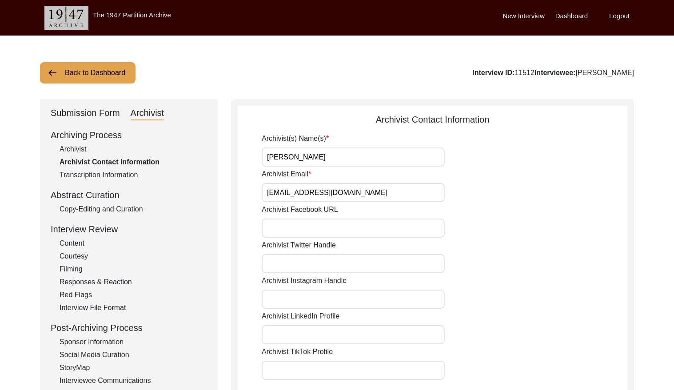
click at [88, 71] on button "Back to Dashboard" at bounding box center [87, 72] width 95 height 21
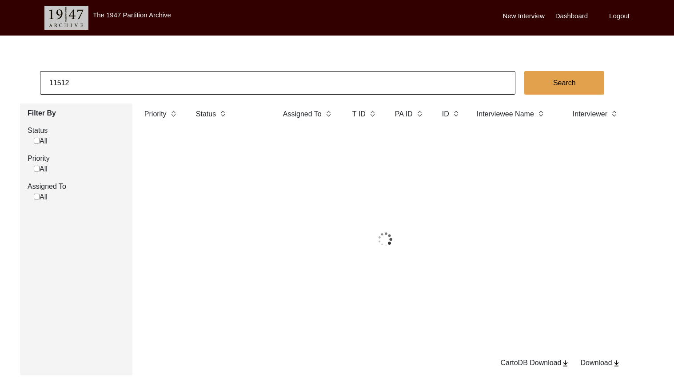
click at [119, 78] on input "11512" at bounding box center [277, 83] width 475 height 24
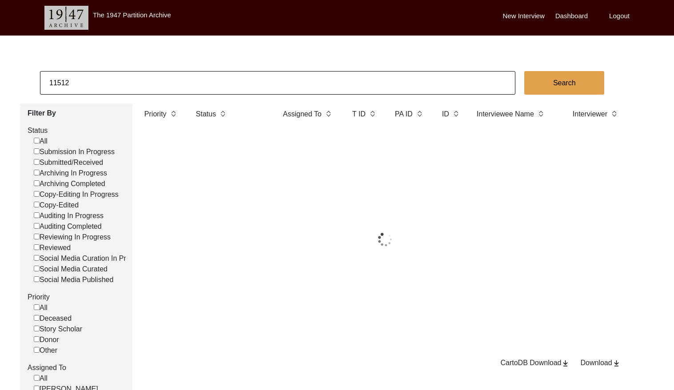
click at [119, 78] on input "11512" at bounding box center [277, 83] width 475 height 24
paste input "05"
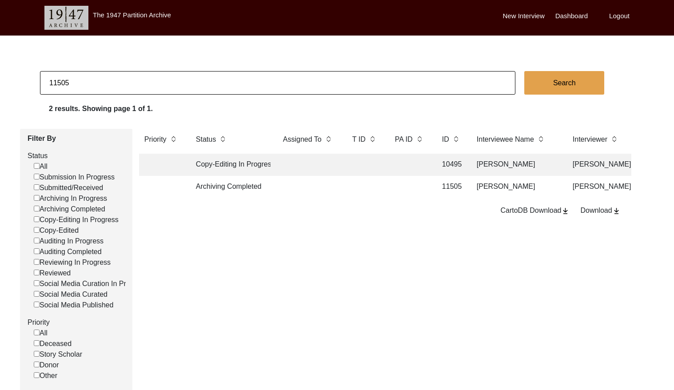
click at [331, 86] on input "11505" at bounding box center [277, 83] width 475 height 24
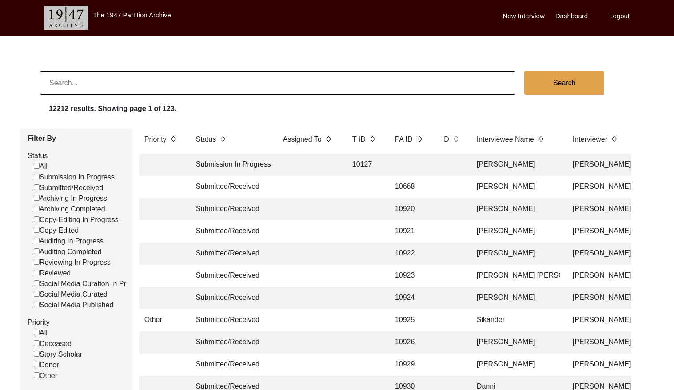
click at [210, 75] on input at bounding box center [277, 83] width 475 height 24
paste input "PA13183"
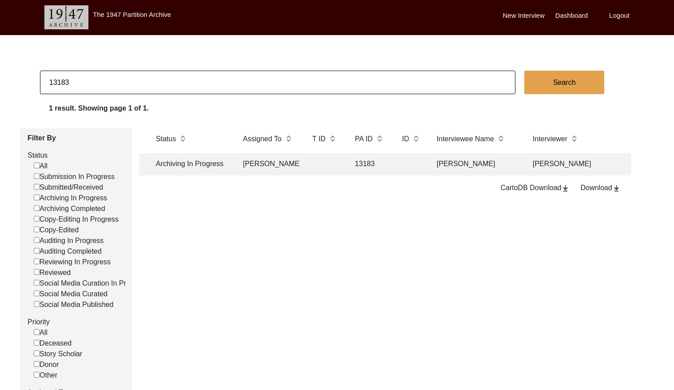
scroll to position [0, 39]
click at [434, 164] on td "[PERSON_NAME]" at bounding box center [477, 164] width 89 height 22
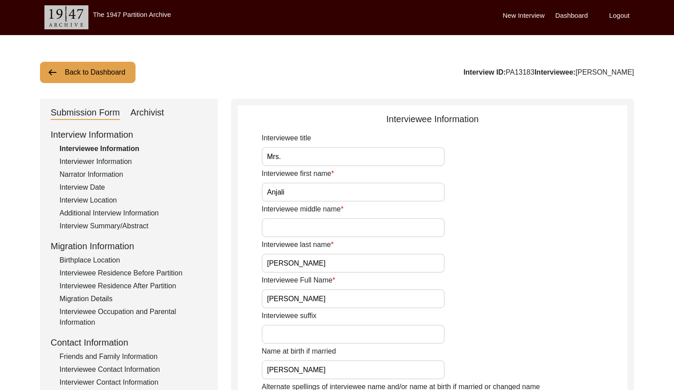
drag, startPoint x: 533, startPoint y: 71, endPoint x: 509, endPoint y: 73, distance: 23.2
click at [509, 73] on div "Interview ID: PA13183 Interviewee: [PERSON_NAME]" at bounding box center [548, 72] width 171 height 11
copy div "PA13183"
click at [84, 71] on button "Back to Dashboard" at bounding box center [87, 72] width 95 height 21
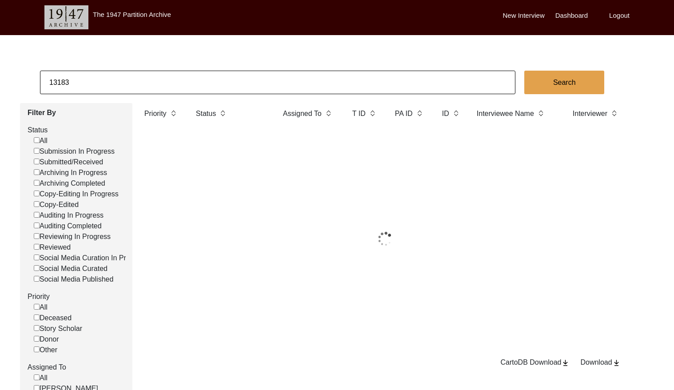
click at [126, 77] on input "13183" at bounding box center [277, 83] width 475 height 24
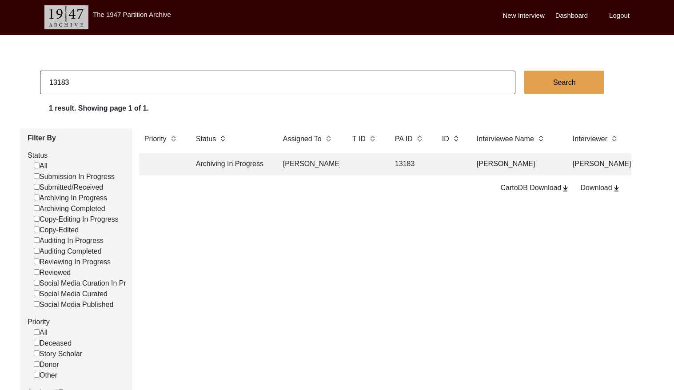
click at [126, 77] on input "13183" at bounding box center [277, 83] width 475 height 24
